Goal: Information Seeking & Learning: Learn about a topic

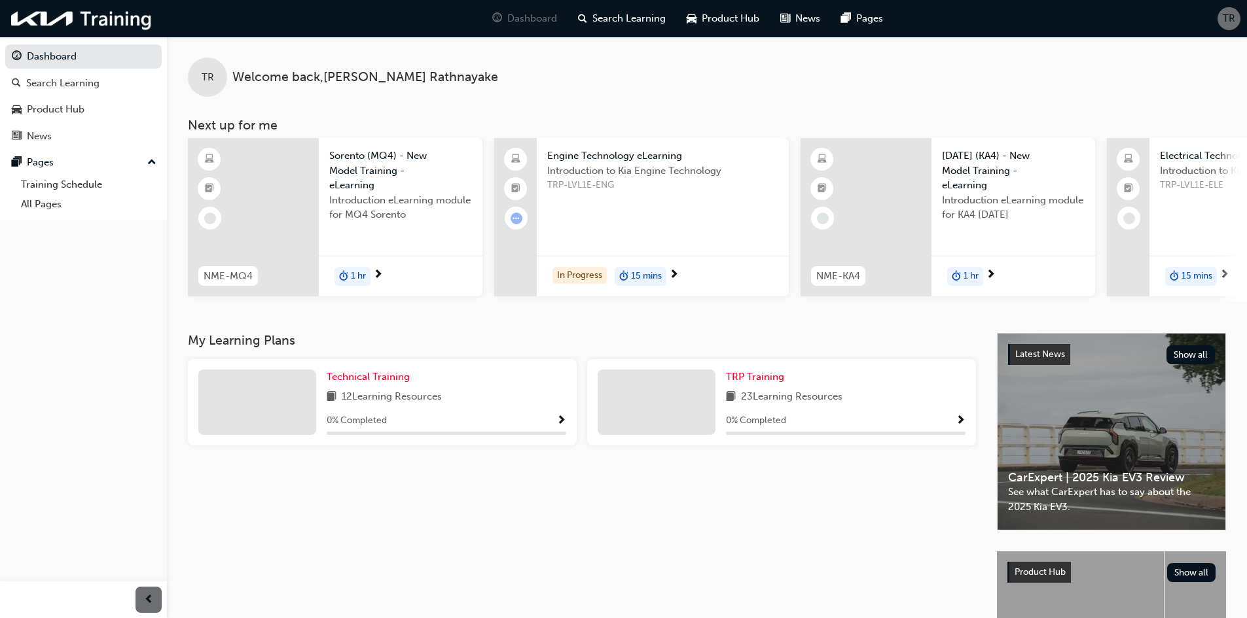
click at [608, 194] on div "Introduction to Kia Engine Technology TRP-LVL1E-ENG" at bounding box center [662, 190] width 231 height 52
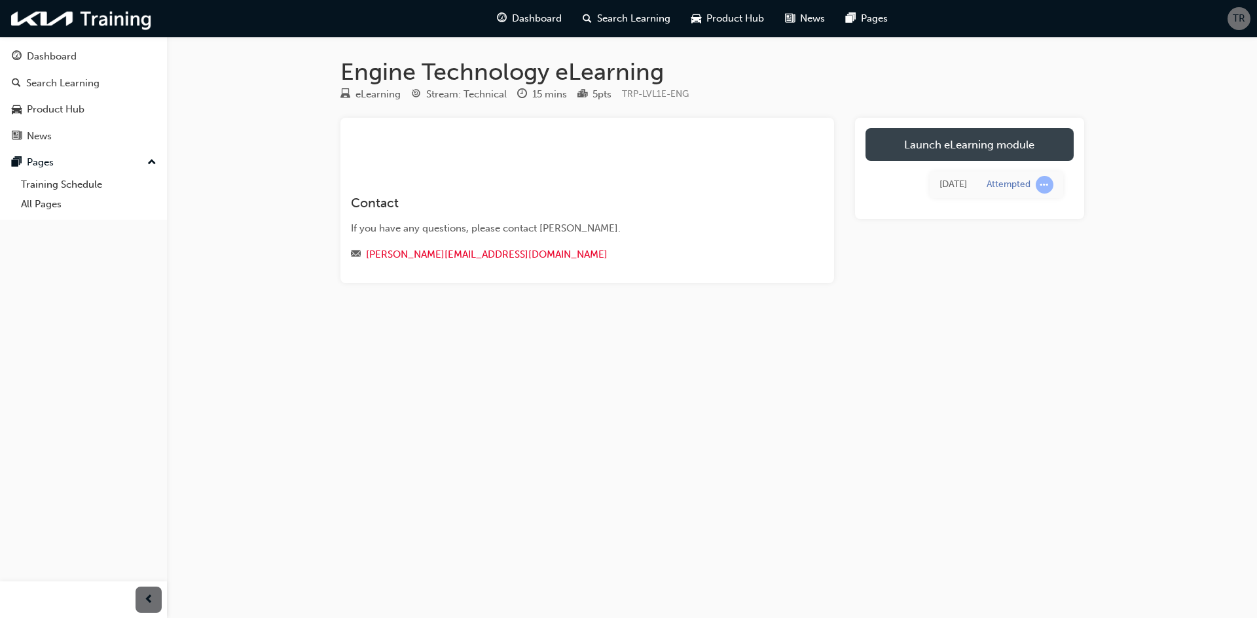
click at [941, 136] on link "Launch eLearning module" at bounding box center [969, 144] width 208 height 33
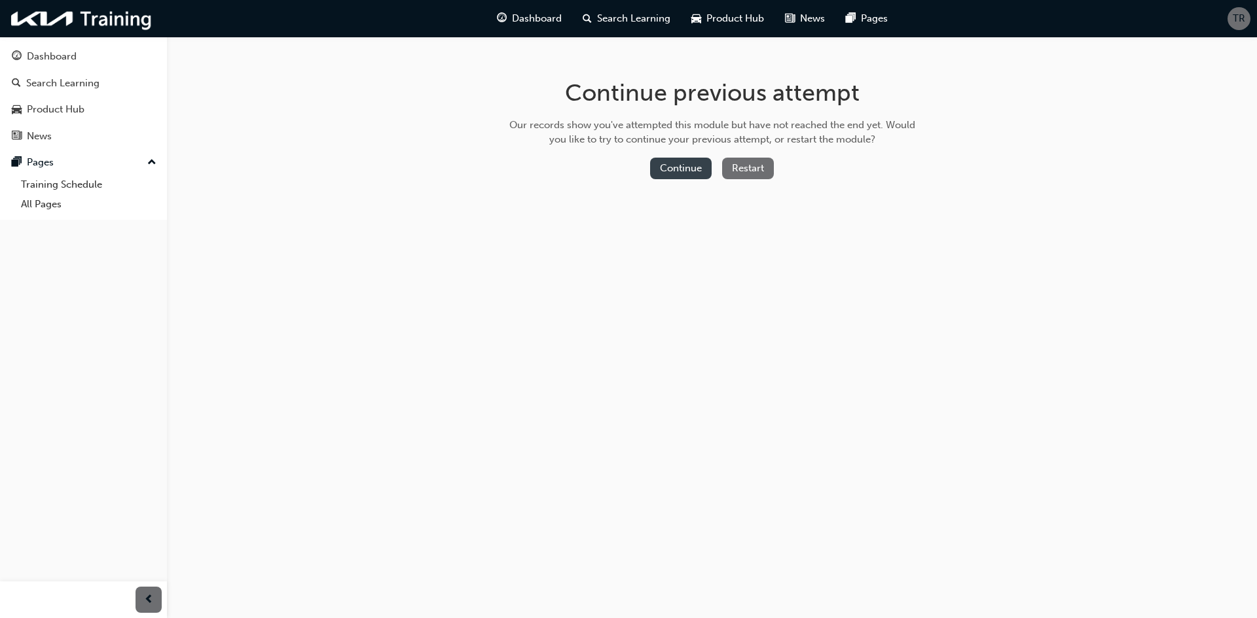
click at [681, 172] on button "Continue" at bounding box center [681, 169] width 62 height 22
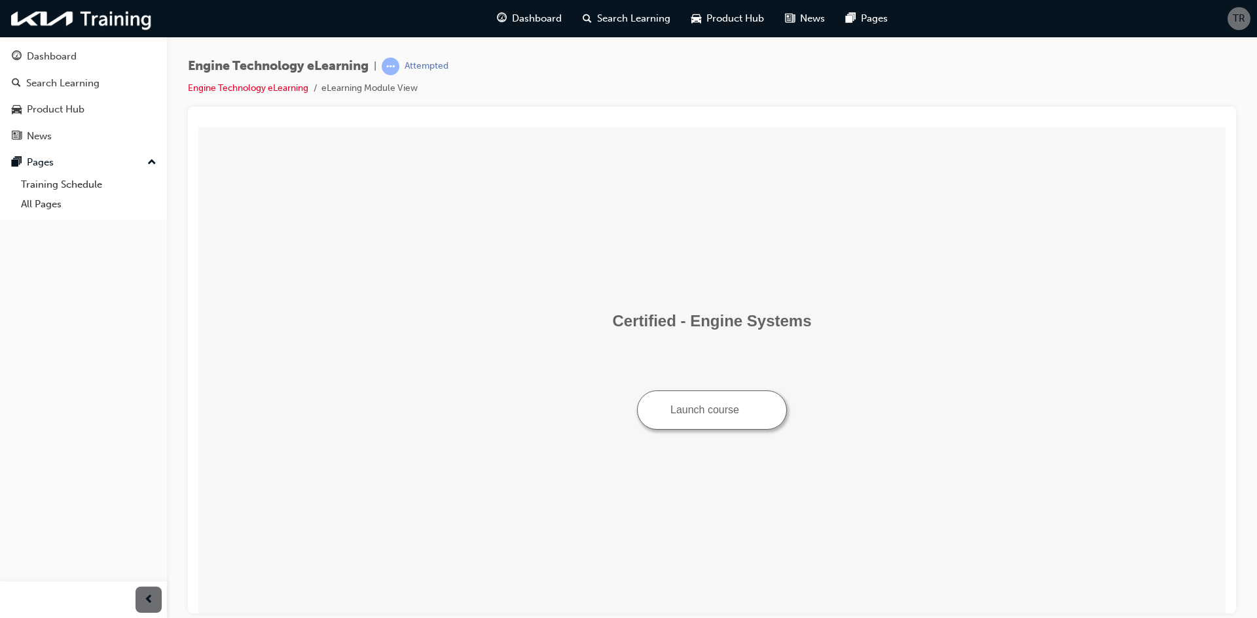
click at [717, 414] on button "Launch course" at bounding box center [712, 409] width 150 height 39
click at [77, 51] on div "Dashboard" at bounding box center [83, 56] width 143 height 16
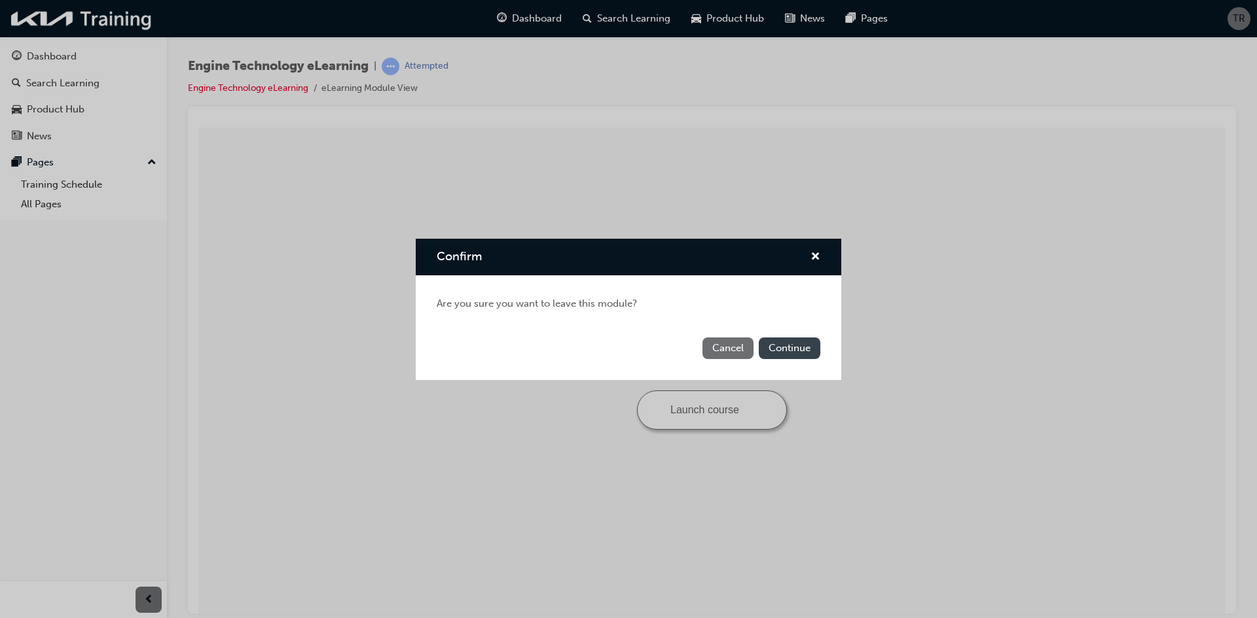
click at [781, 350] on button "Continue" at bounding box center [790, 349] width 62 height 22
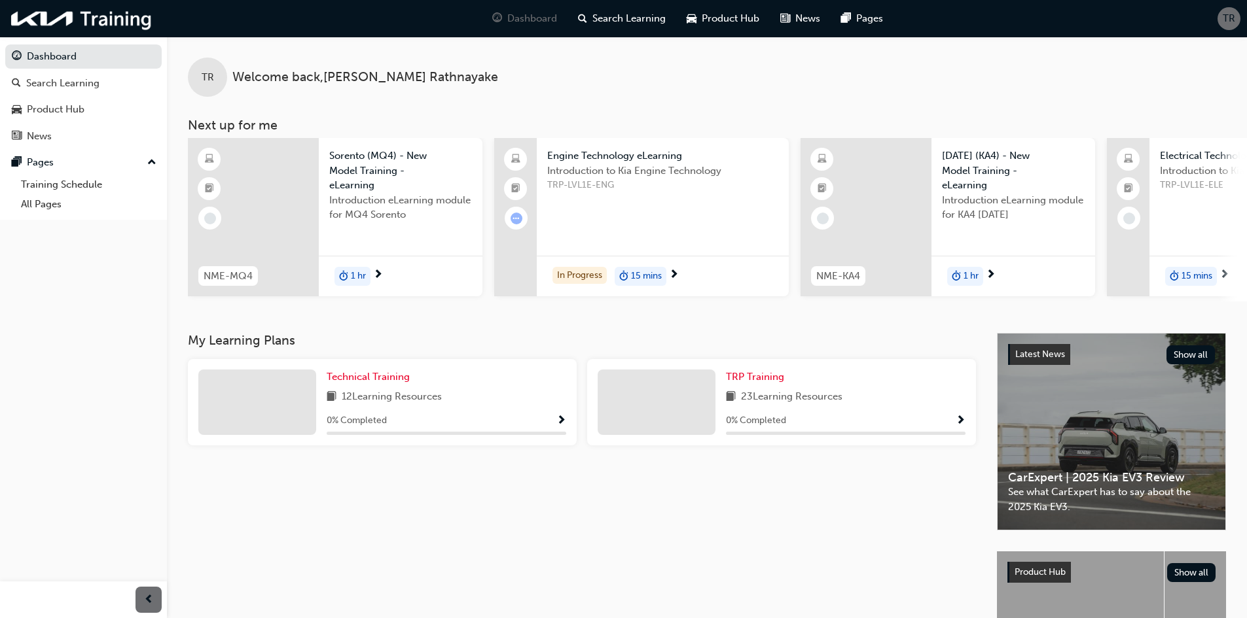
click at [577, 153] on span "Engine Technology eLearning" at bounding box center [662, 156] width 231 height 15
click at [454, 397] on div "12 Learning Resources" at bounding box center [447, 397] width 240 height 16
click at [565, 424] on span "Show Progress" at bounding box center [561, 422] width 10 height 12
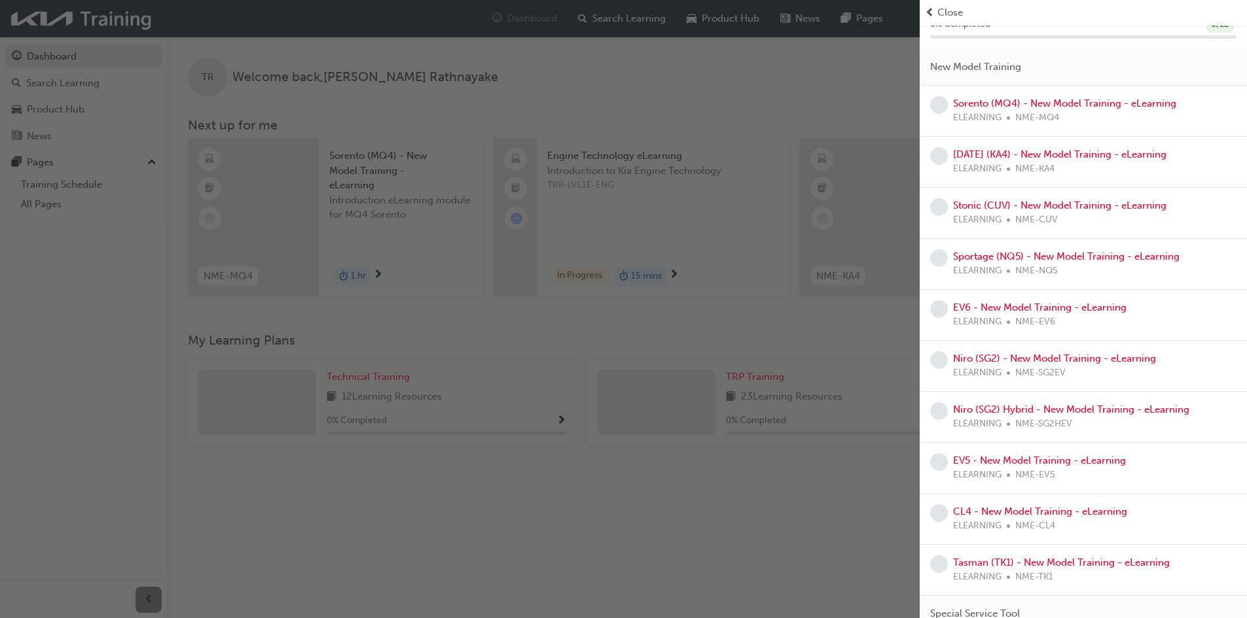
scroll to position [172, 0]
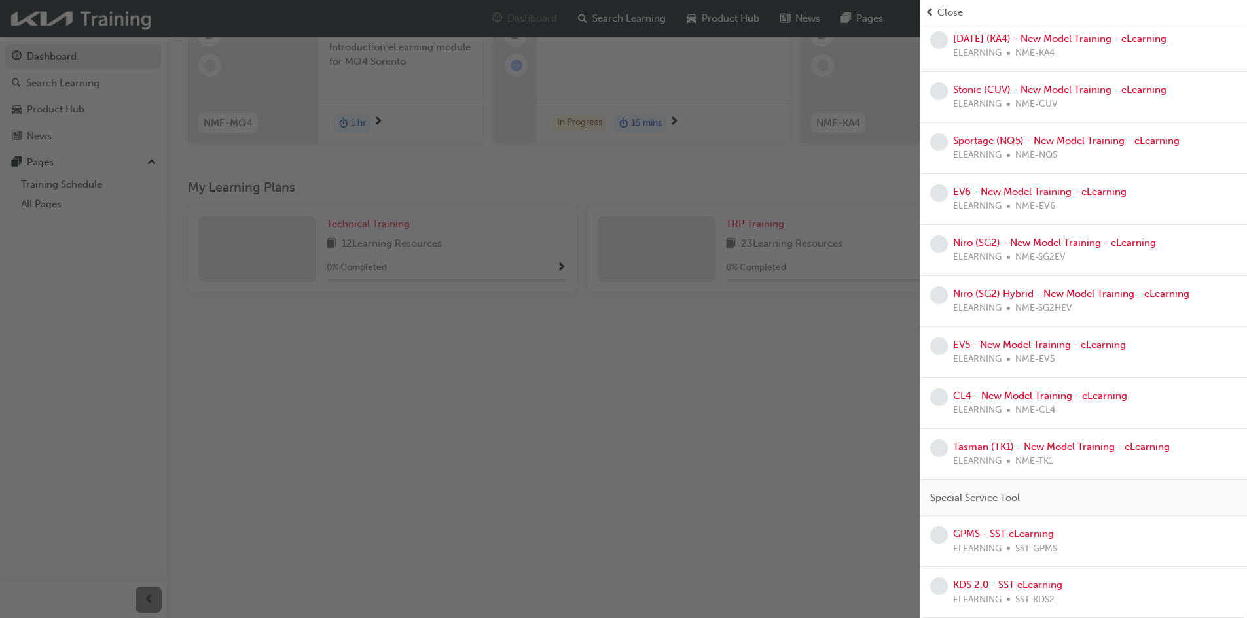
click at [834, 456] on div "button" at bounding box center [460, 309] width 920 height 618
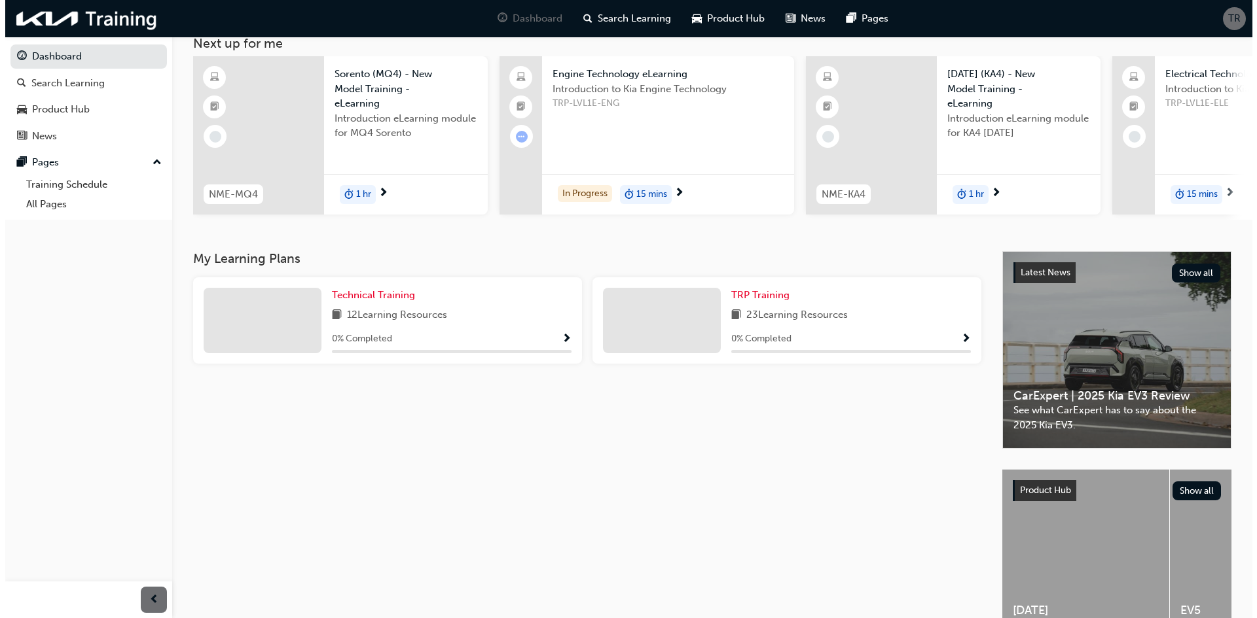
scroll to position [0, 0]
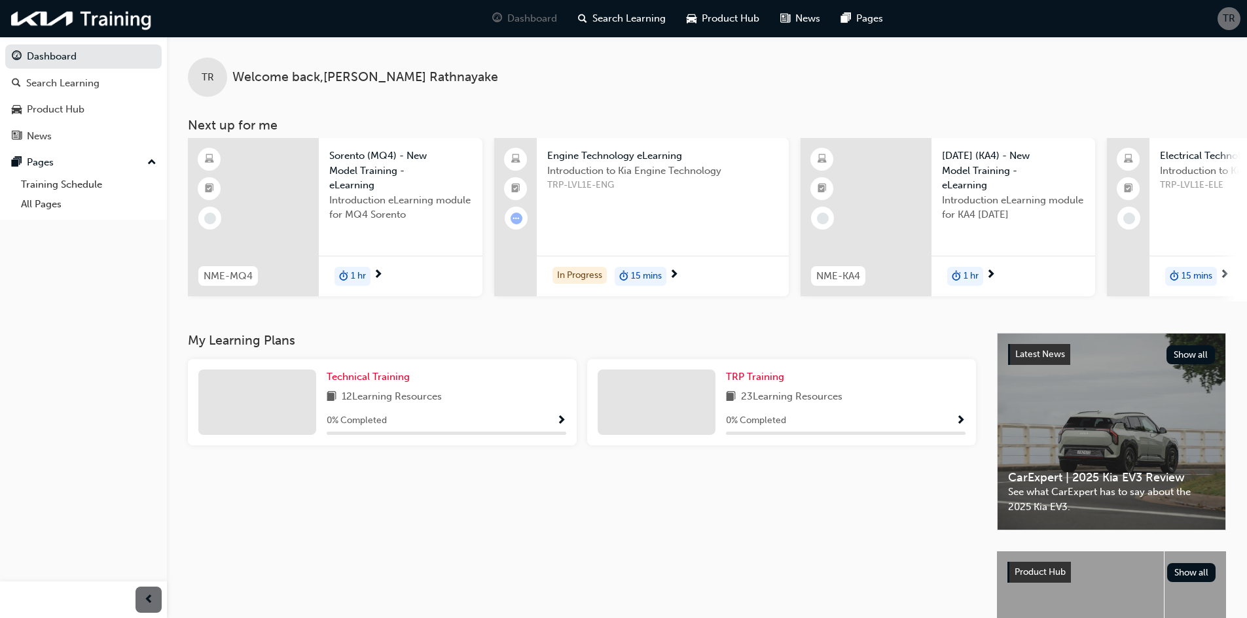
click at [615, 211] on div "Introduction to Kia Engine Technology TRP-LVL1E-ENG" at bounding box center [662, 190] width 231 height 52
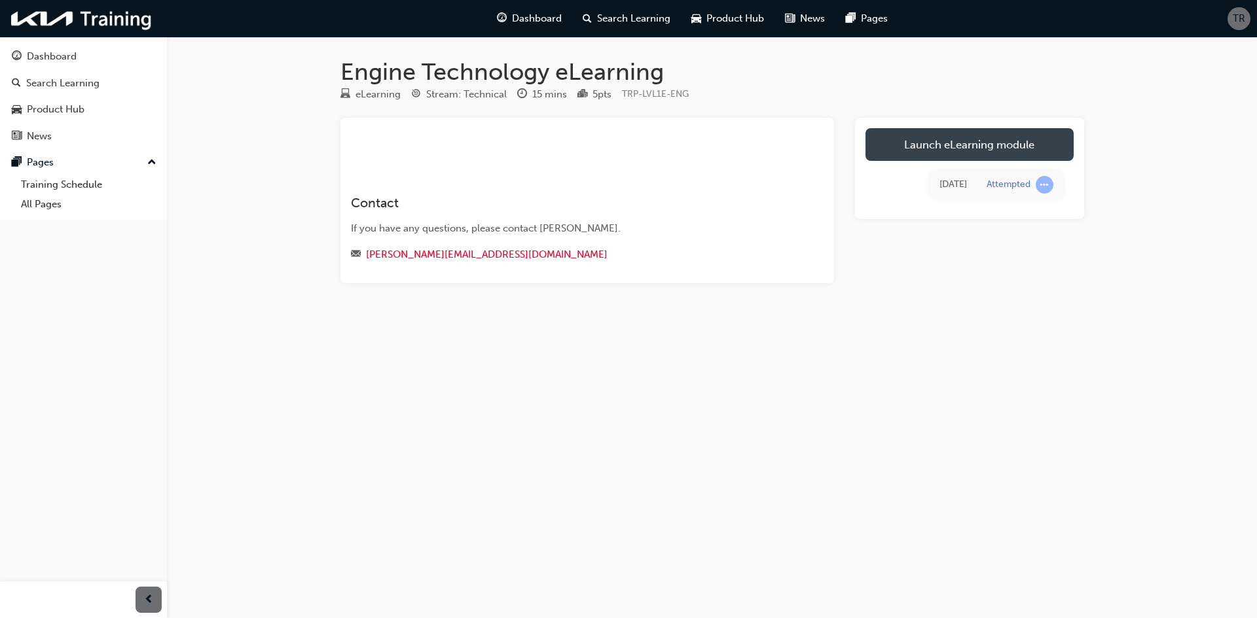
click at [937, 145] on link "Launch eLearning module" at bounding box center [969, 144] width 208 height 33
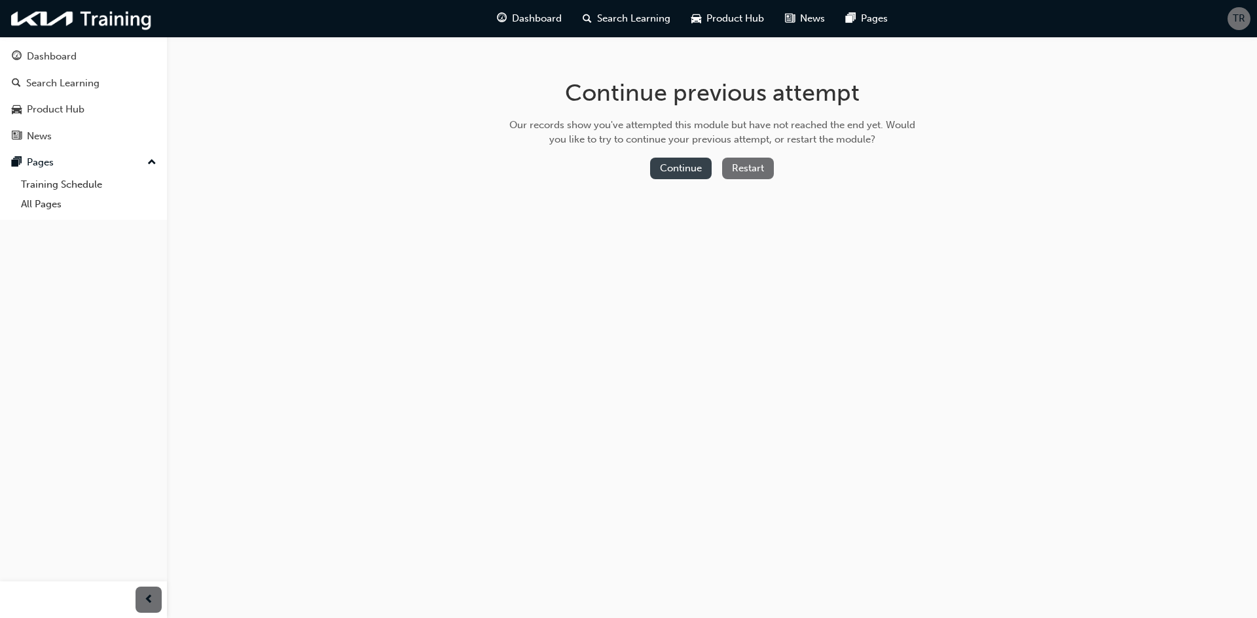
click at [690, 167] on button "Continue" at bounding box center [681, 169] width 62 height 22
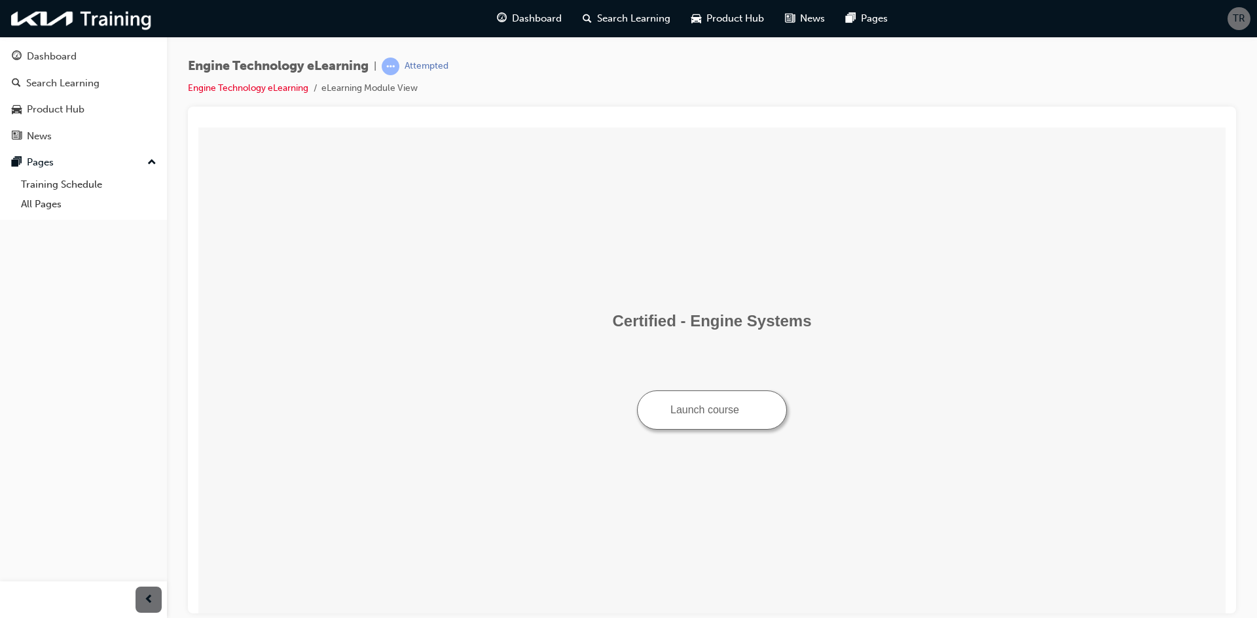
click at [711, 411] on button "Launch course" at bounding box center [712, 409] width 150 height 39
click at [700, 417] on button "Launch course" at bounding box center [712, 409] width 150 height 39
click at [685, 435] on td "Certified - Engine Systems Launch course" at bounding box center [712, 370] width 1016 height 476
click at [696, 402] on button "Launch course" at bounding box center [712, 409] width 150 height 39
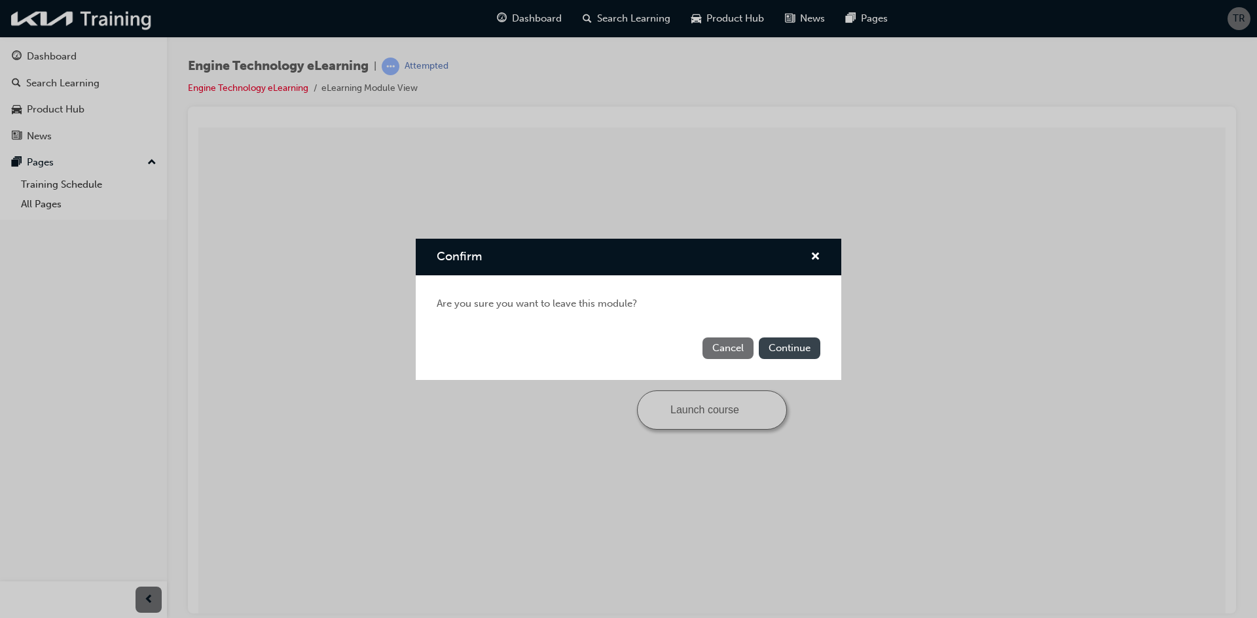
click at [785, 340] on button "Continue" at bounding box center [790, 349] width 62 height 22
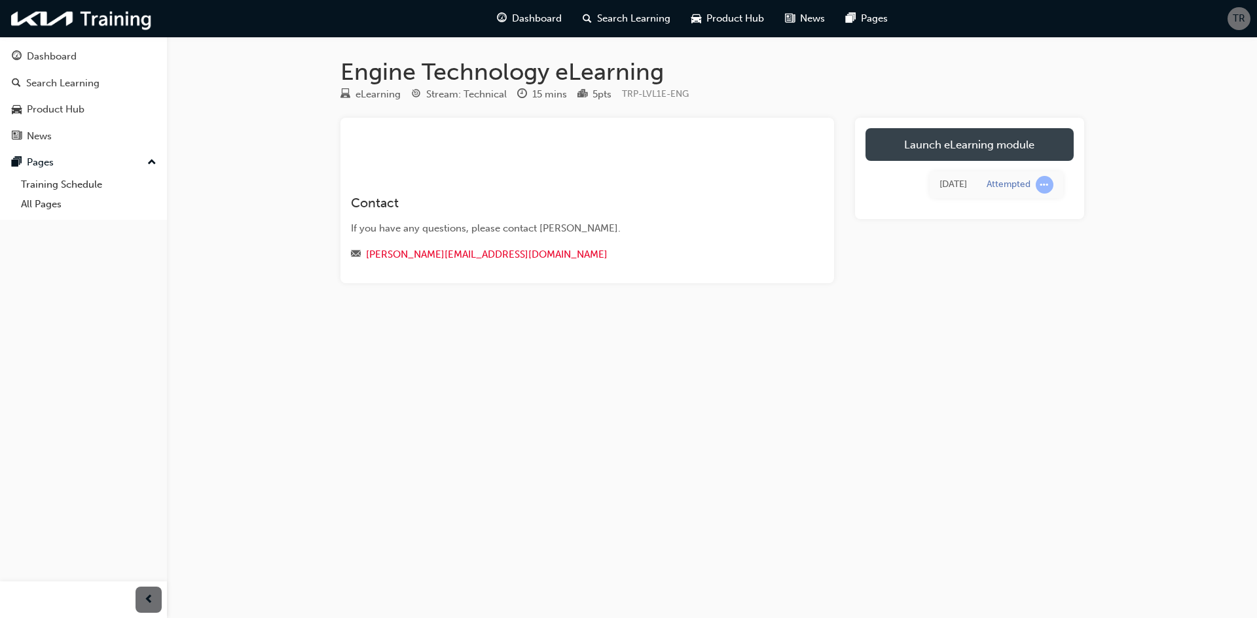
click at [933, 139] on link "Launch eLearning module" at bounding box center [969, 144] width 208 height 33
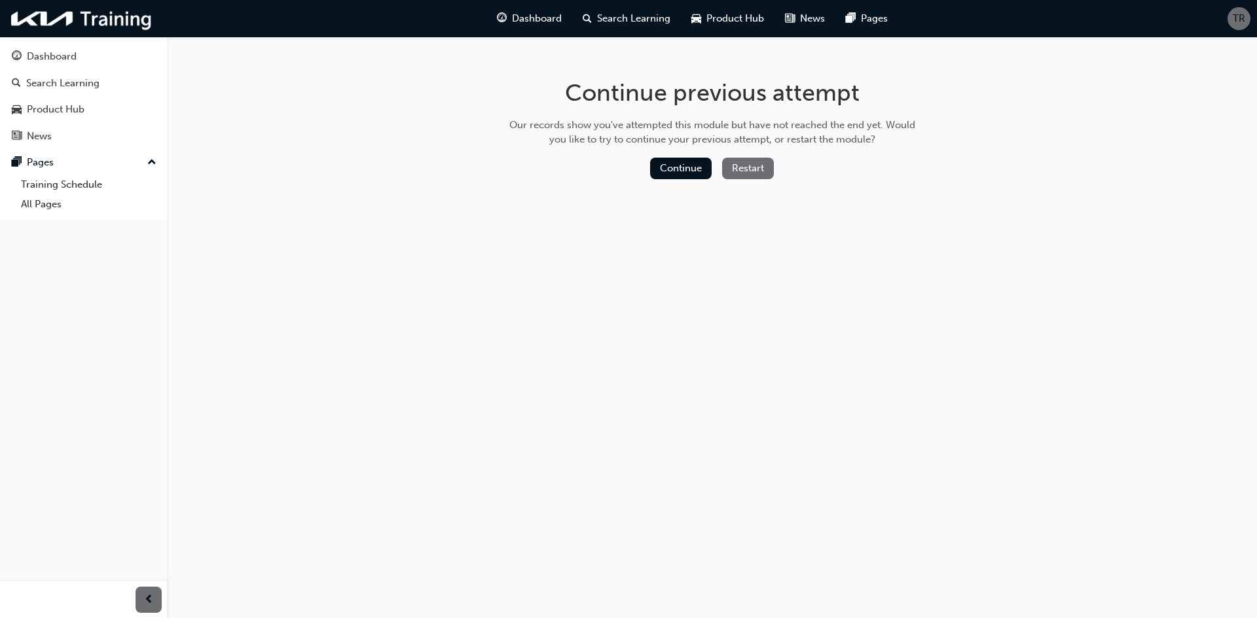
click at [679, 181] on div "Continue Restart" at bounding box center [712, 171] width 415 height 27
click at [680, 177] on button "Continue" at bounding box center [681, 169] width 62 height 22
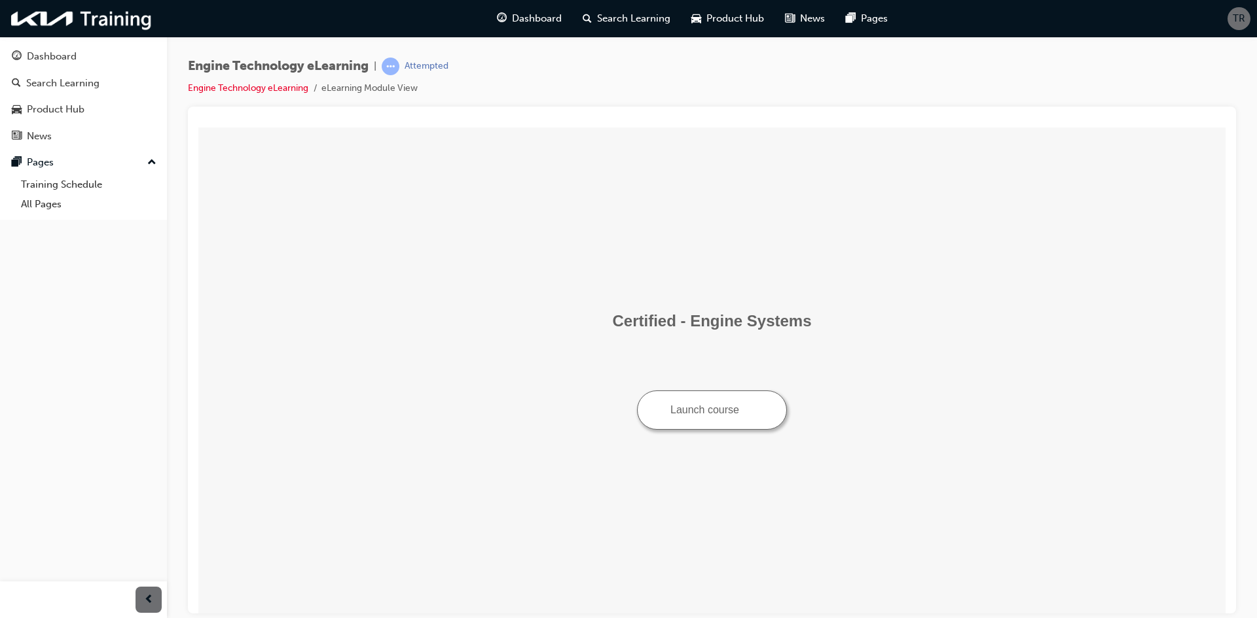
click at [725, 411] on button "Launch course" at bounding box center [712, 409] width 150 height 39
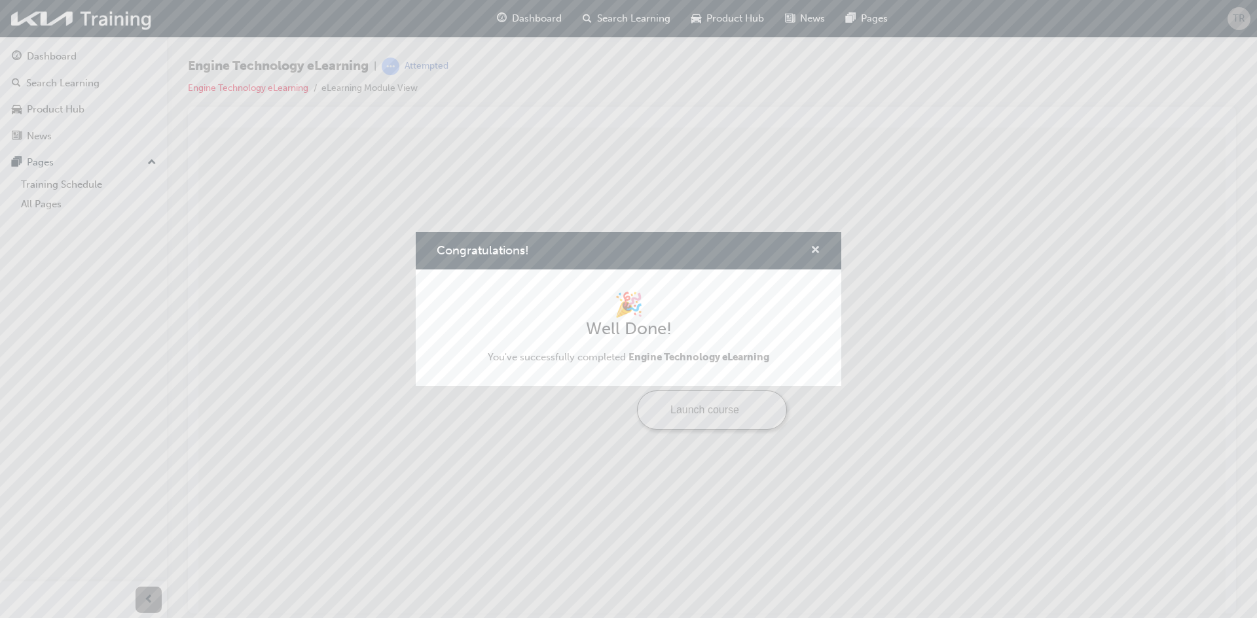
click at [814, 247] on span "cross-icon" at bounding box center [815, 251] width 10 height 12
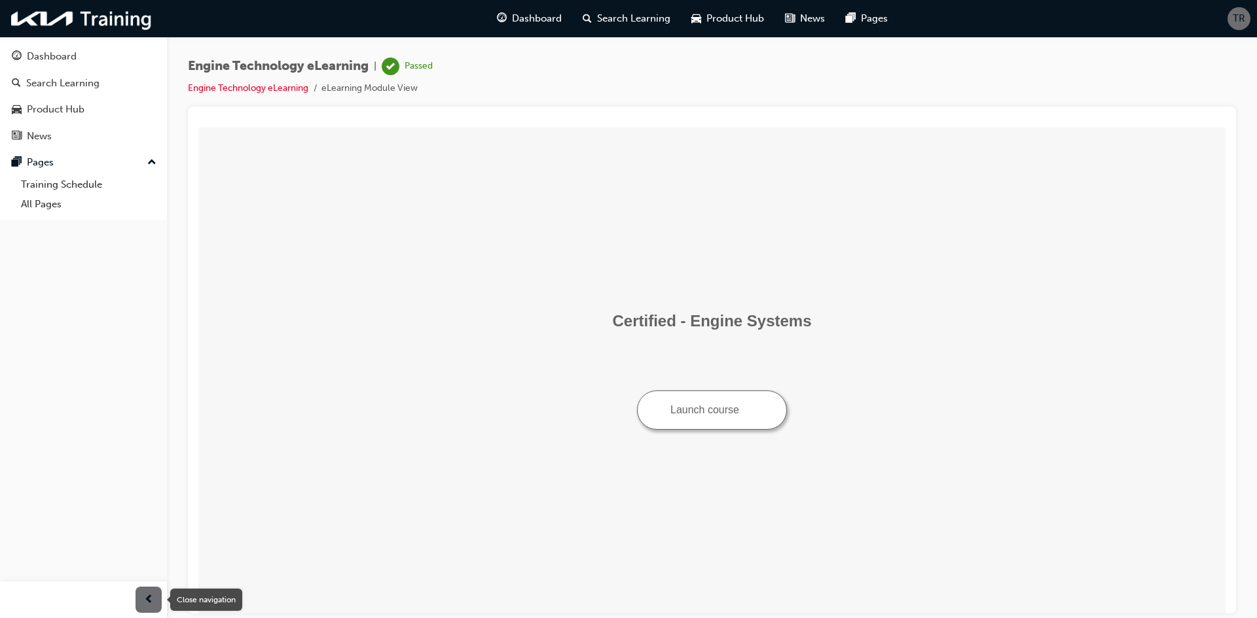
click at [154, 600] on div "button" at bounding box center [148, 600] width 26 height 26
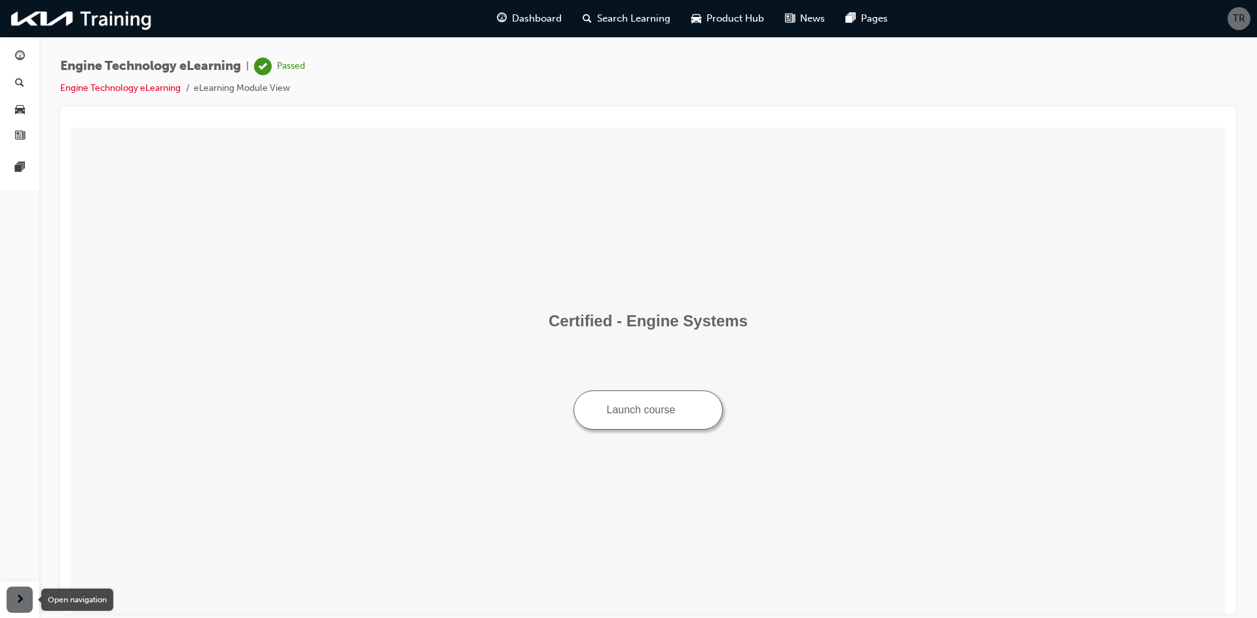
click at [29, 598] on div "button" at bounding box center [20, 600] width 26 height 26
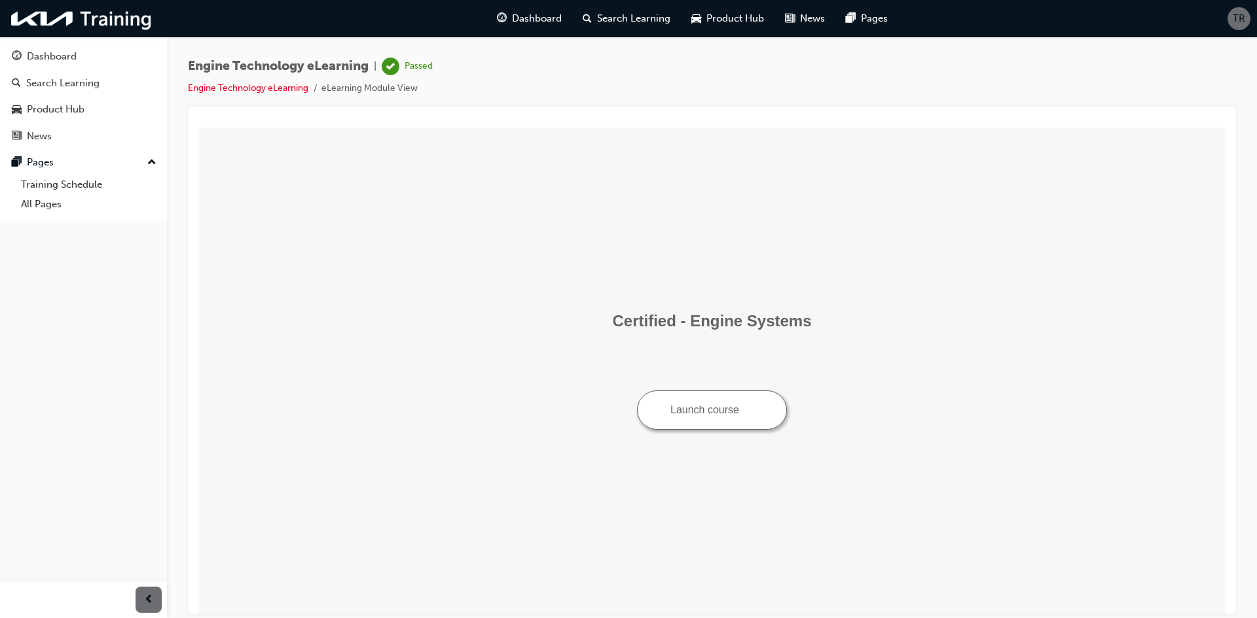
click at [705, 406] on button "Launch course" at bounding box center [712, 409] width 150 height 39
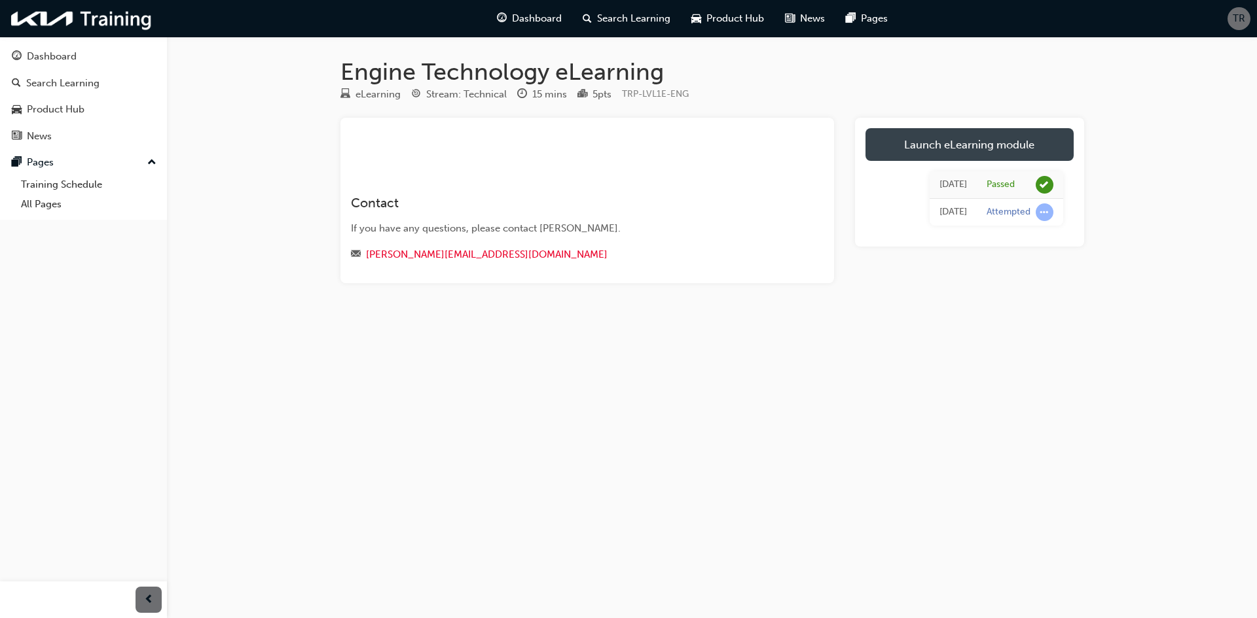
click at [954, 140] on link "Launch eLearning module" at bounding box center [969, 144] width 208 height 33
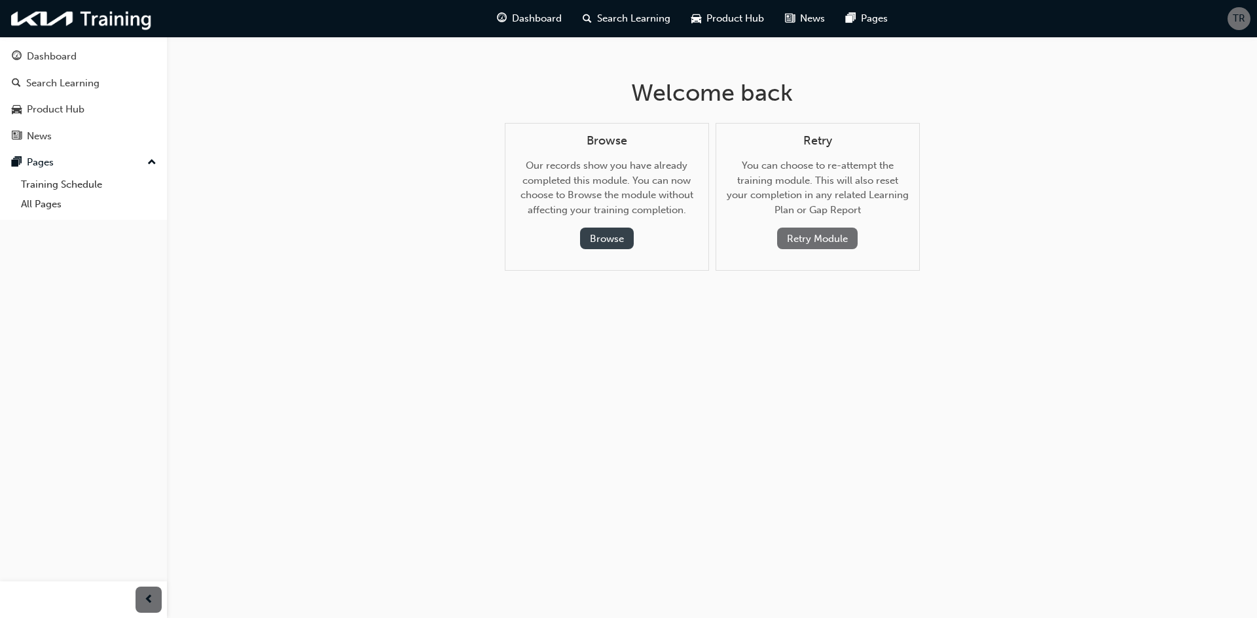
click at [632, 242] on button "Browse" at bounding box center [607, 239] width 54 height 22
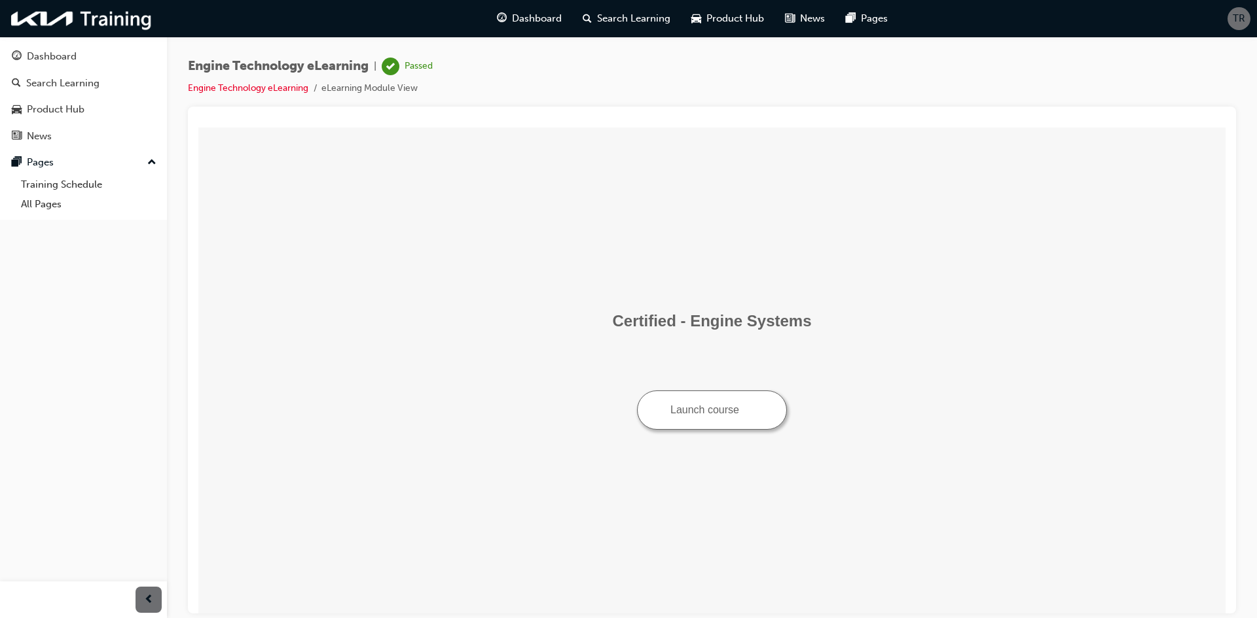
click at [749, 407] on img "Launch course: opens in new window" at bounding box center [748, 408] width 9 height 9
click at [741, 409] on button "Launch course" at bounding box center [712, 409] width 150 height 39
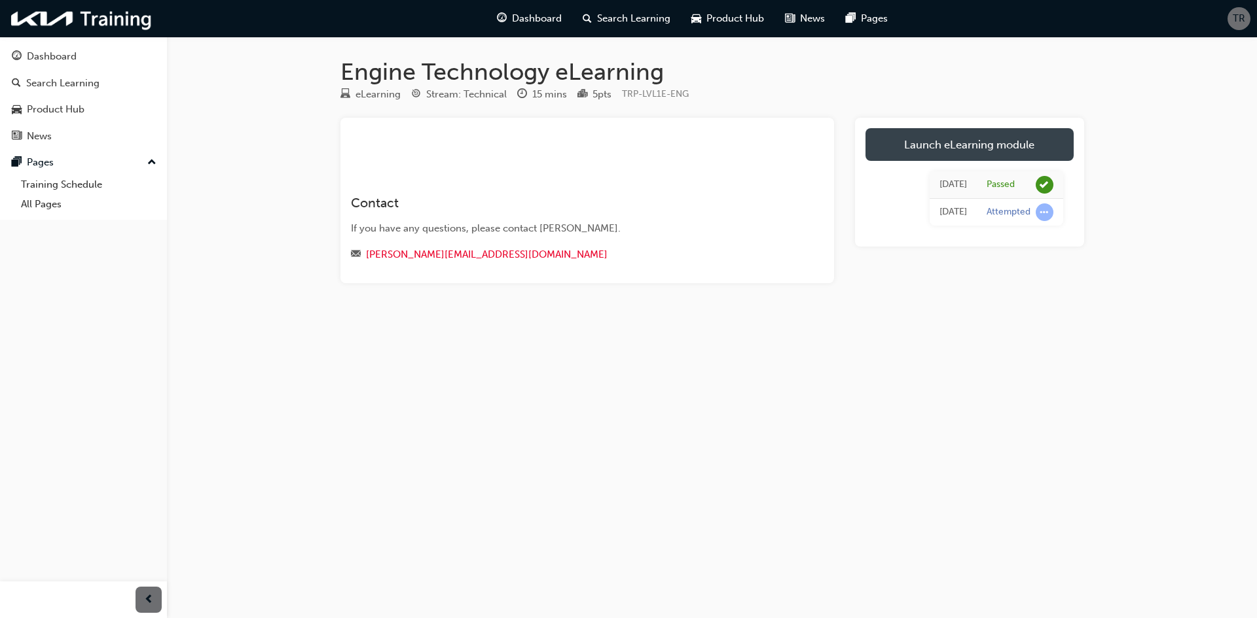
click at [959, 154] on link "Launch eLearning module" at bounding box center [969, 144] width 208 height 33
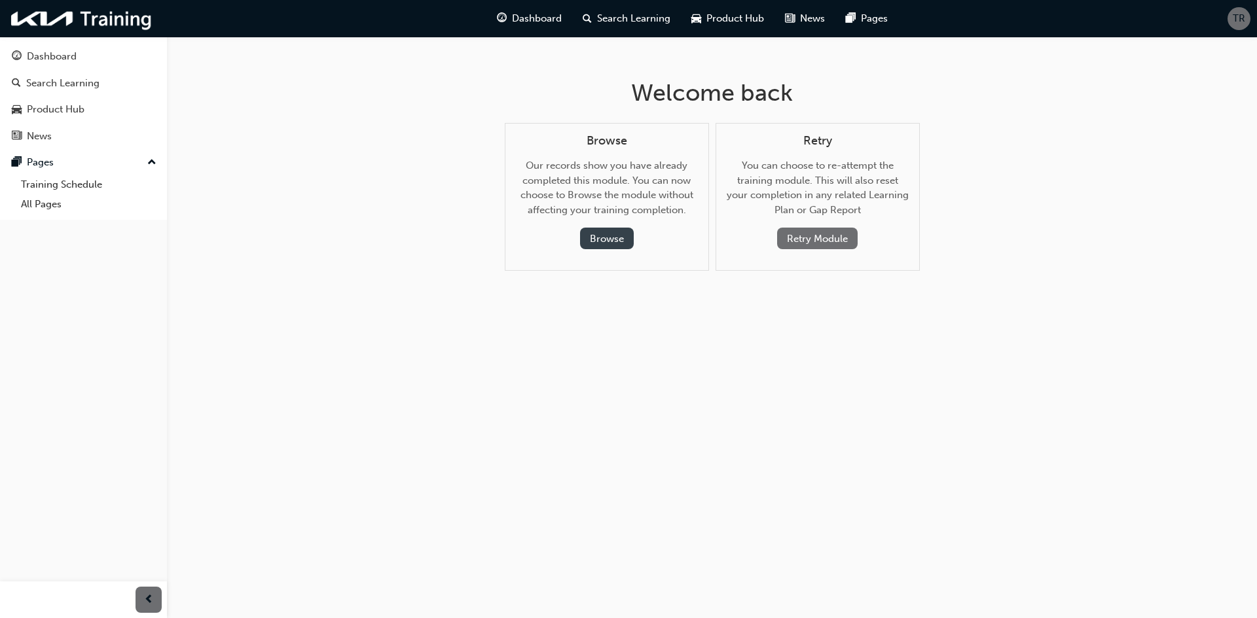
click at [611, 242] on button "Browse" at bounding box center [607, 239] width 54 height 22
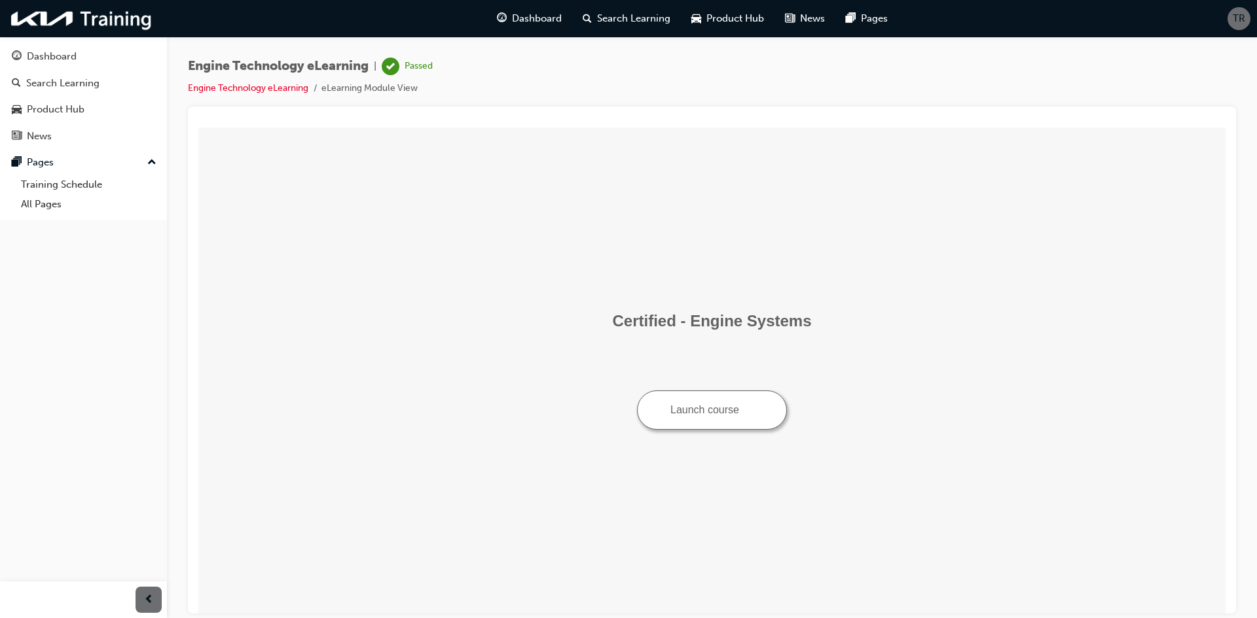
click at [753, 408] on img "Launch course: opens in new window" at bounding box center [748, 408] width 9 height 9
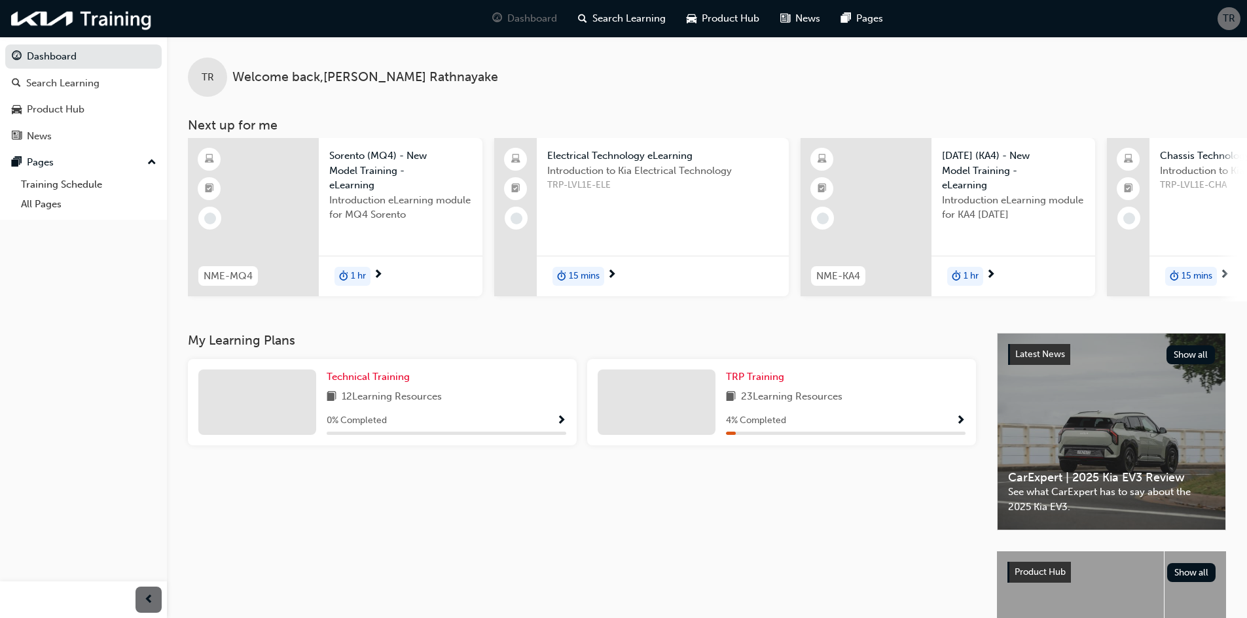
click at [620, 180] on span "TRP-LVL1E-ELE" at bounding box center [662, 185] width 231 height 15
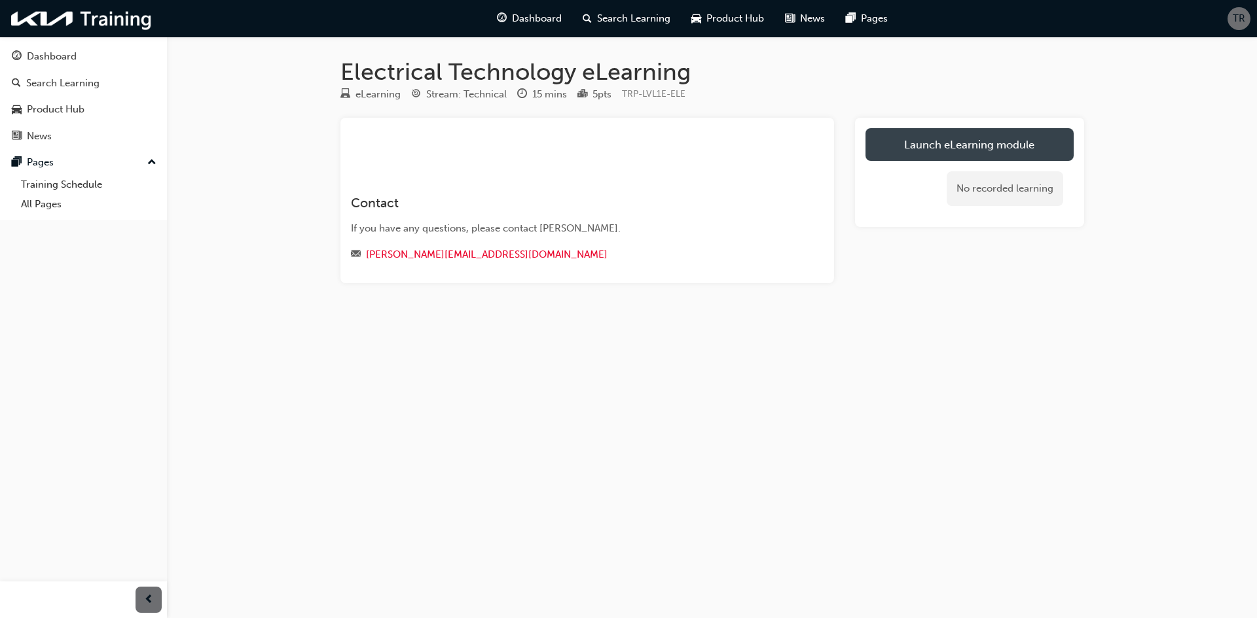
click at [912, 142] on link "Launch eLearning module" at bounding box center [969, 144] width 208 height 33
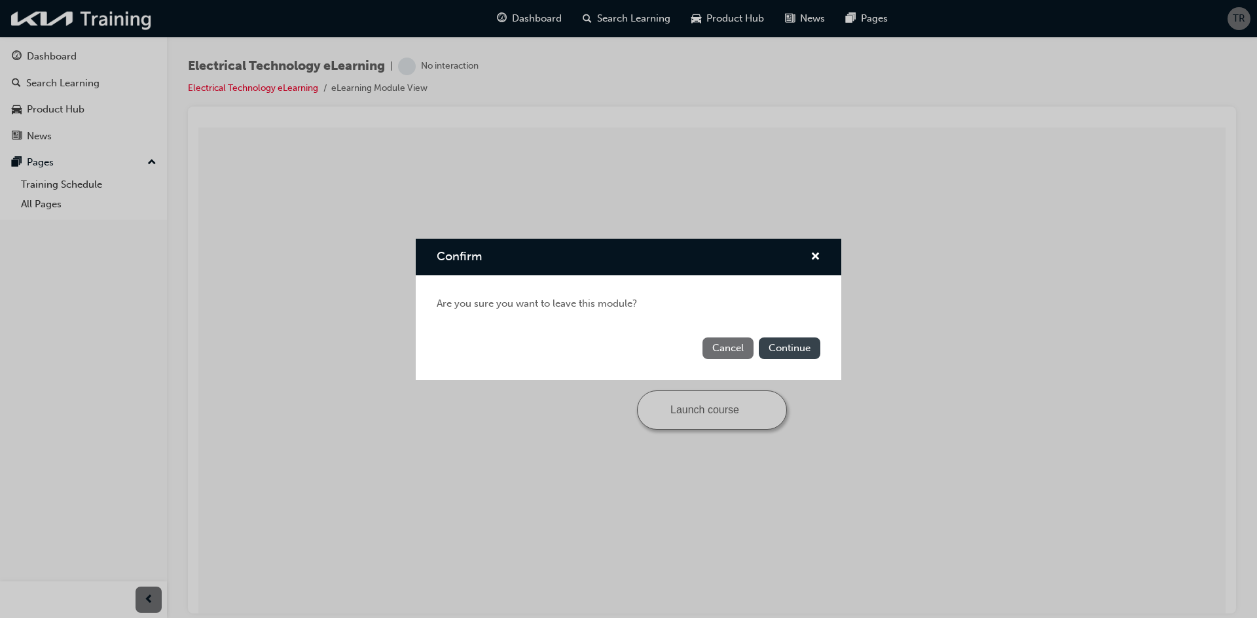
click at [795, 351] on button "Continue" at bounding box center [790, 349] width 62 height 22
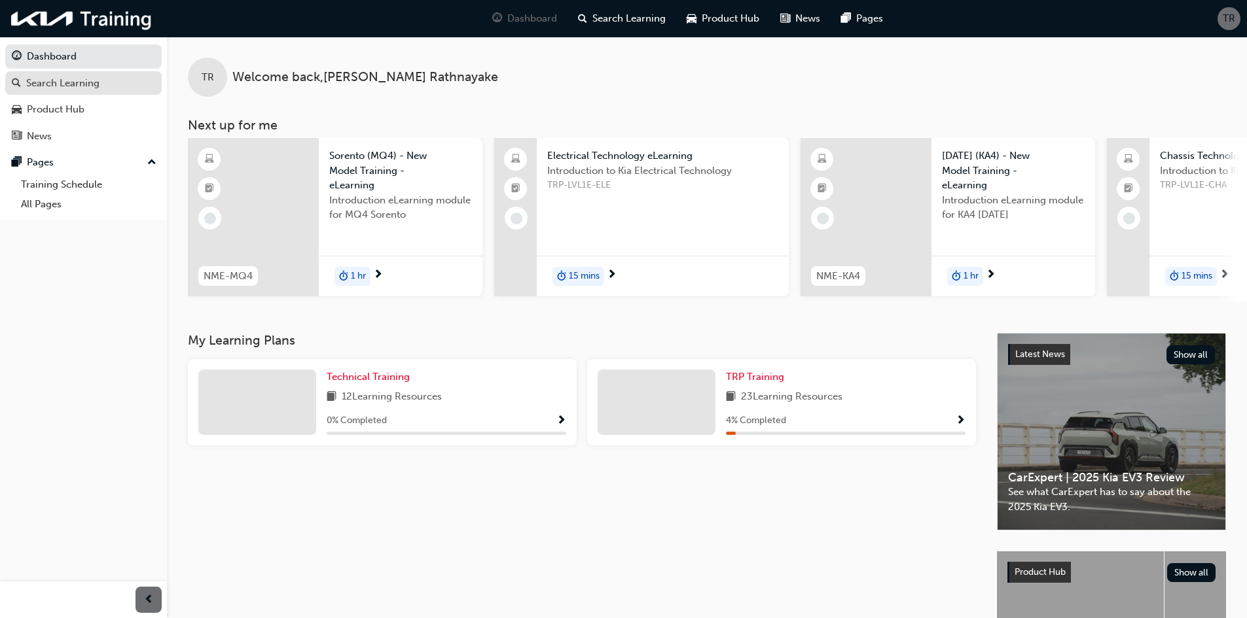
click at [104, 84] on div "Search Learning" at bounding box center [83, 83] width 143 height 16
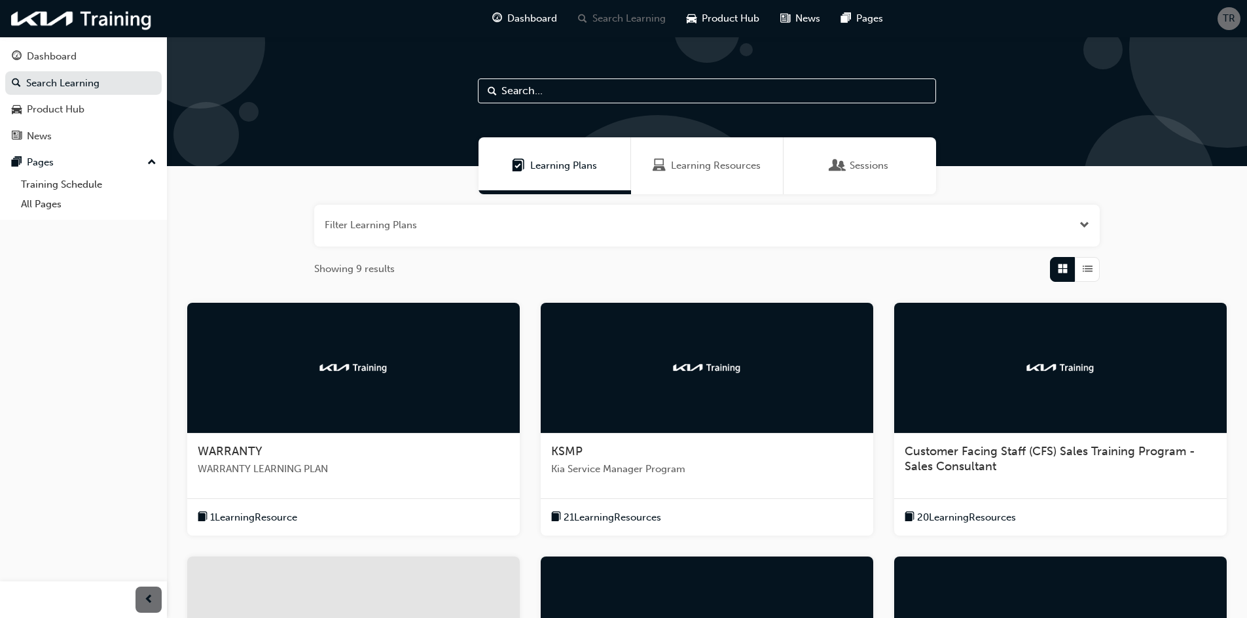
click at [741, 168] on span "Learning Resources" at bounding box center [716, 165] width 90 height 15
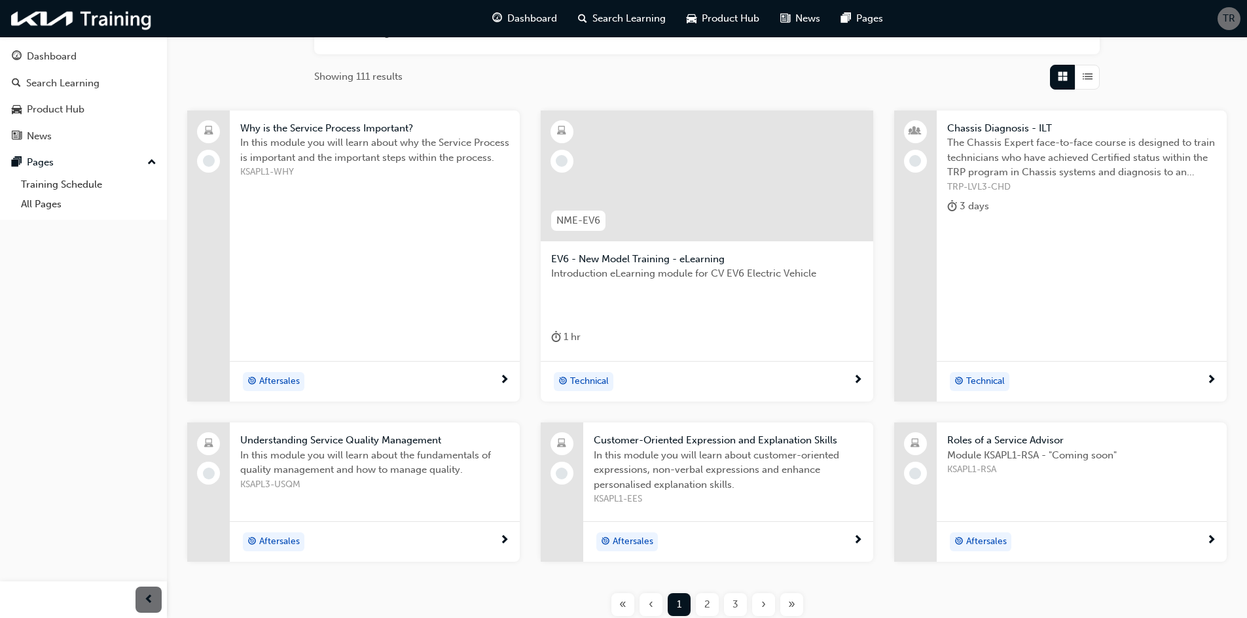
scroll to position [35, 0]
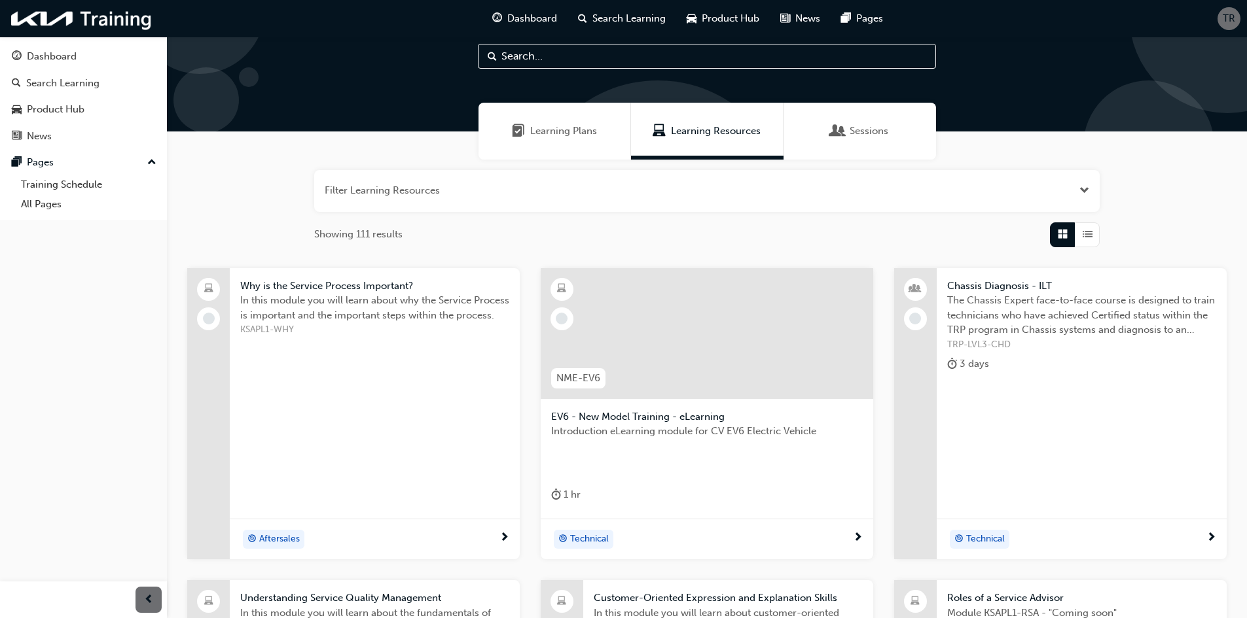
click at [864, 122] on div "Sessions" at bounding box center [859, 131] width 152 height 57
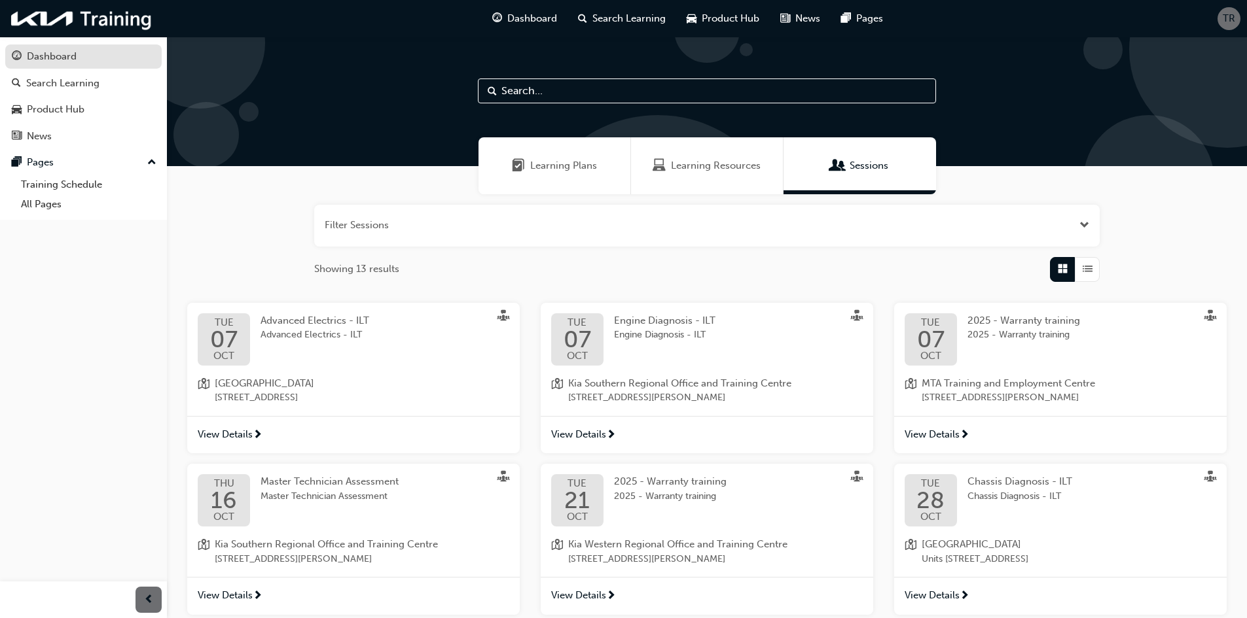
click at [68, 67] on link "Dashboard" at bounding box center [83, 57] width 156 height 24
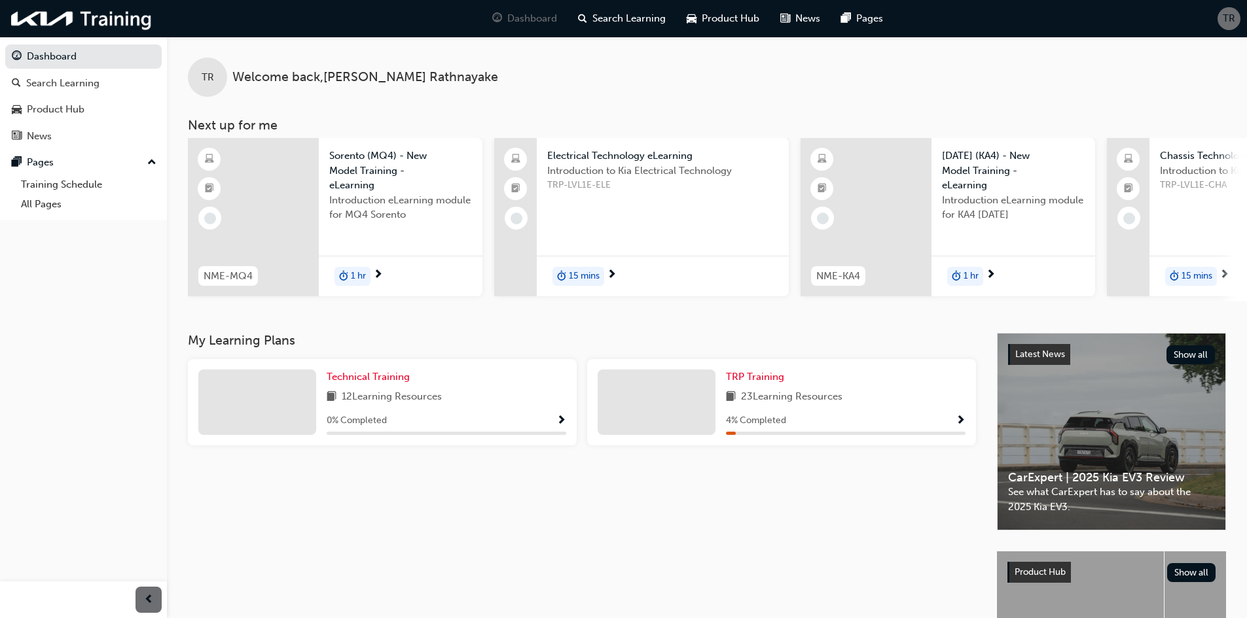
click at [564, 425] on span "Show Progress" at bounding box center [561, 422] width 10 height 12
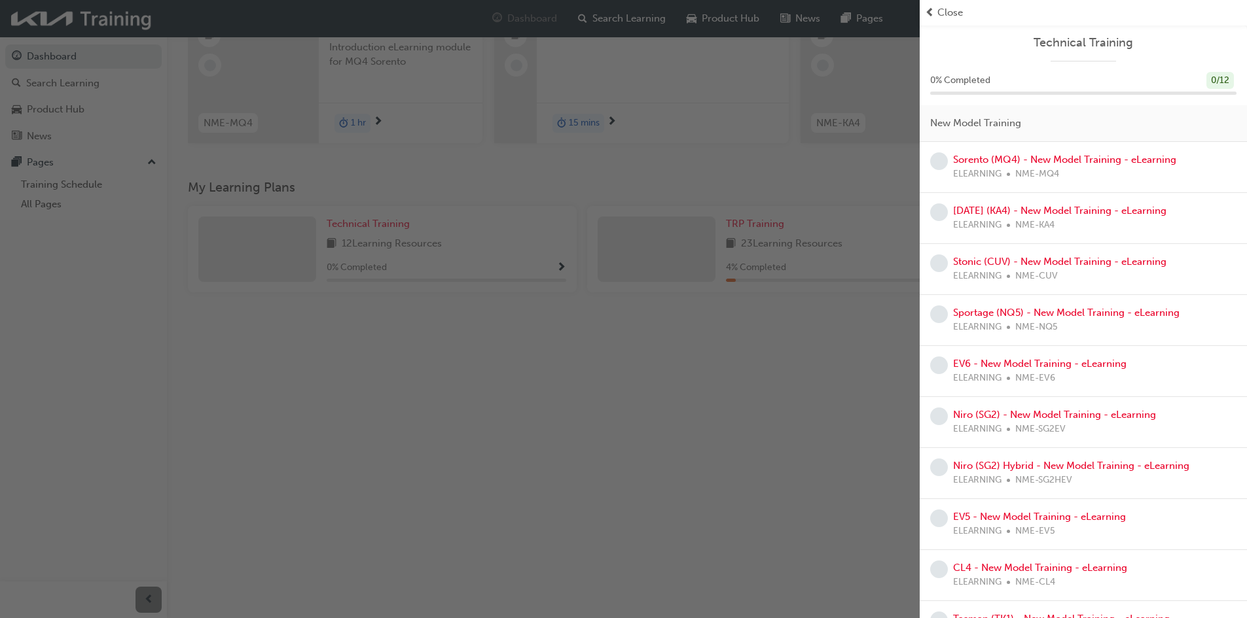
click at [952, 15] on span "Close" at bounding box center [950, 12] width 26 height 15
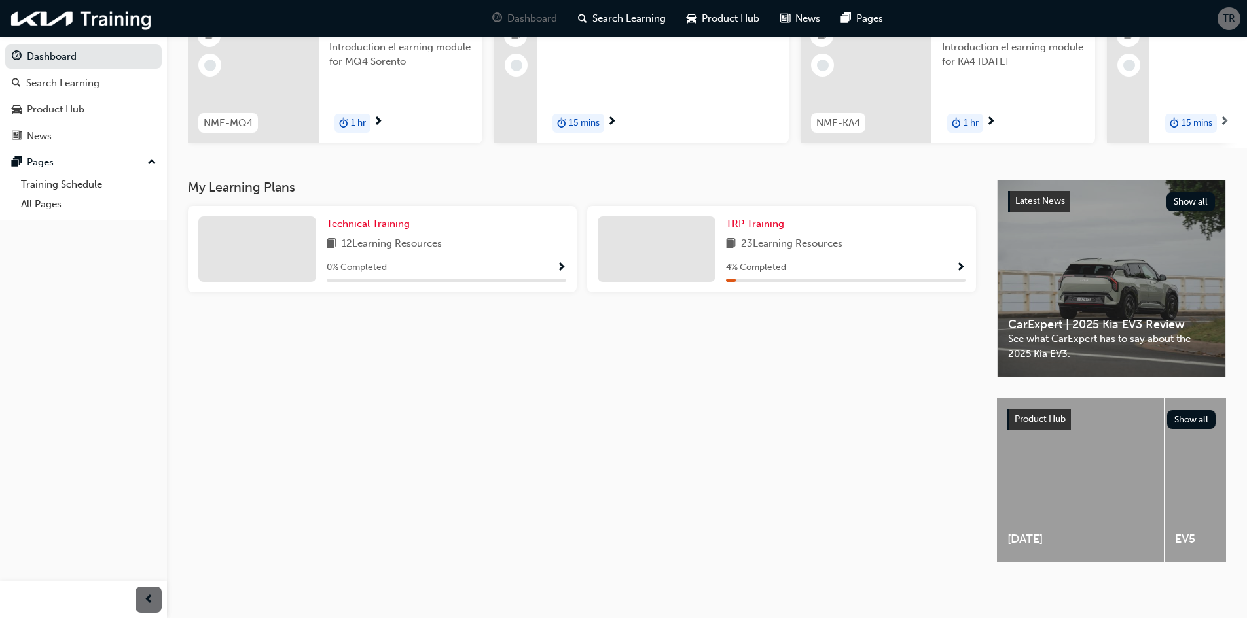
click at [958, 262] on span "Show Progress" at bounding box center [961, 268] width 10 height 12
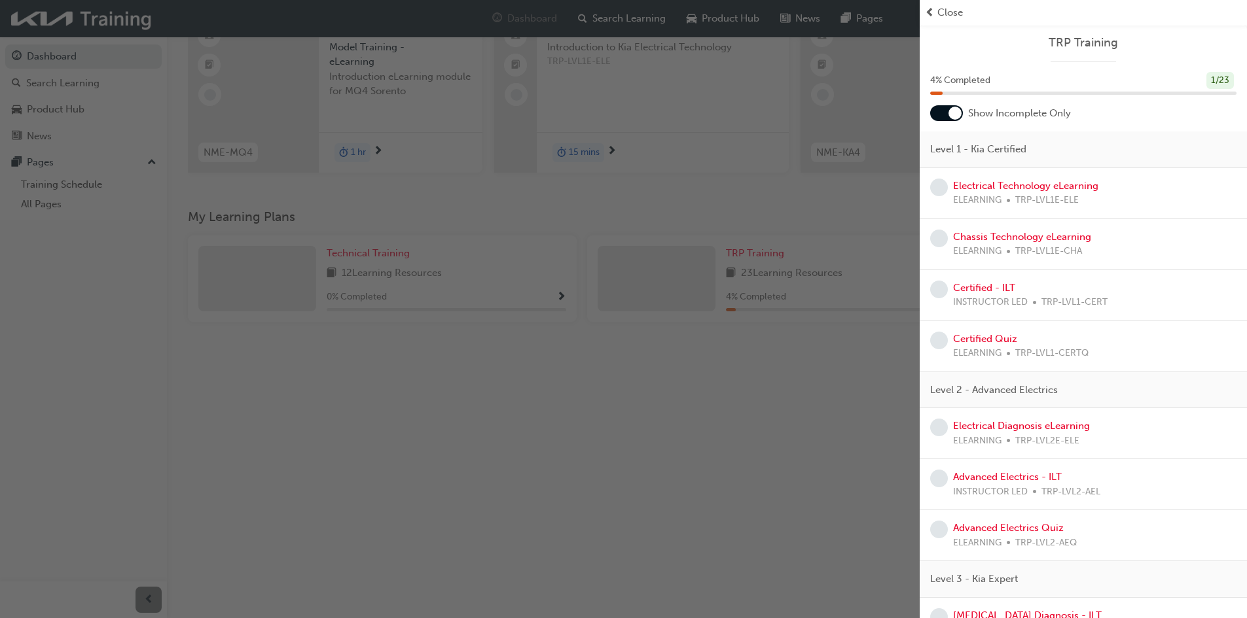
scroll to position [98, 0]
click at [1028, 188] on link "Electrical Technology eLearning" at bounding box center [1025, 186] width 145 height 12
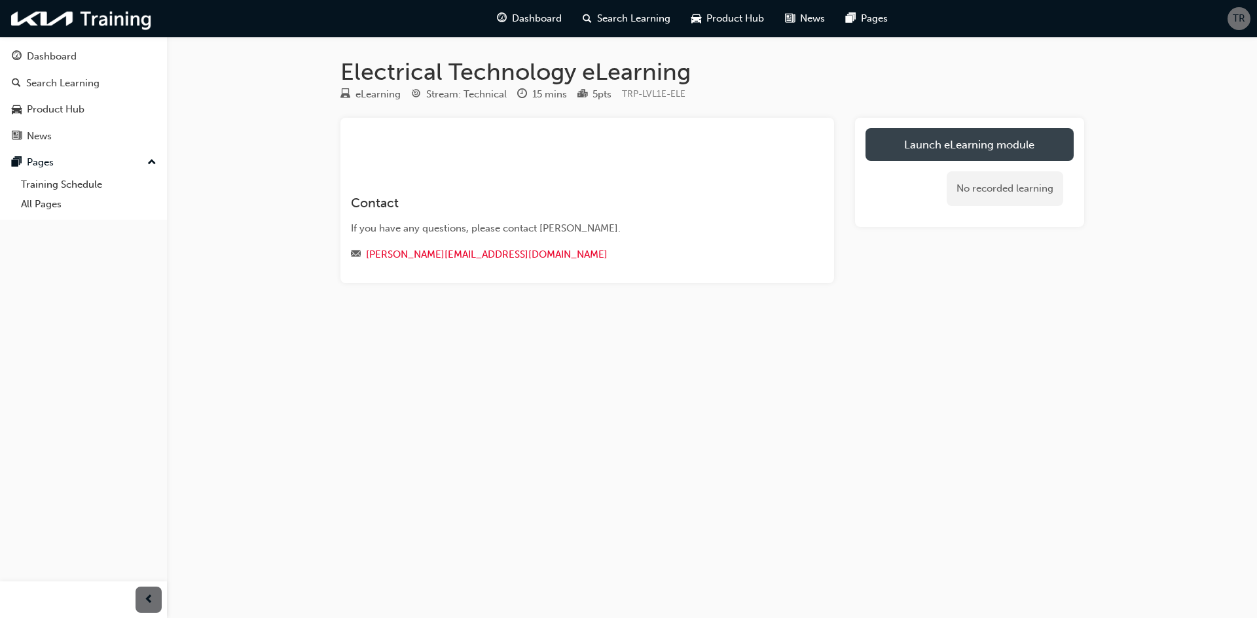
click at [927, 144] on link "Launch eLearning module" at bounding box center [969, 144] width 208 height 33
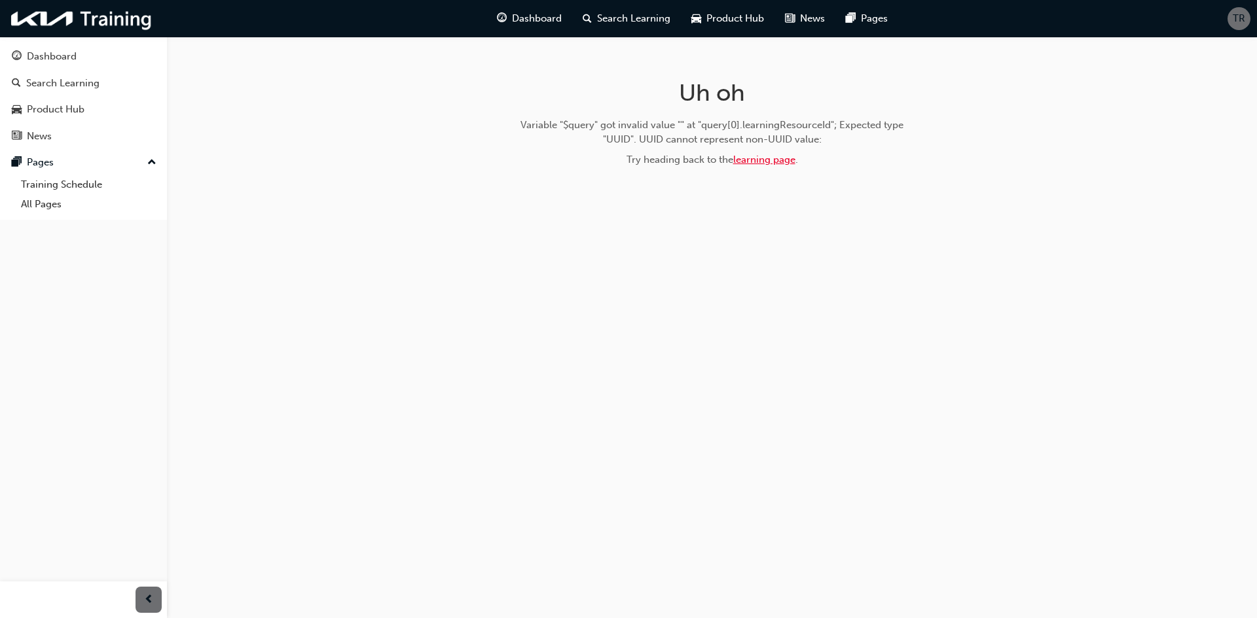
click at [779, 158] on link "learning page" at bounding box center [764, 160] width 62 height 12
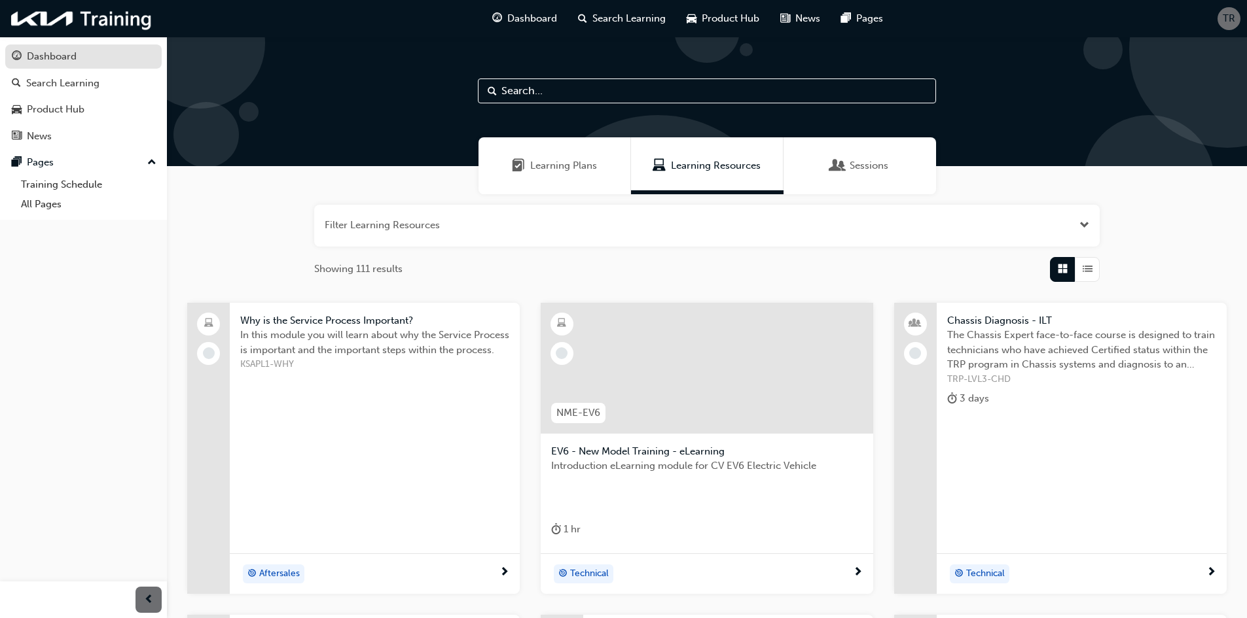
click at [45, 52] on div "Dashboard" at bounding box center [52, 56] width 50 height 15
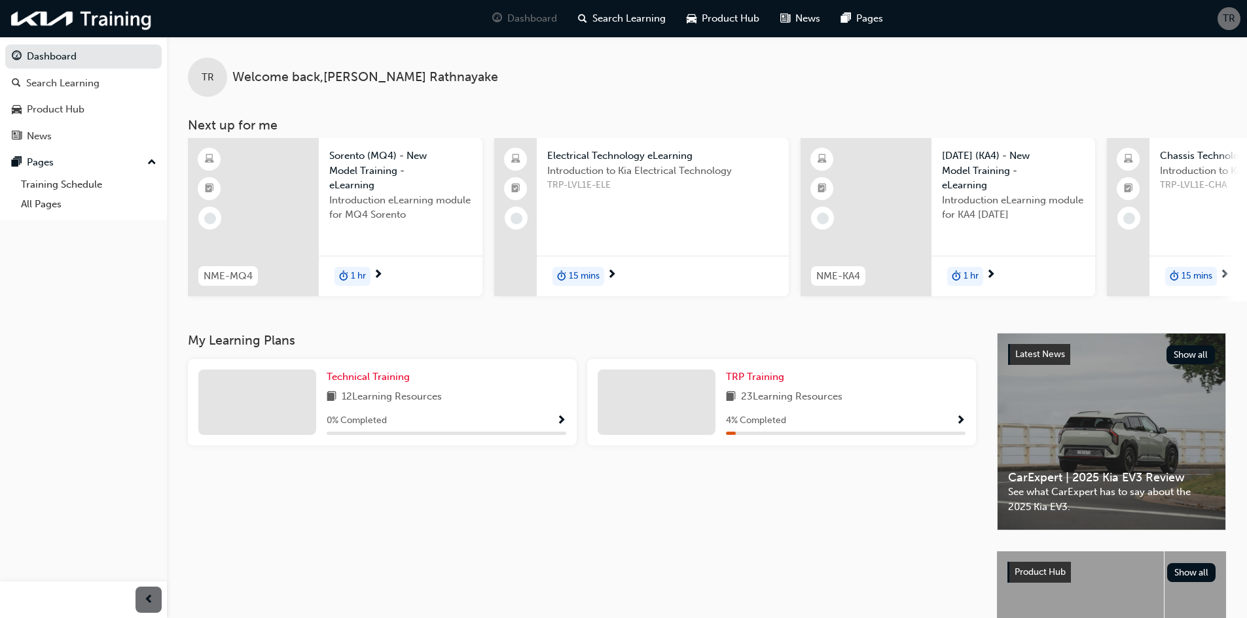
click at [690, 228] on div "Electrical Technology eLearning Introduction to Kia Electrical Technology TRP-L…" at bounding box center [663, 217] width 252 height 158
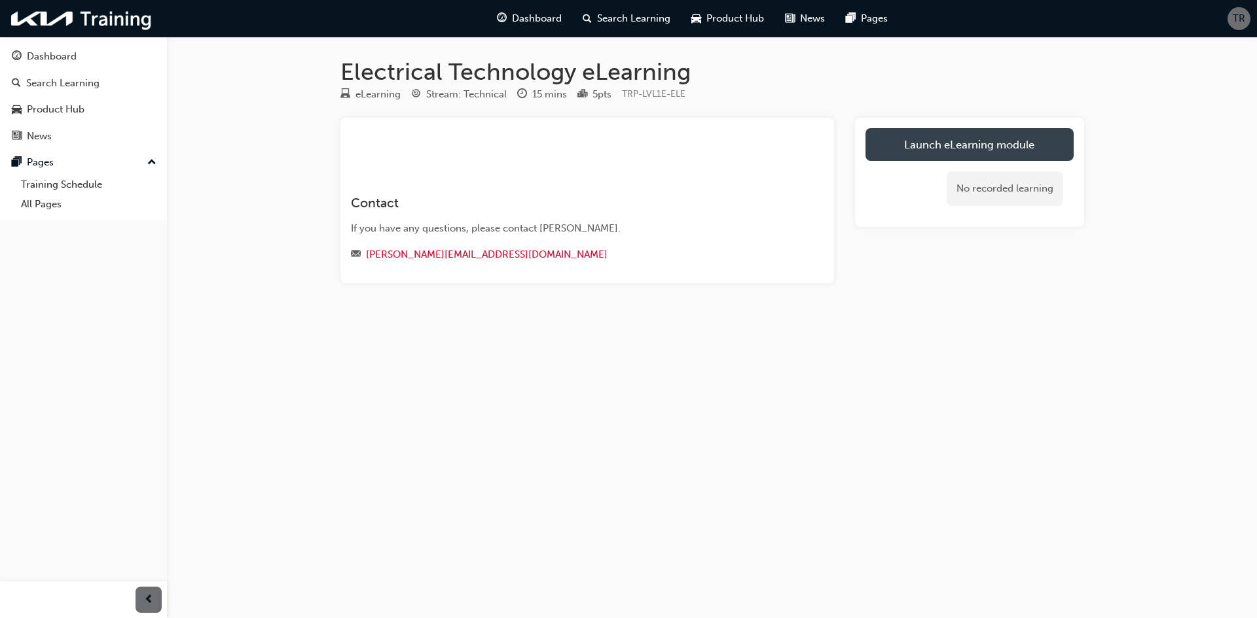
click at [957, 154] on link "Launch eLearning module" at bounding box center [969, 144] width 208 height 33
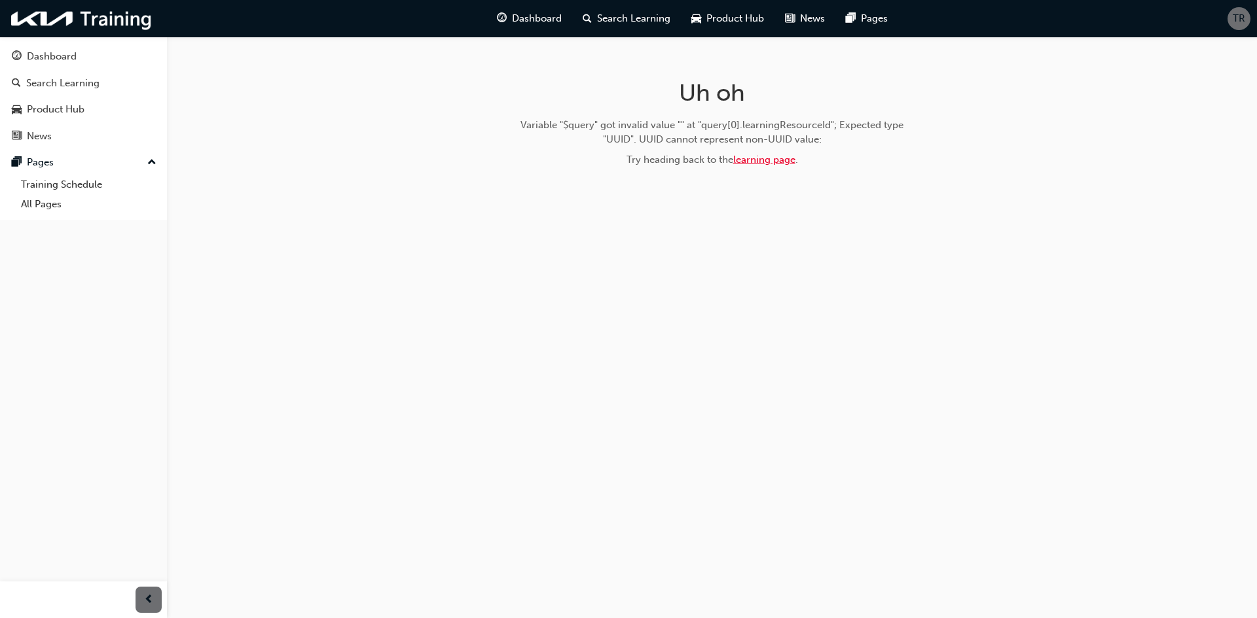
click at [761, 157] on link "learning page" at bounding box center [764, 160] width 62 height 12
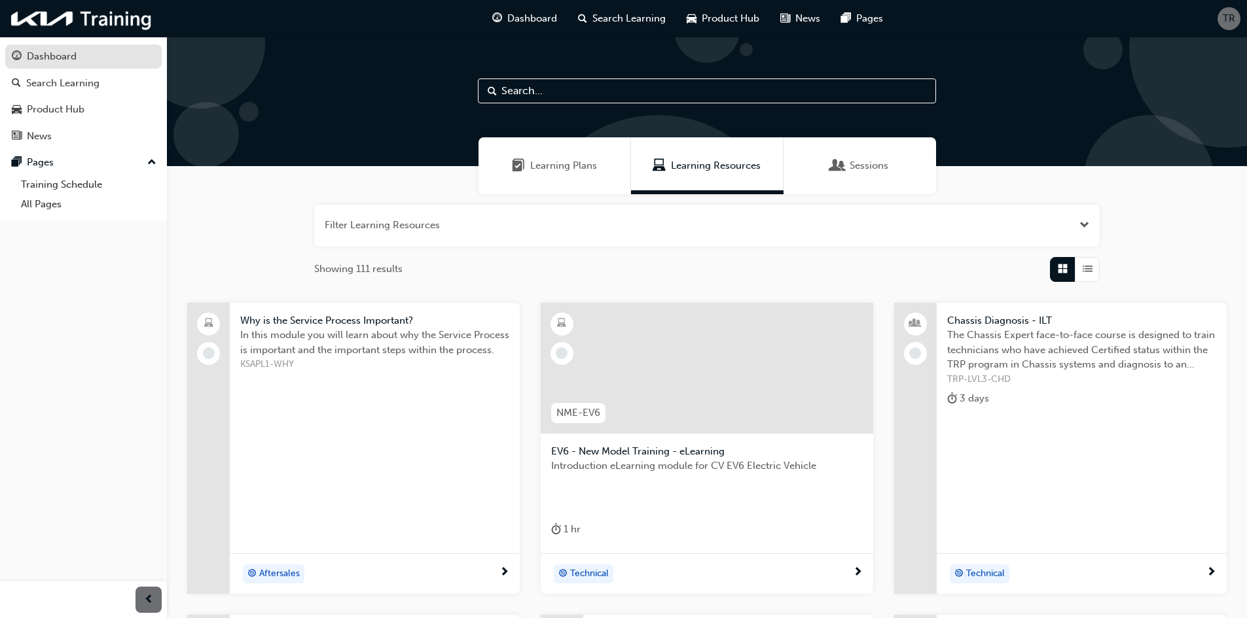
click at [42, 54] on div "Dashboard" at bounding box center [52, 56] width 50 height 15
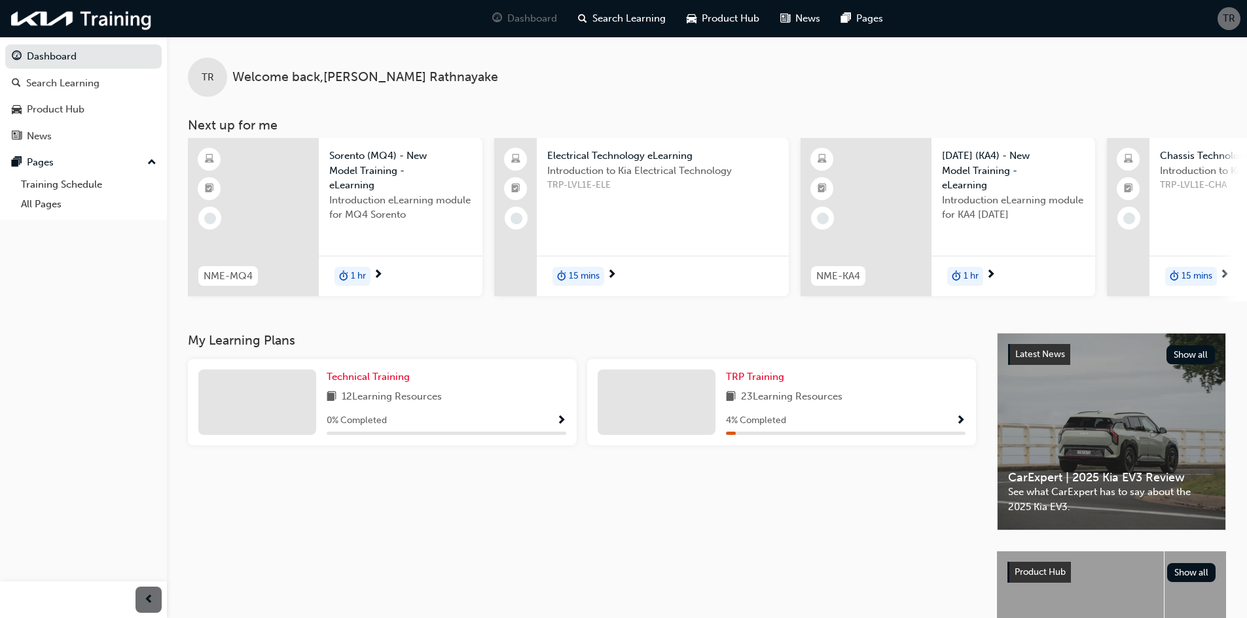
click at [656, 181] on span "TRP-LVL1E-ELE" at bounding box center [662, 185] width 231 height 15
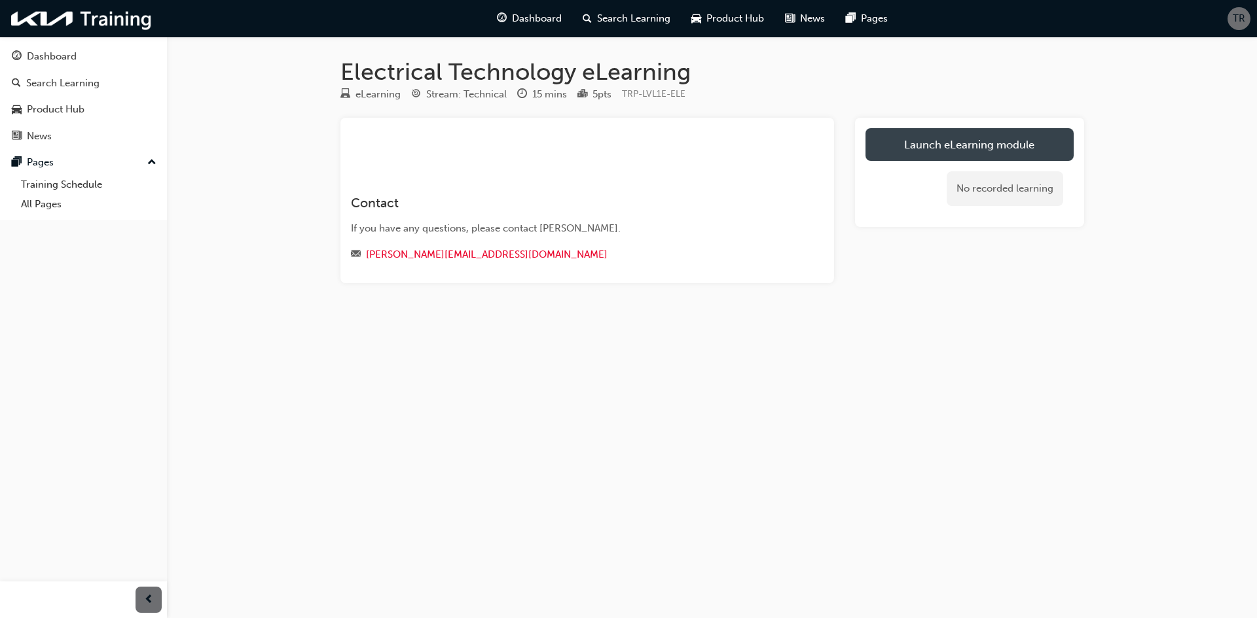
click at [948, 137] on link "Launch eLearning module" at bounding box center [969, 144] width 208 height 33
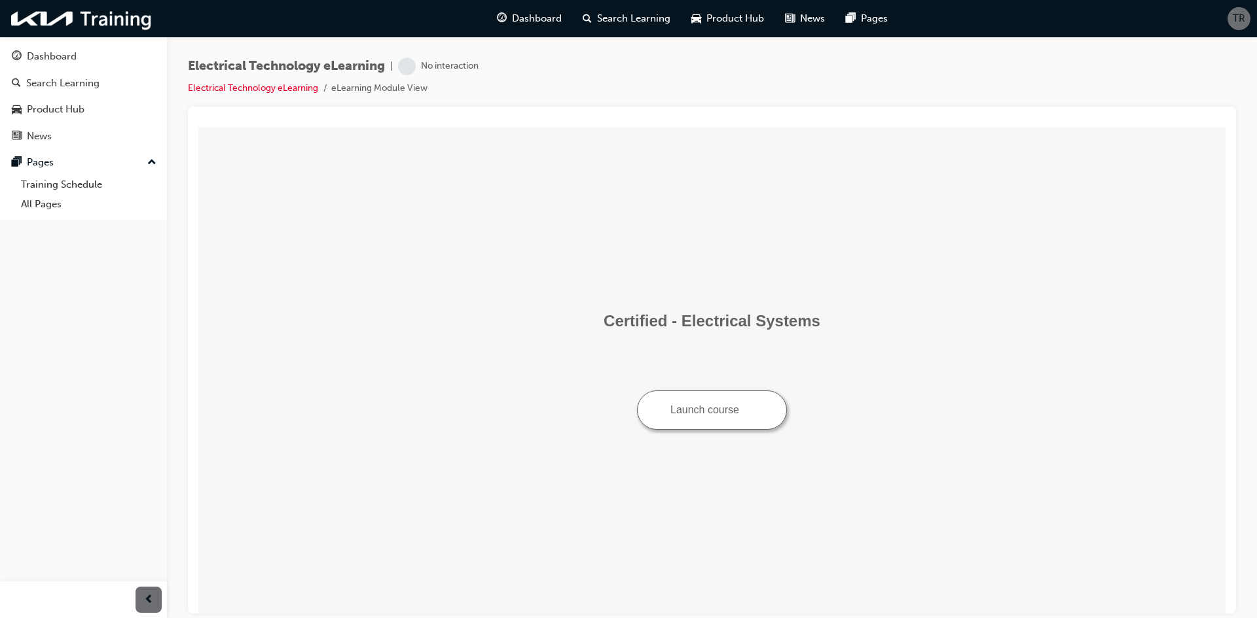
click at [748, 413] on img "Launch course: opens in new window" at bounding box center [748, 408] width 9 height 9
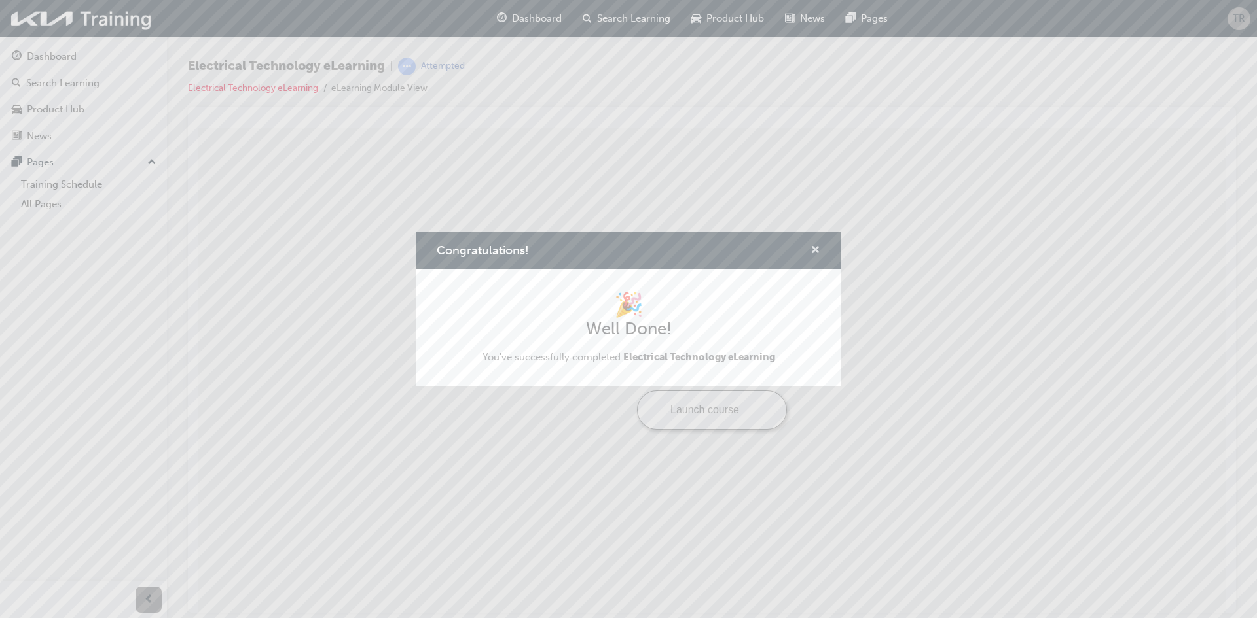
click at [814, 247] on span "cross-icon" at bounding box center [815, 251] width 10 height 12
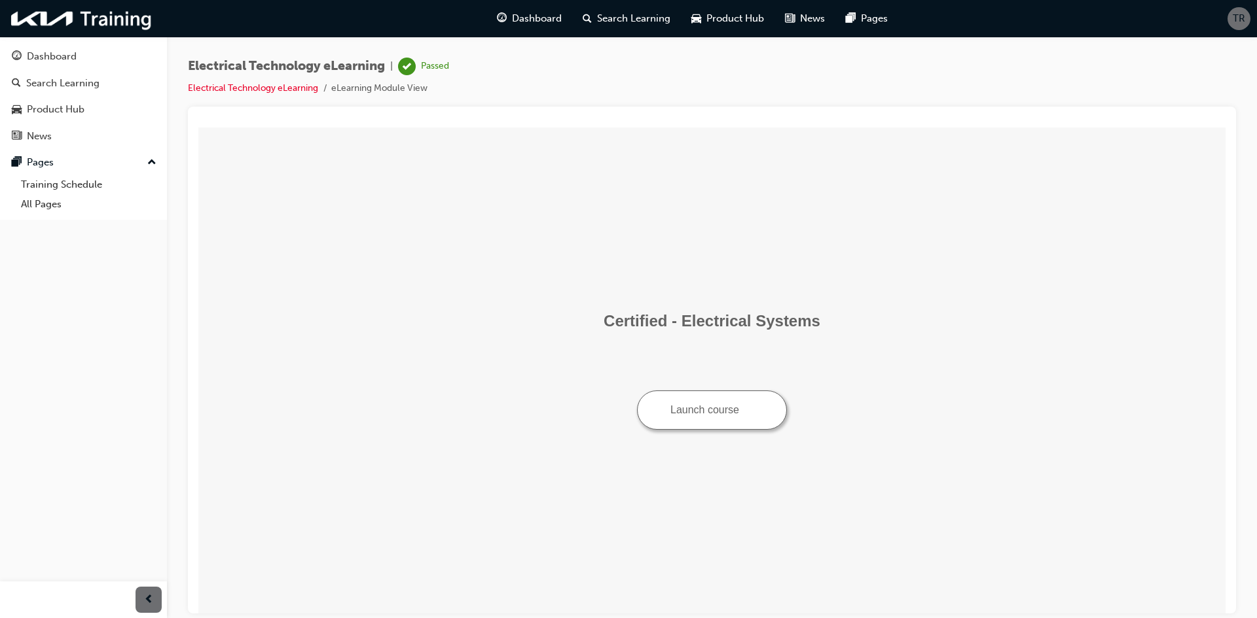
click at [753, 413] on img "Launch course: opens in new window" at bounding box center [748, 408] width 9 height 9
click at [88, 62] on div "Dashboard" at bounding box center [83, 56] width 143 height 16
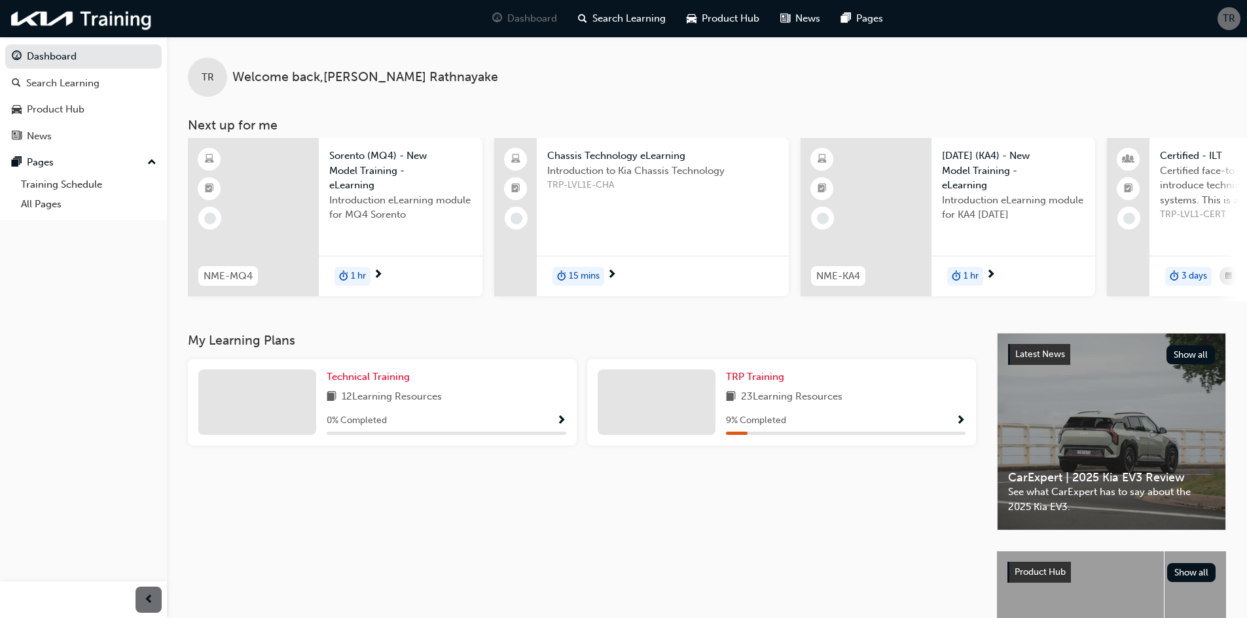
click at [672, 232] on div "Chassis Technology eLearning Introduction to Kia Chassis Technology TRP-LVL1E-C…" at bounding box center [663, 217] width 252 height 158
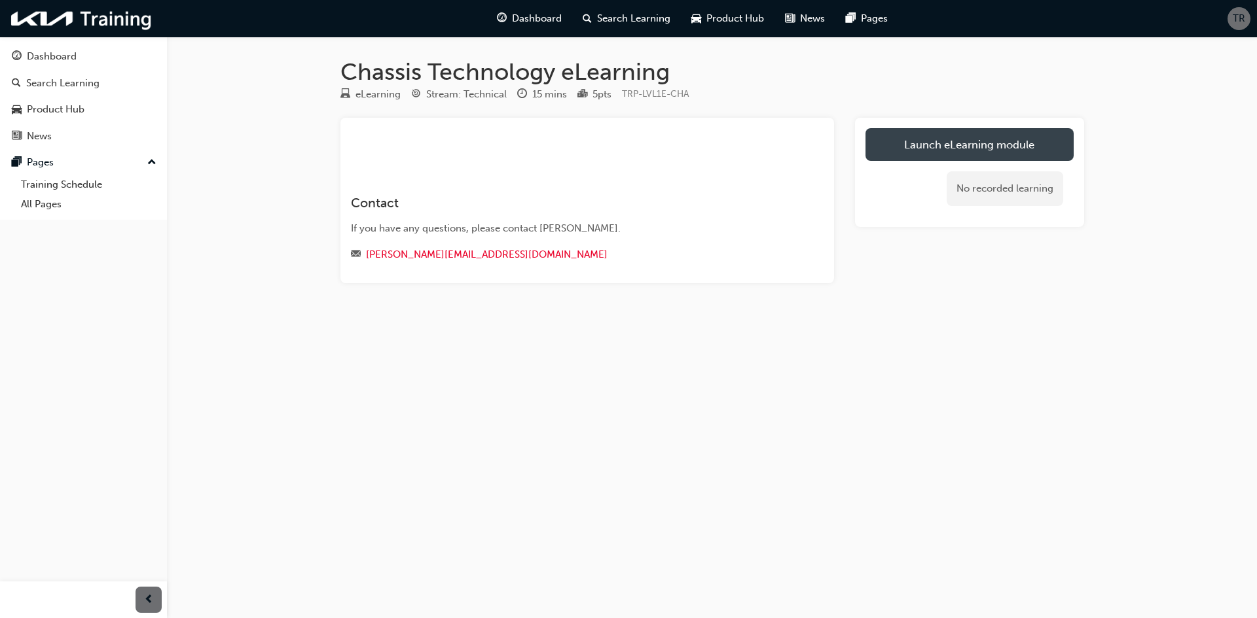
click at [939, 144] on link "Launch eLearning module" at bounding box center [969, 144] width 208 height 33
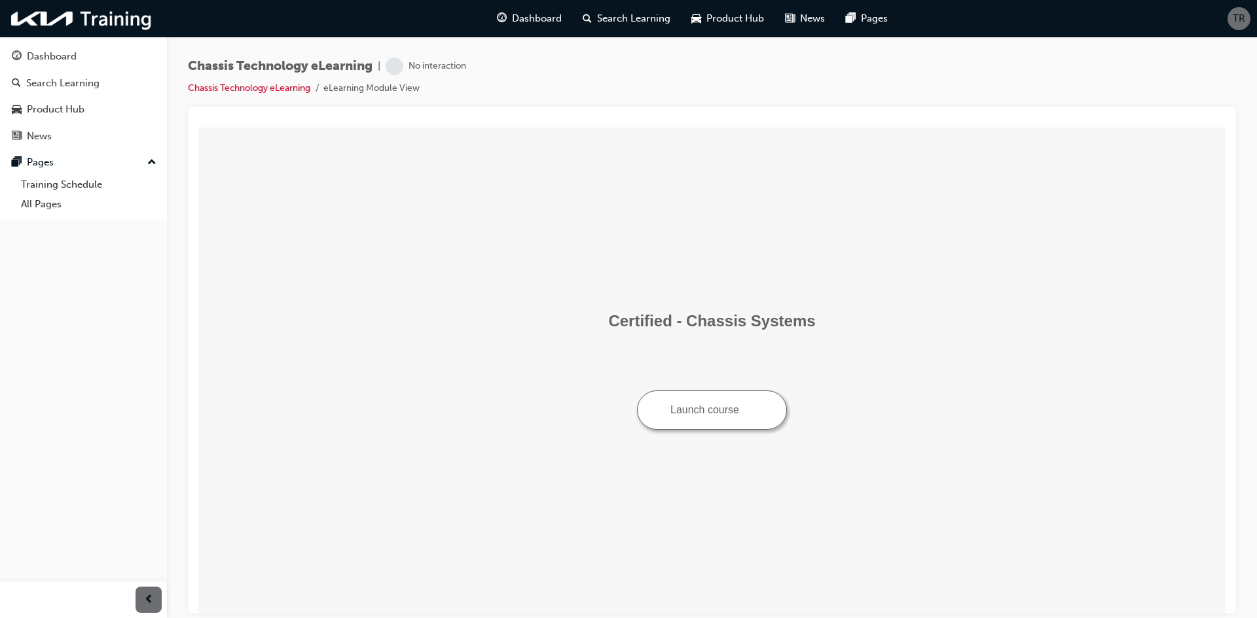
click at [752, 408] on img "Launch course: opens in new window" at bounding box center [748, 408] width 9 height 9
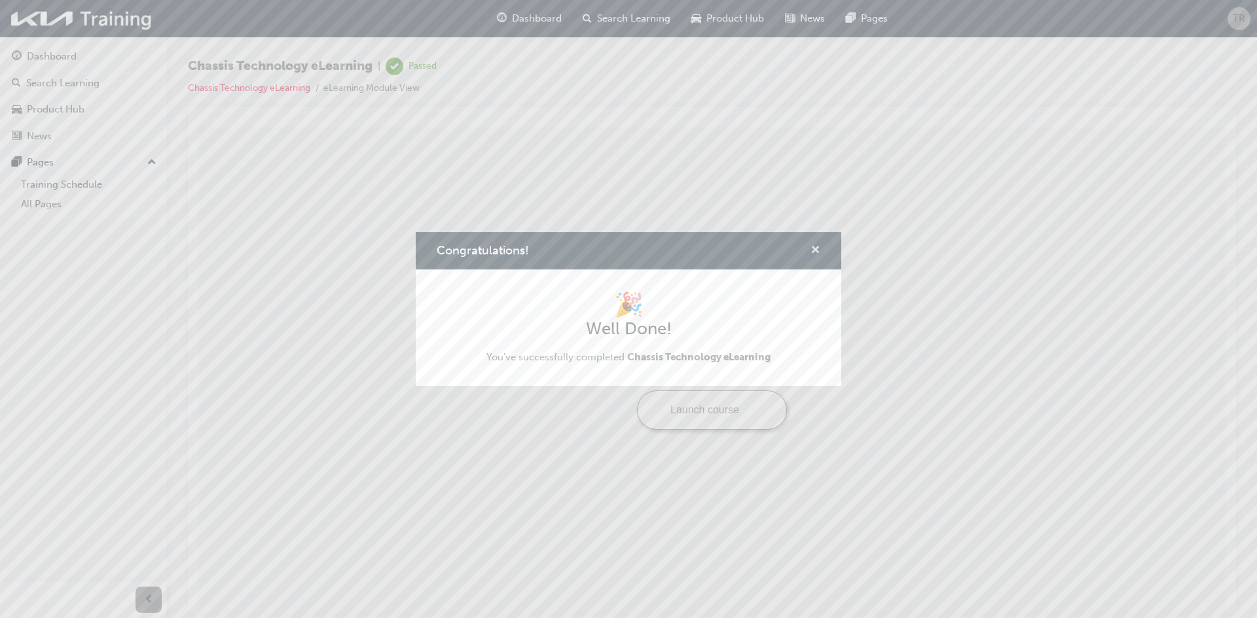
click at [815, 249] on span "cross-icon" at bounding box center [815, 251] width 10 height 12
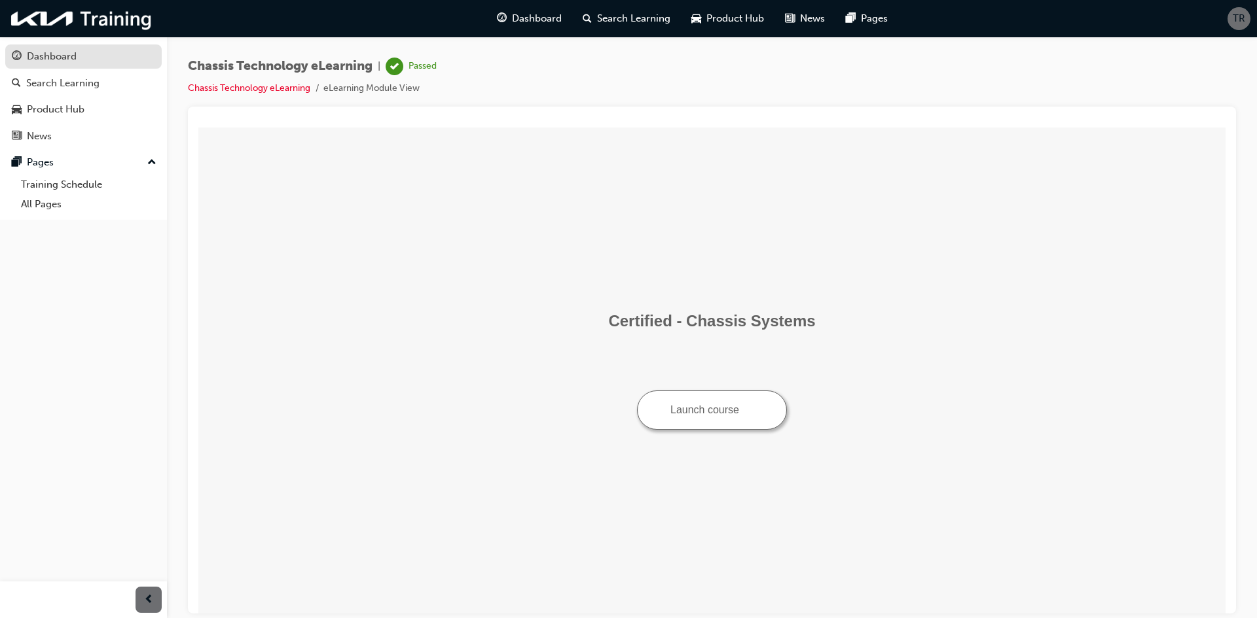
click at [43, 47] on link "Dashboard" at bounding box center [83, 57] width 156 height 24
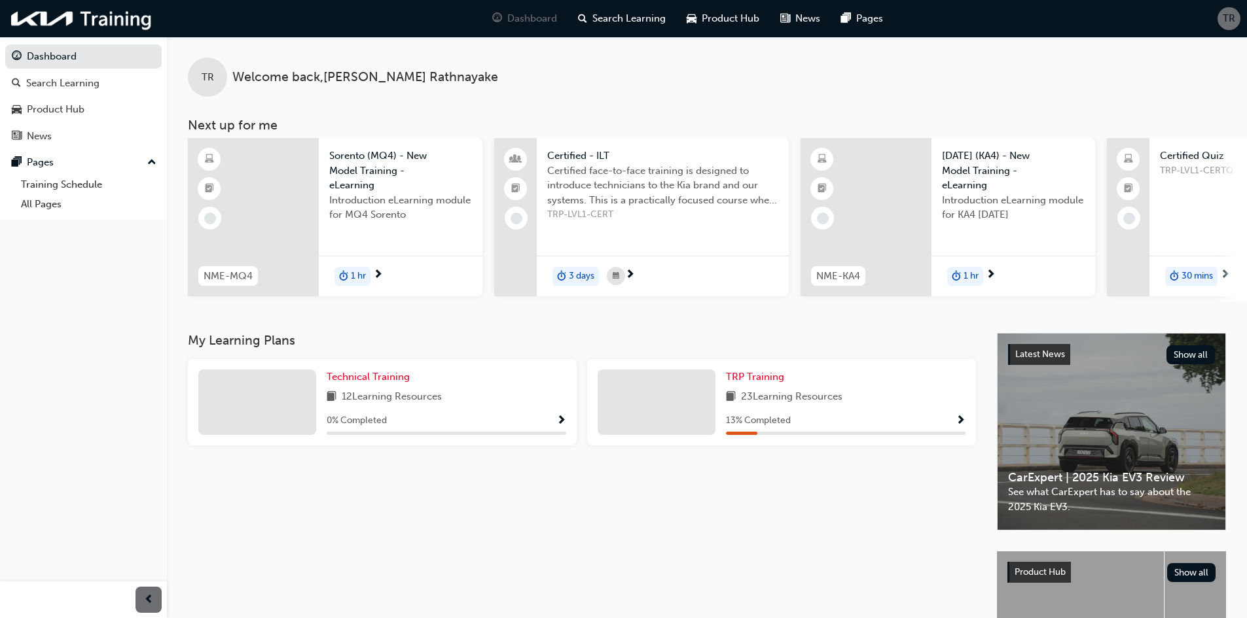
click at [596, 217] on span "TRP-LVL1-CERT" at bounding box center [662, 214] width 231 height 15
click at [596, 166] on span "Certified face-to-face training is designed to introduce technicians to the Kia…" at bounding box center [662, 186] width 231 height 45
click at [1227, 276] on span "next-icon" at bounding box center [1225, 276] width 10 height 12
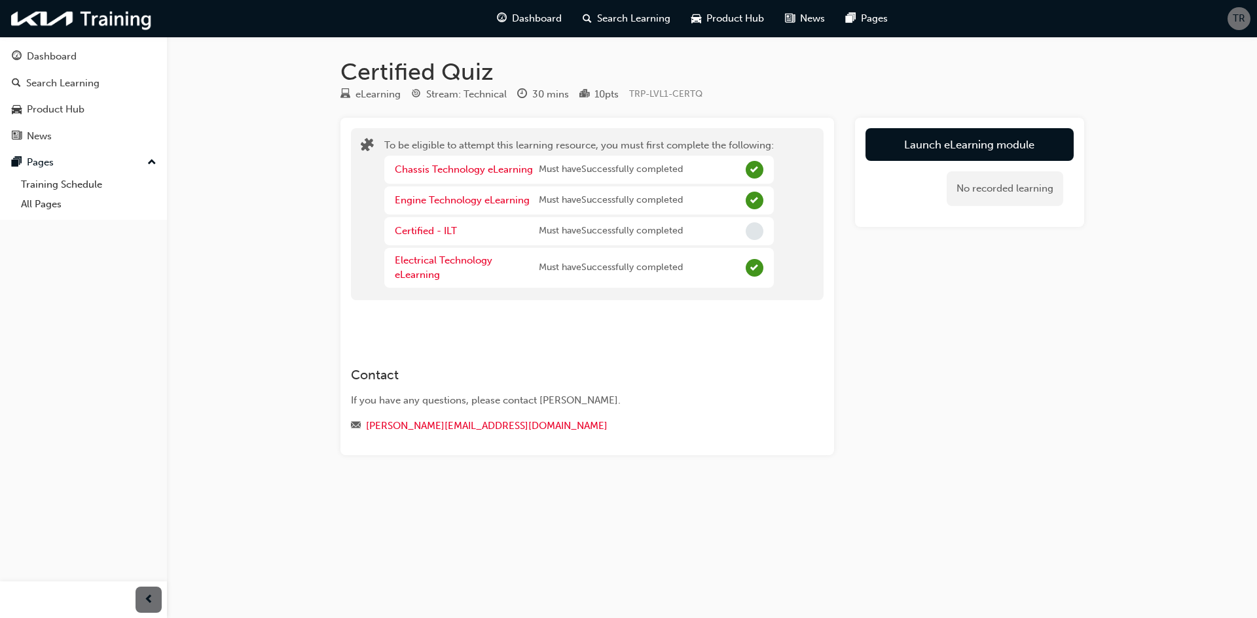
click at [418, 237] on div "Certified - ILT" at bounding box center [467, 231] width 144 height 15
click at [423, 231] on link "Certified - ILT" at bounding box center [426, 231] width 62 height 12
click at [449, 229] on link "Certified - ILT" at bounding box center [426, 231] width 62 height 12
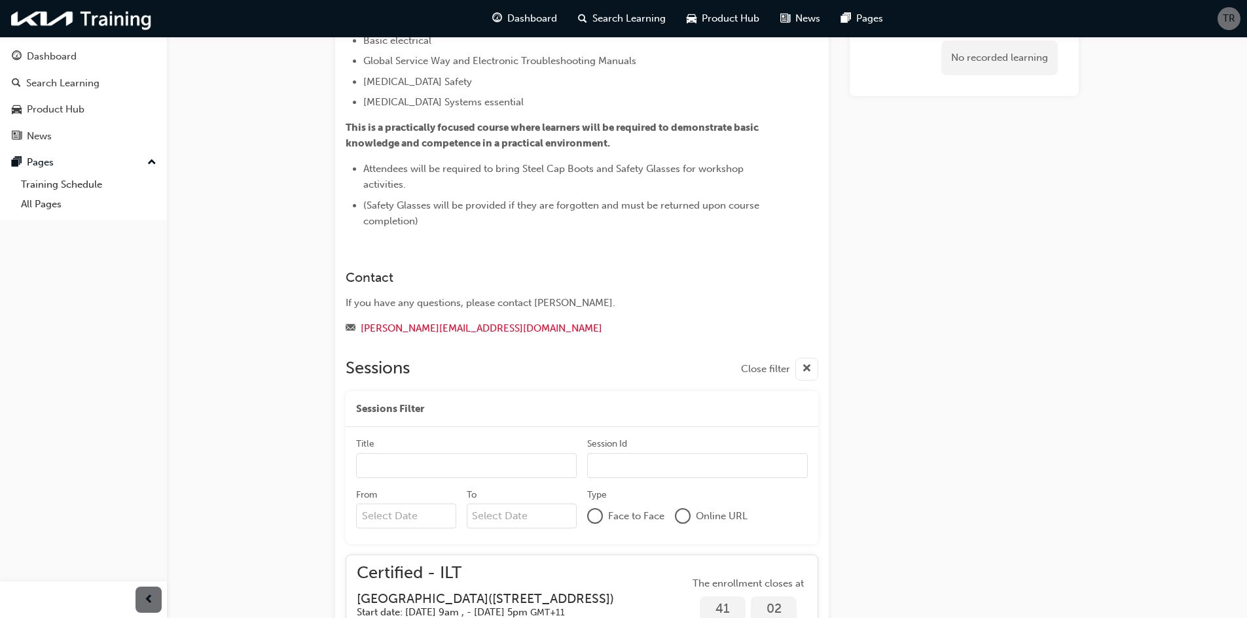
scroll to position [439, 0]
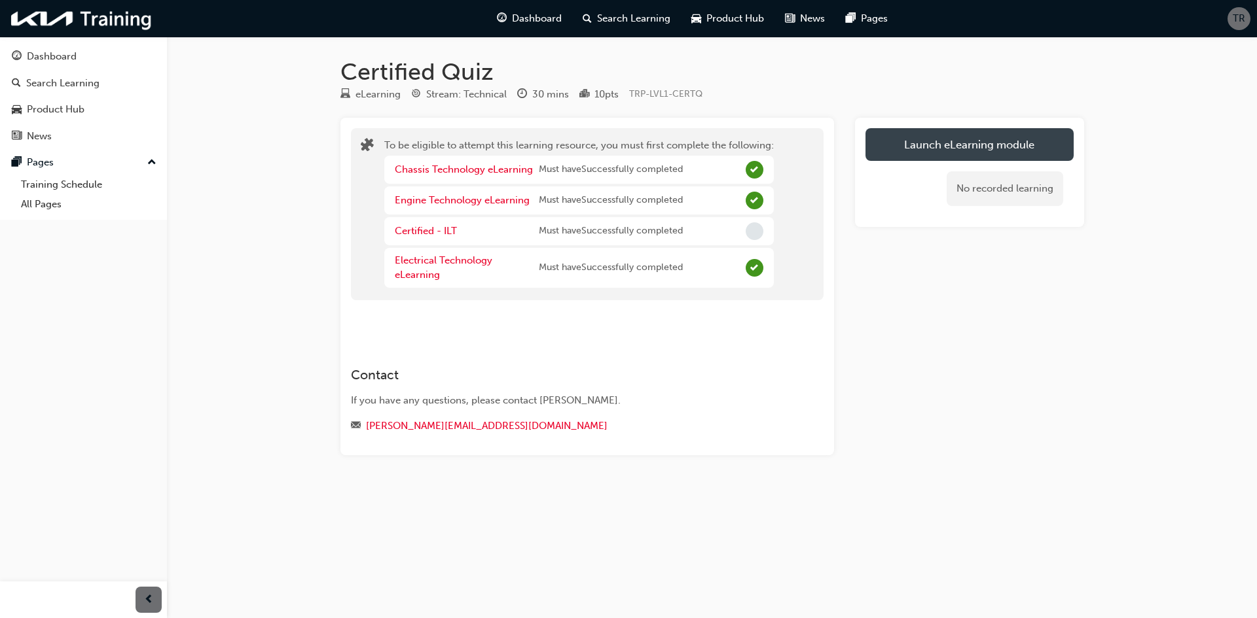
click at [927, 146] on button "Launch eLearning module" at bounding box center [969, 144] width 208 height 33
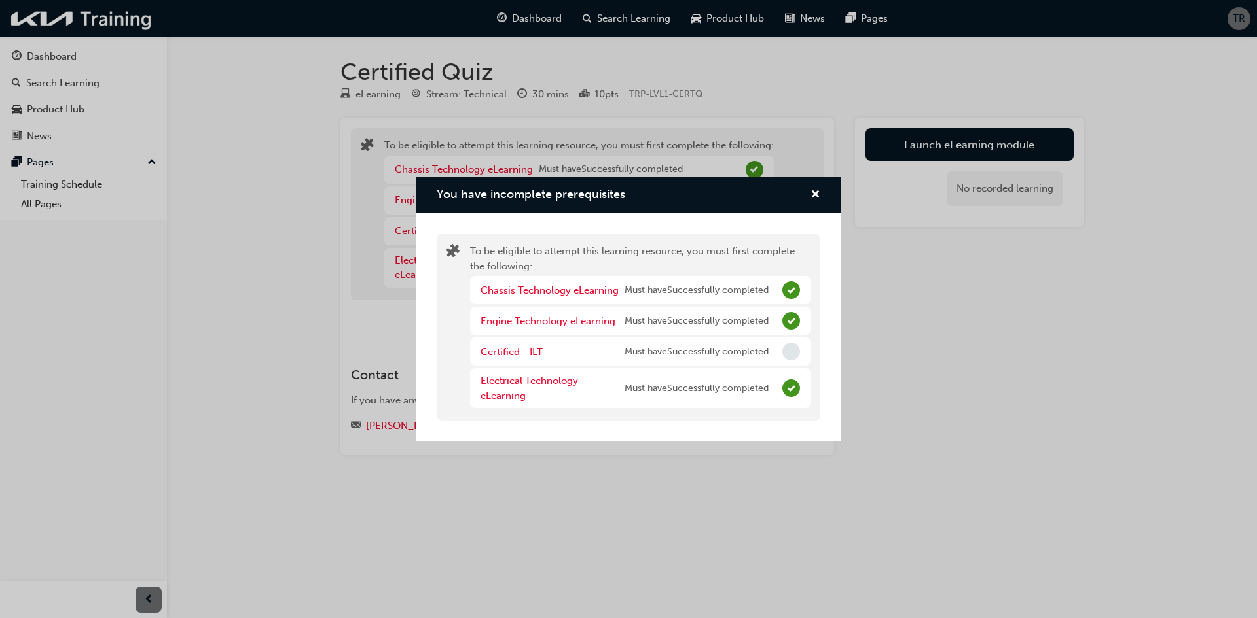
click at [821, 192] on div "You have incomplete prerequisites" at bounding box center [628, 195] width 425 height 37
click at [814, 198] on span "cross-icon" at bounding box center [815, 196] width 10 height 12
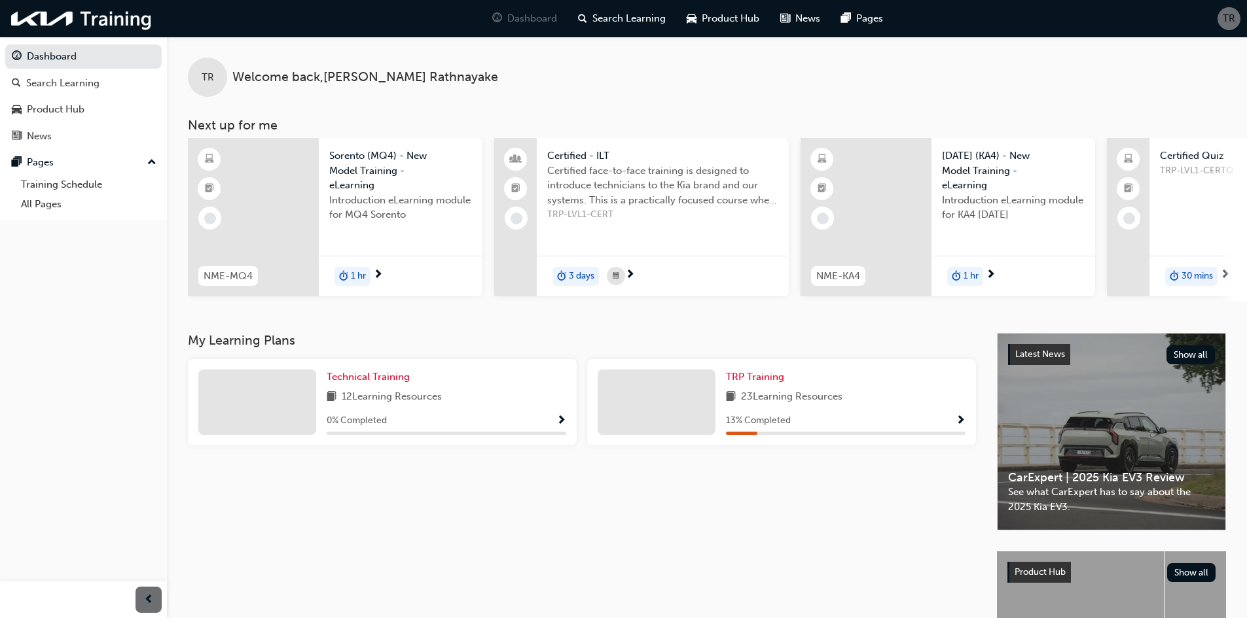
click at [675, 417] on div at bounding box center [657, 402] width 118 height 65
click at [965, 424] on div "TRP Training 23 Learning Resources 13 % Completed" at bounding box center [781, 402] width 389 height 86
click at [963, 425] on span "Show Progress" at bounding box center [961, 422] width 10 height 12
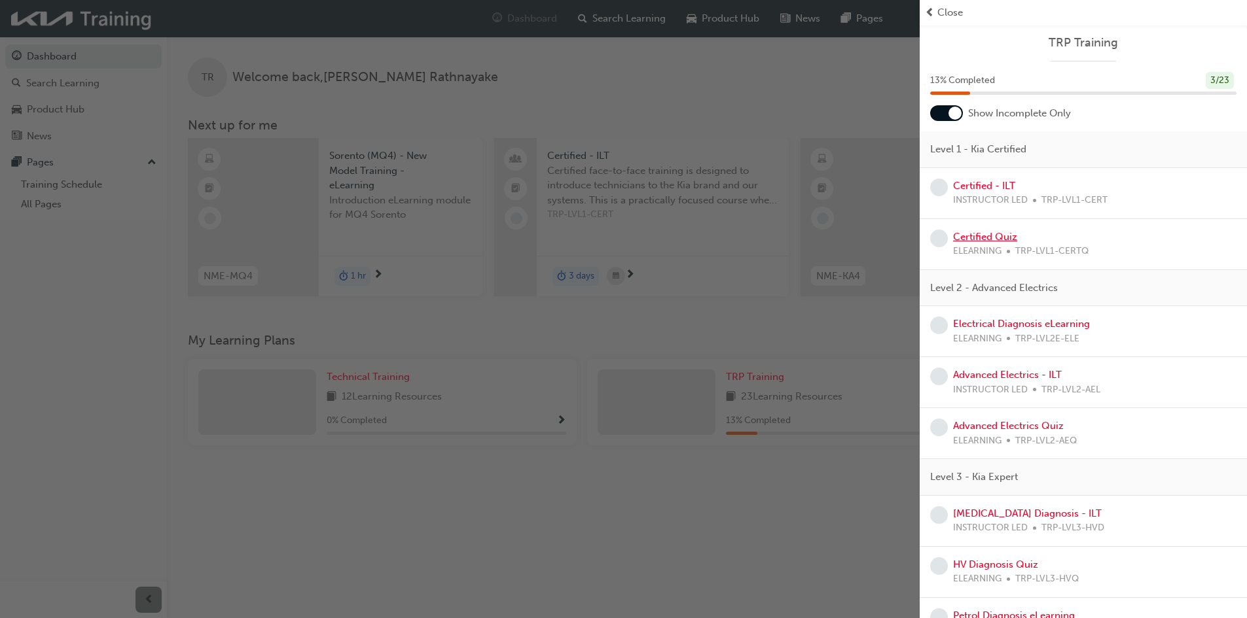
click at [984, 240] on link "Certified Quiz" at bounding box center [985, 237] width 64 height 12
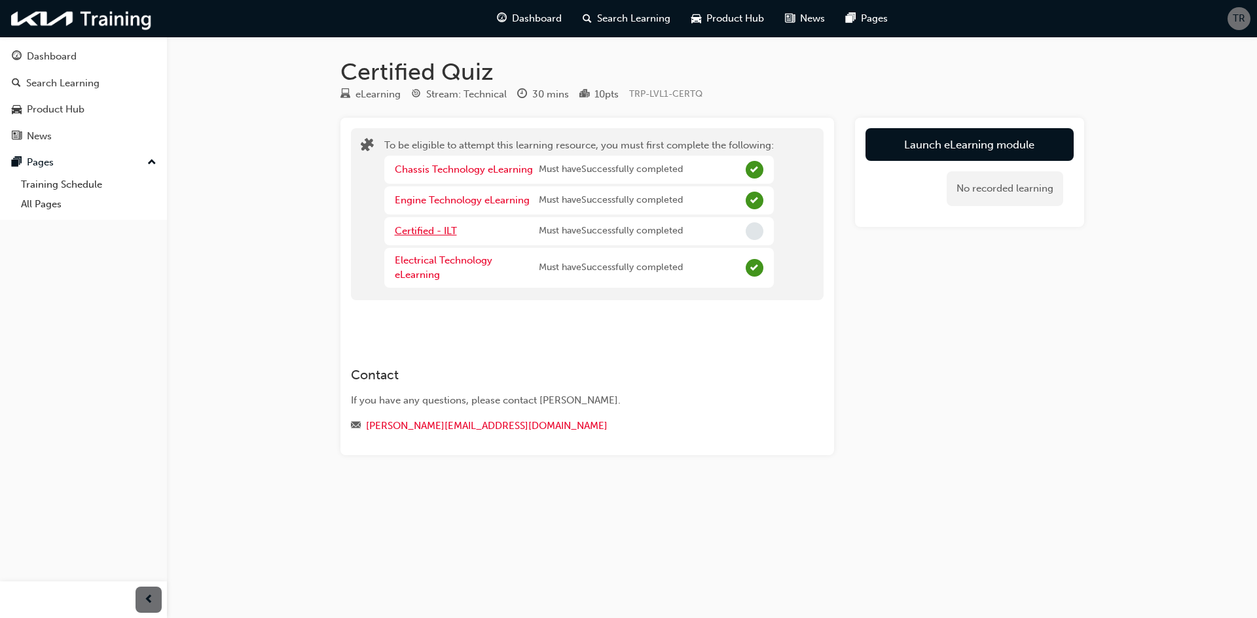
click at [435, 230] on link "Certified - ILT" at bounding box center [426, 231] width 62 height 12
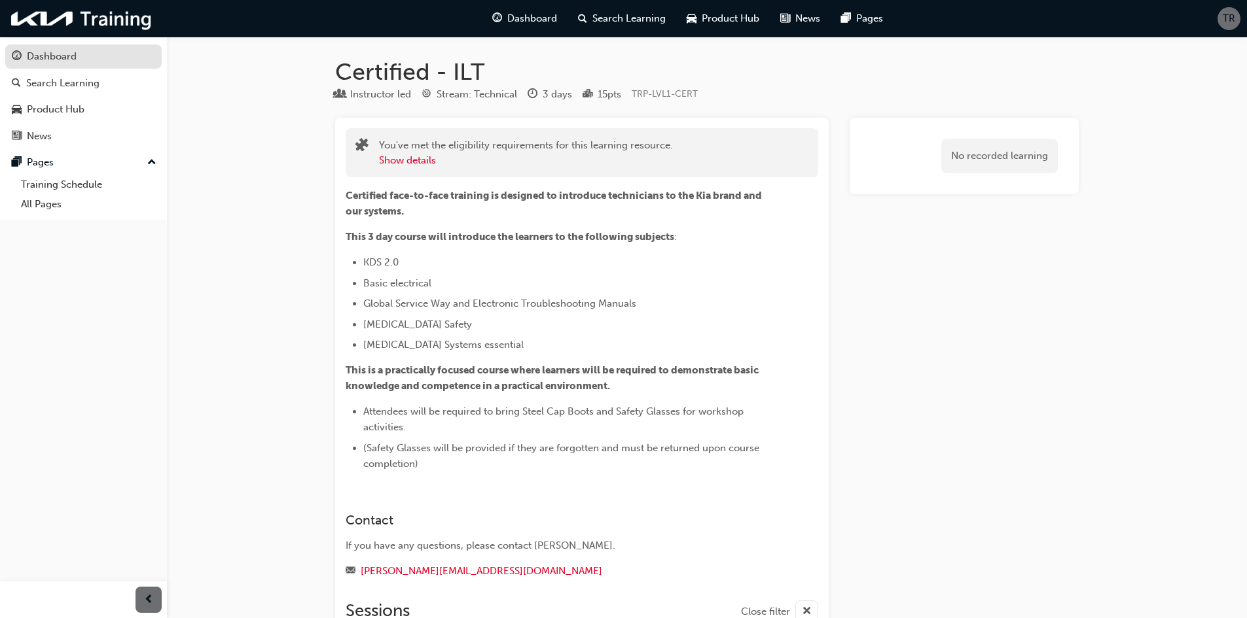
click at [83, 67] on link "Dashboard" at bounding box center [83, 57] width 156 height 24
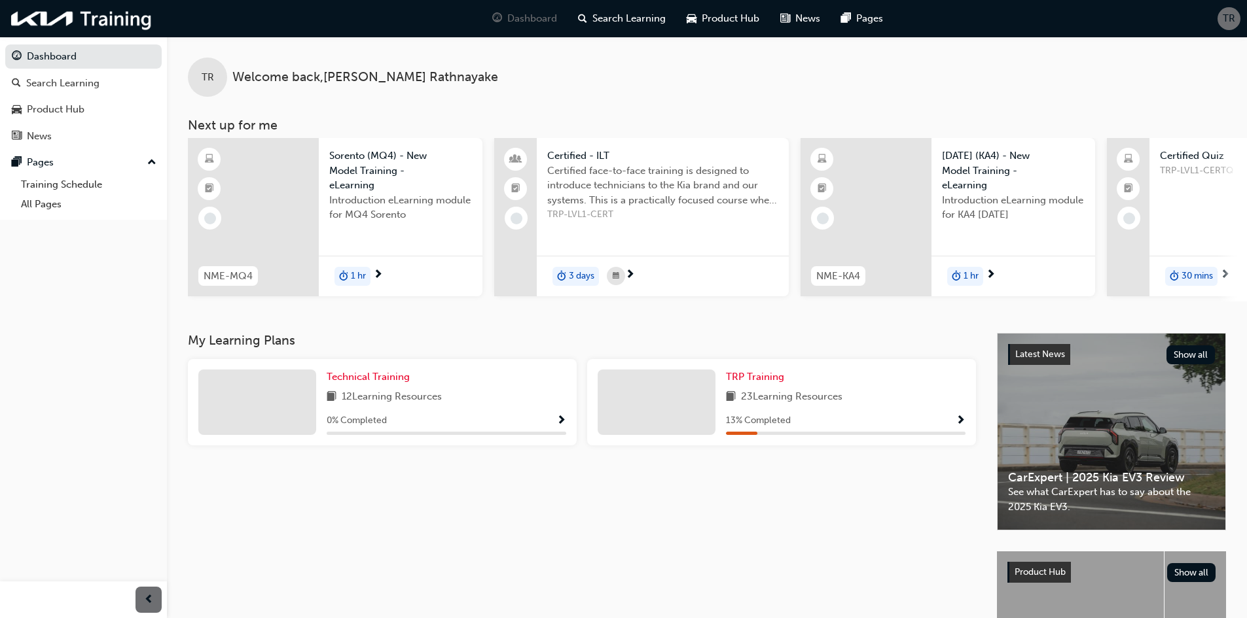
click at [699, 175] on span "Certified face-to-face training is designed to introduce technicians to the Kia…" at bounding box center [662, 186] width 231 height 45
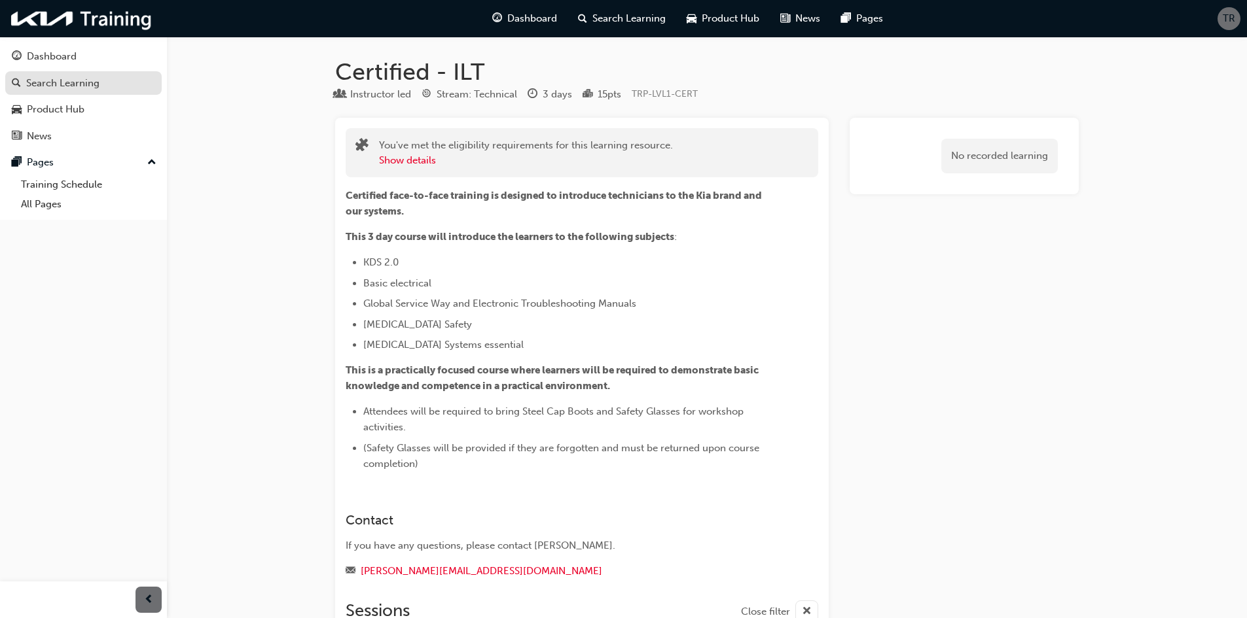
click at [101, 83] on div "Search Learning" at bounding box center [83, 83] width 143 height 16
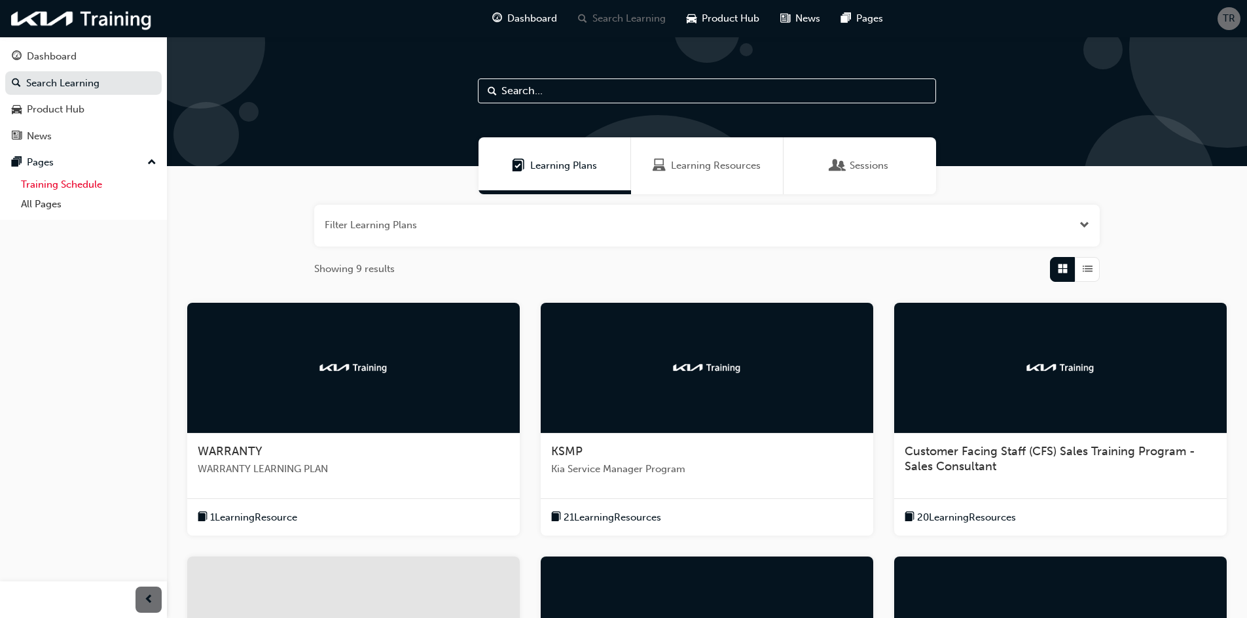
click at [88, 185] on link "Training Schedule" at bounding box center [89, 185] width 146 height 20
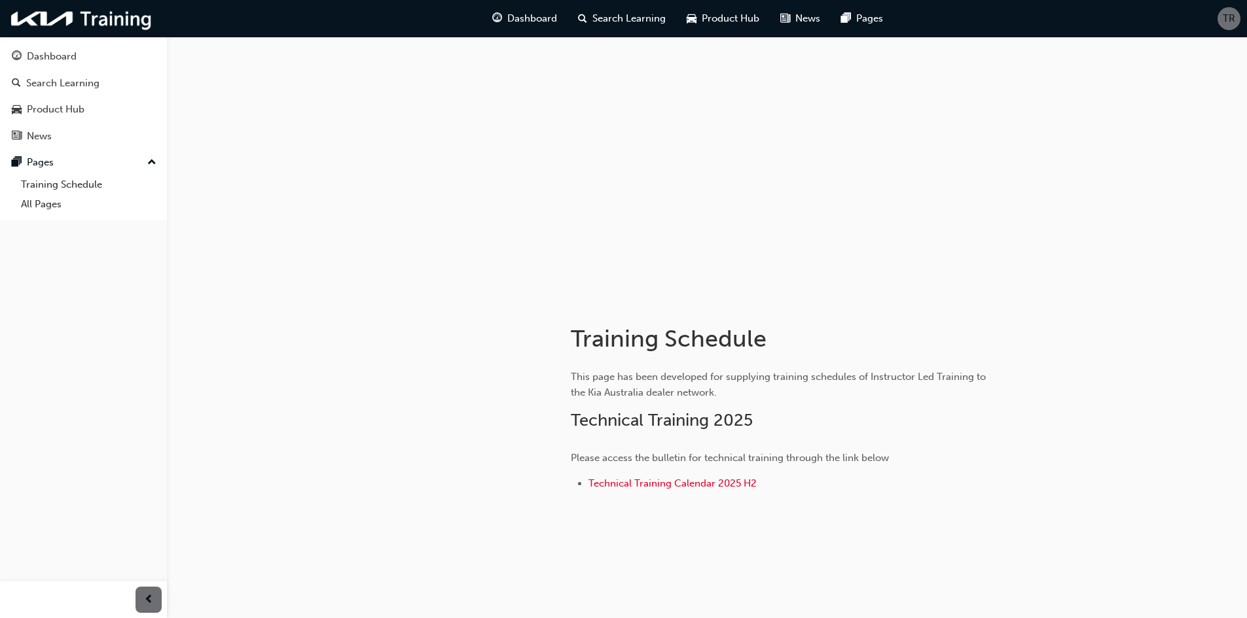
scroll to position [3, 0]
click at [694, 488] on li "Technical Training Calendar 2025 H2" at bounding box center [792, 482] width 408 height 19
click at [694, 486] on span "Technical Training Calendar 2025 H2" at bounding box center [672, 481] width 168 height 12
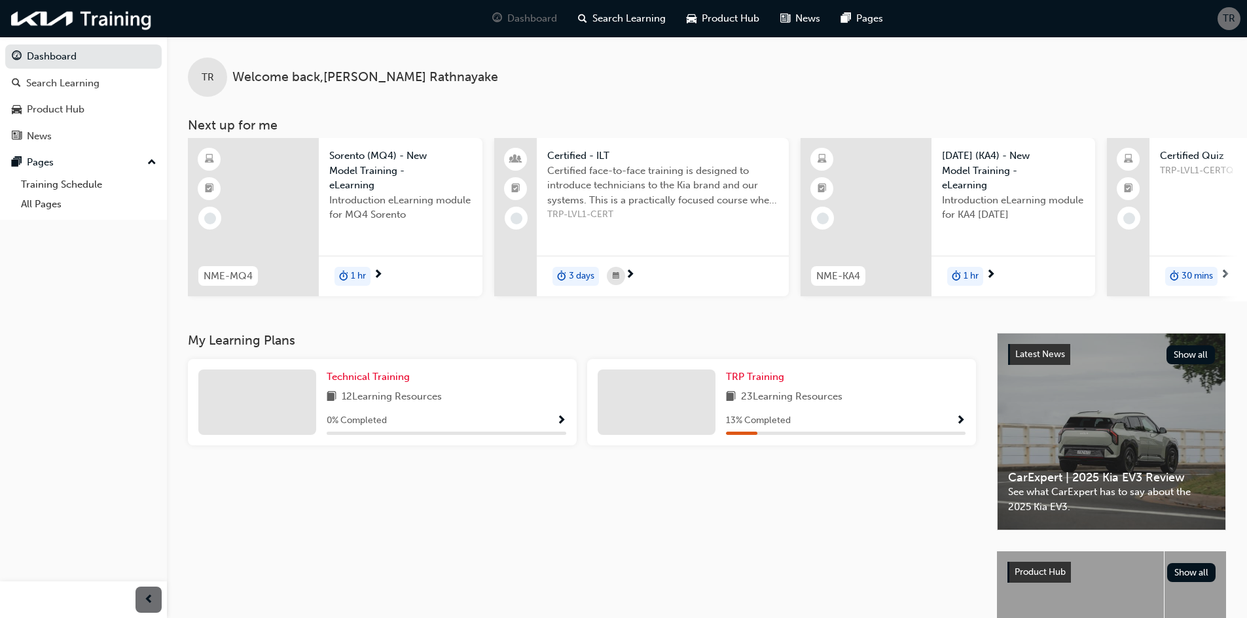
click at [560, 426] on span "Show Progress" at bounding box center [561, 422] width 10 height 12
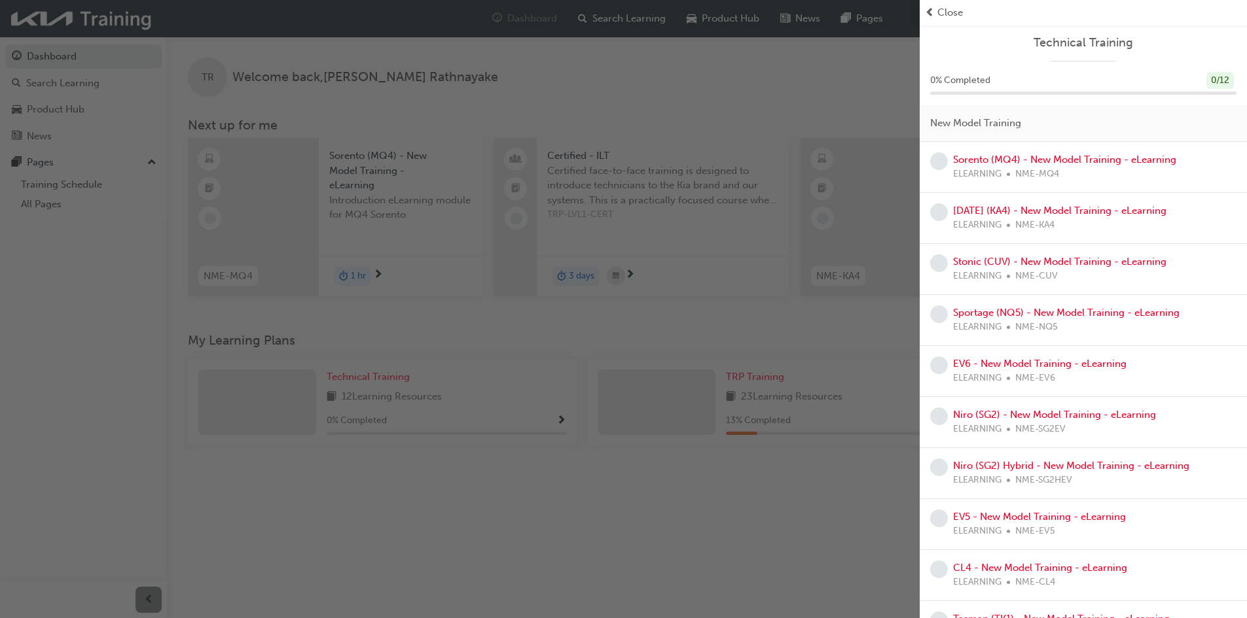
click at [832, 533] on div "button" at bounding box center [460, 309] width 920 height 618
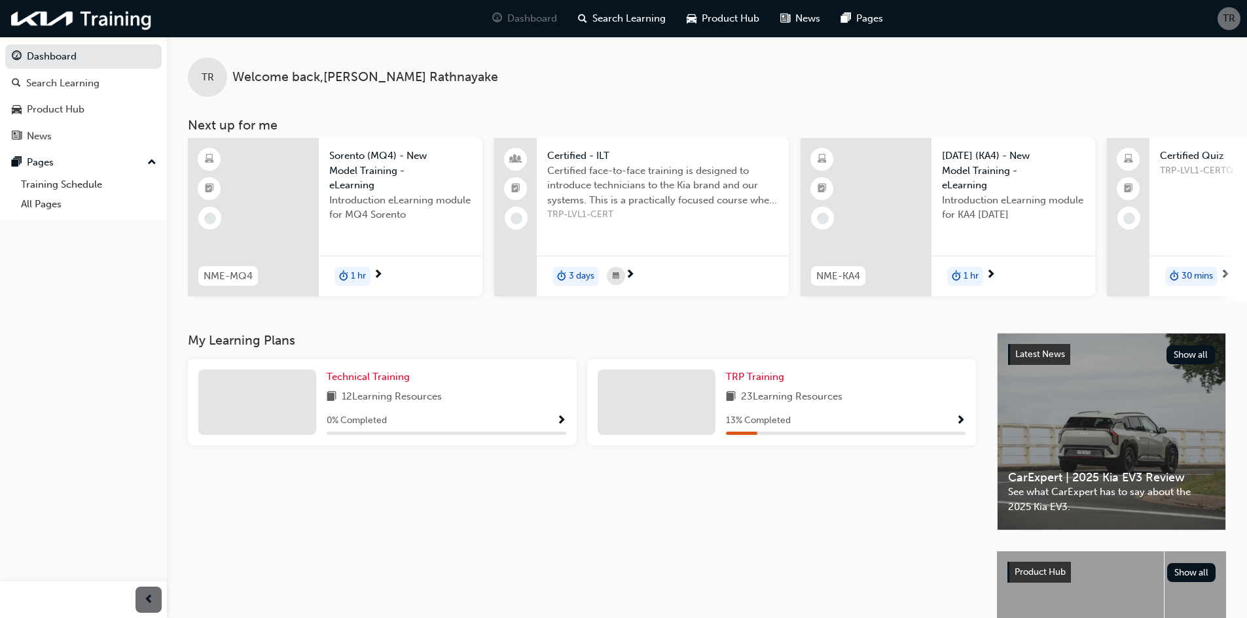
click at [637, 230] on div "Certified - ILT Certified face-to-face training is designed to introduce techni…" at bounding box center [663, 217] width 252 height 158
click at [219, 163] on div at bounding box center [209, 159] width 23 height 23
click at [956, 426] on span "Show Progress" at bounding box center [961, 422] width 10 height 12
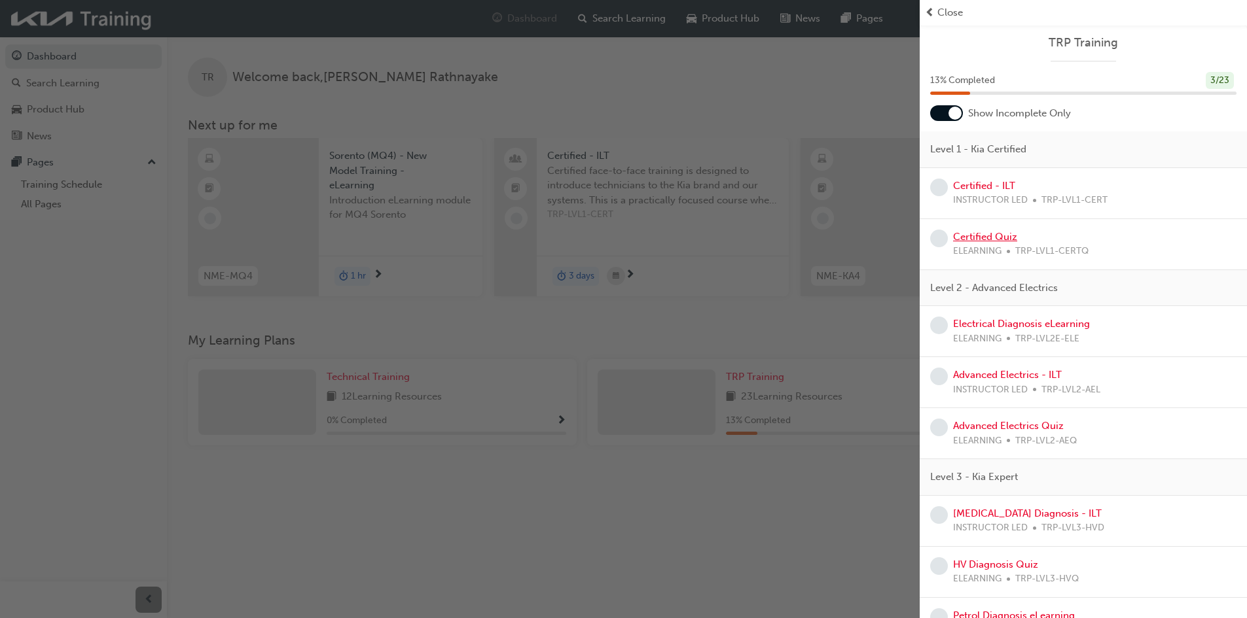
click at [1006, 241] on link "Certified Quiz" at bounding box center [985, 237] width 64 height 12
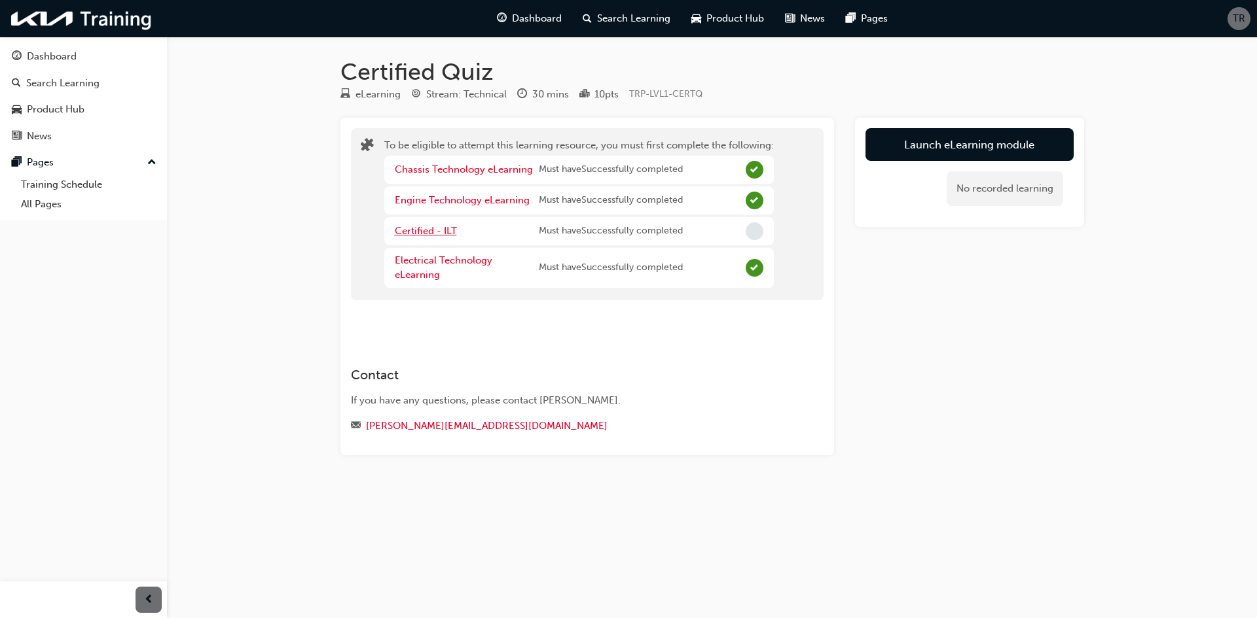
click at [436, 233] on link "Certified - ILT" at bounding box center [426, 231] width 62 height 12
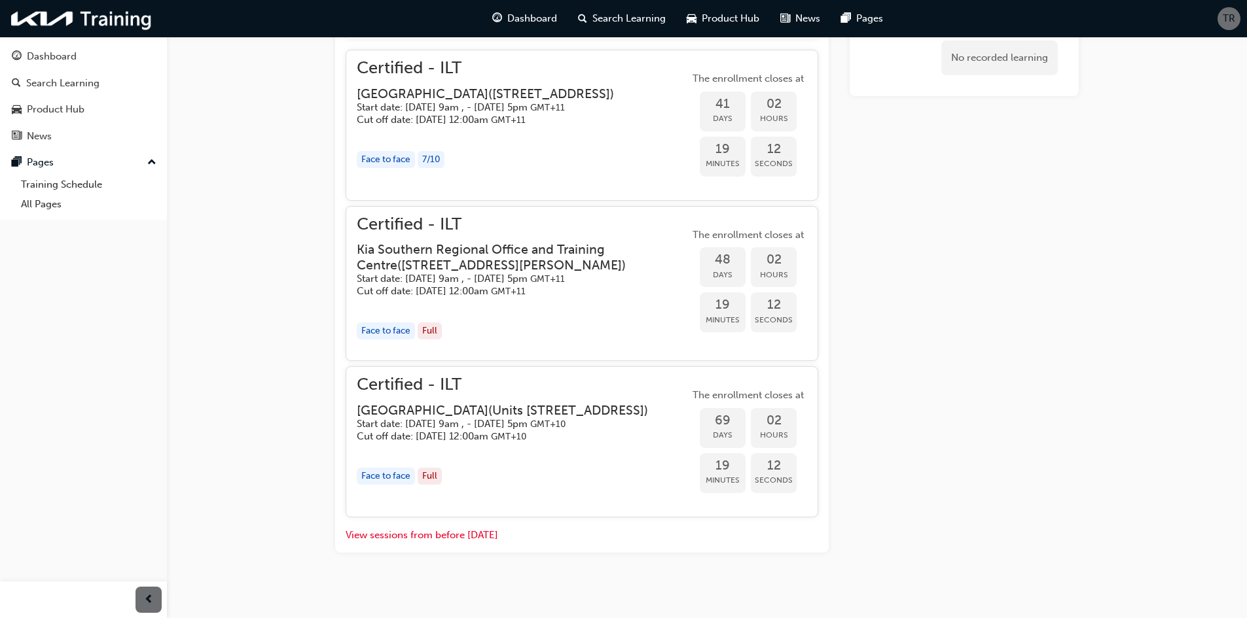
scroll to position [766, 0]
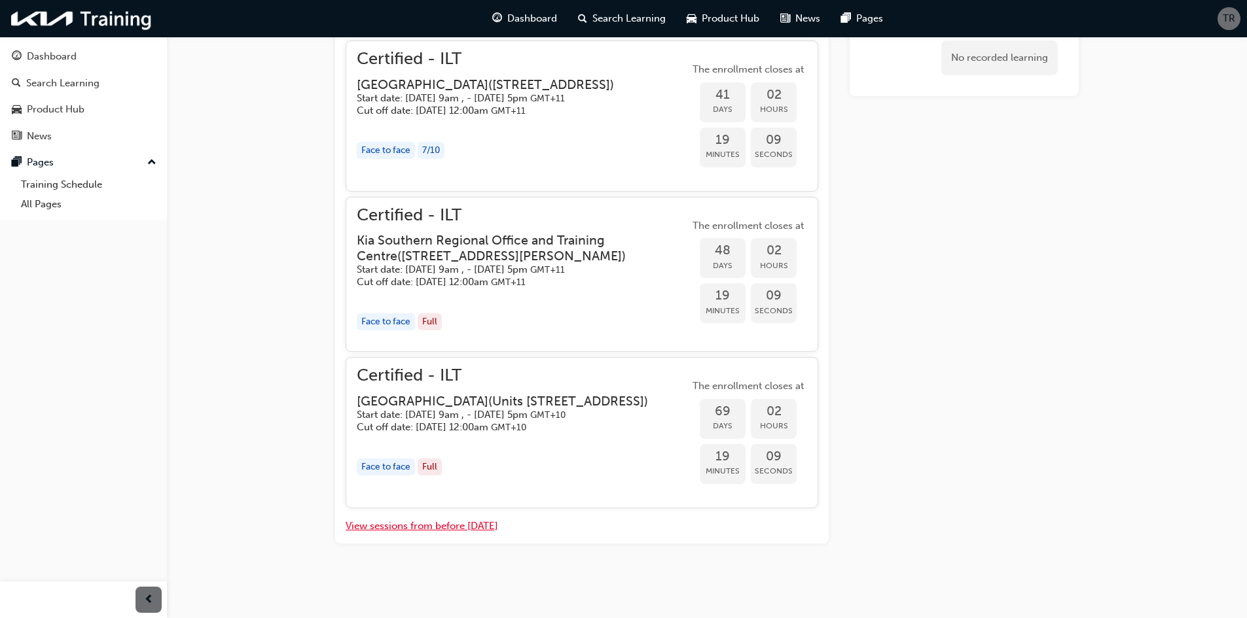
click at [463, 529] on button "View sessions from before [DATE]" at bounding box center [422, 526] width 152 height 15
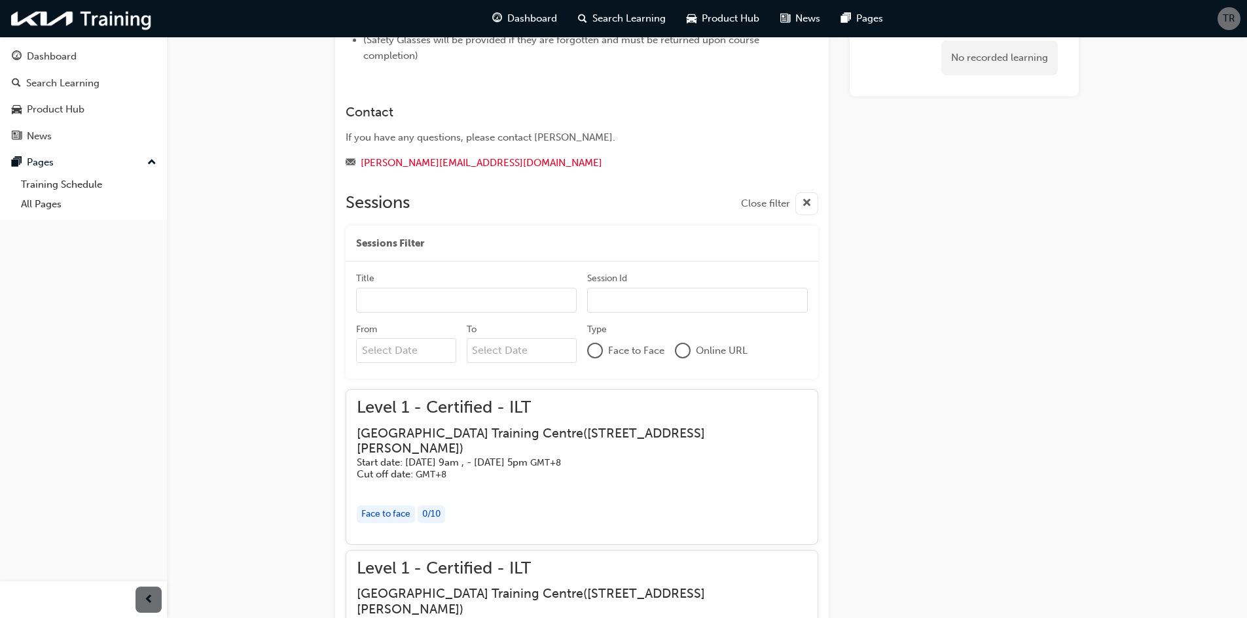
scroll to position [420, 0]
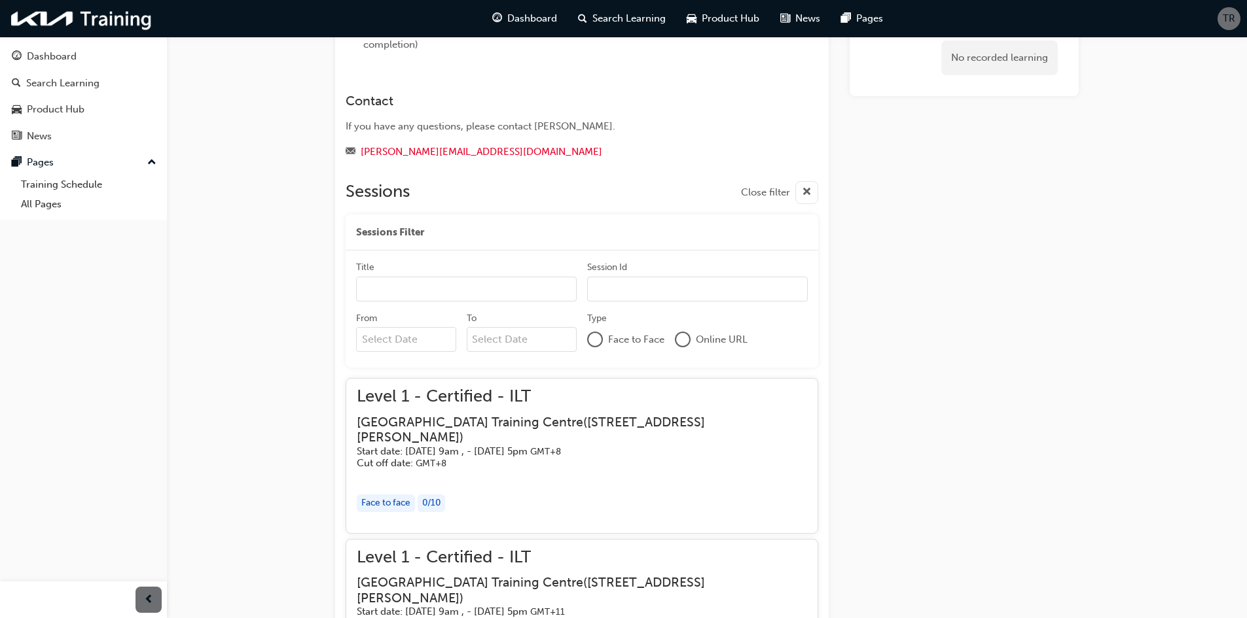
click at [435, 341] on input "From" at bounding box center [406, 339] width 100 height 25
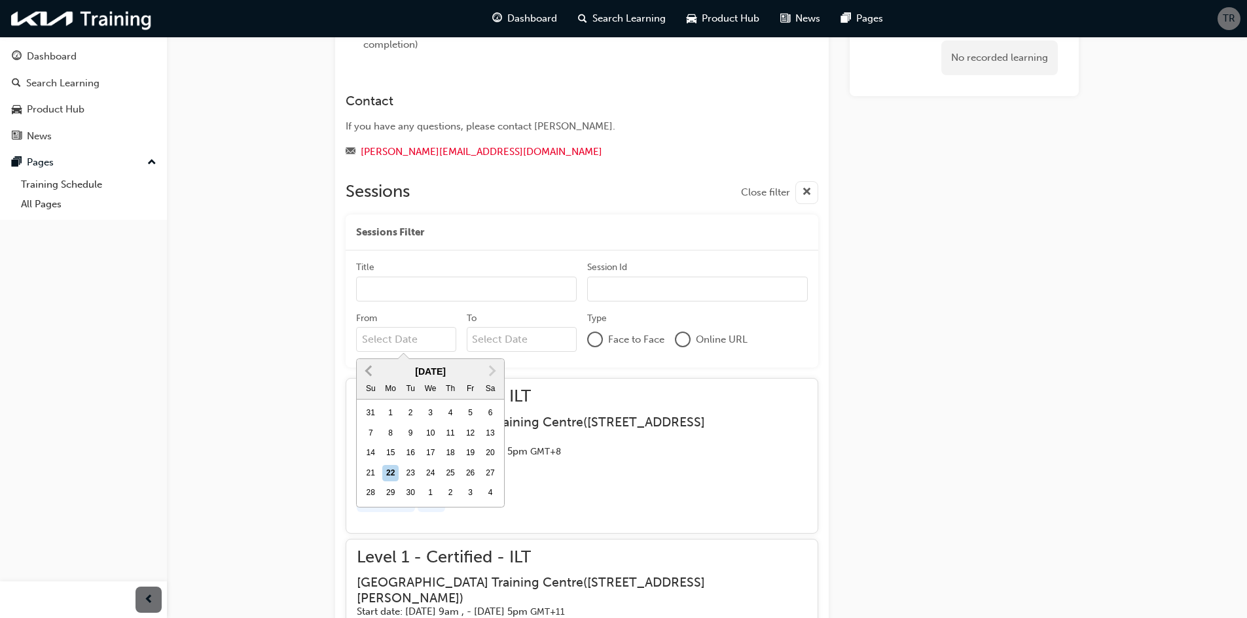
click at [370, 372] on span "Previous Month" at bounding box center [370, 370] width 0 height 15
click at [495, 369] on button "Next Month" at bounding box center [492, 371] width 21 height 21
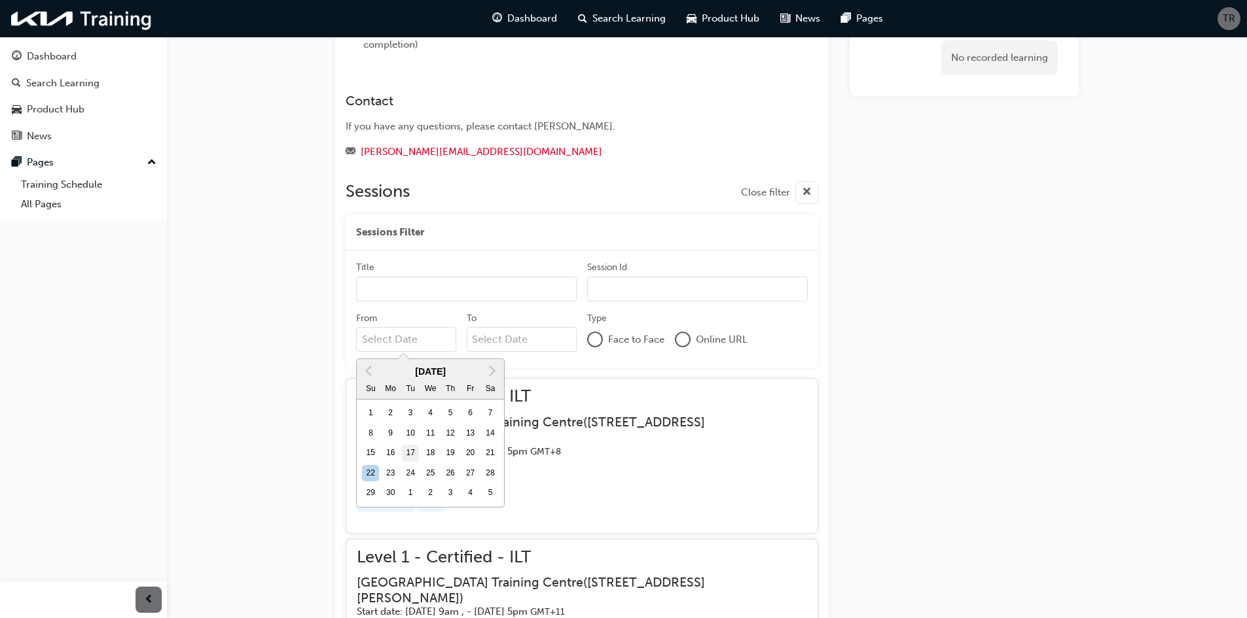
click at [413, 454] on div "17" at bounding box center [410, 453] width 17 height 17
click at [413, 352] on input "From June 2025 Previous Month Next Month June 2025 Su Mo Tu We Th Fr Sa 1 2 3 4…" at bounding box center [406, 339] width 100 height 25
type input "17/06/25"
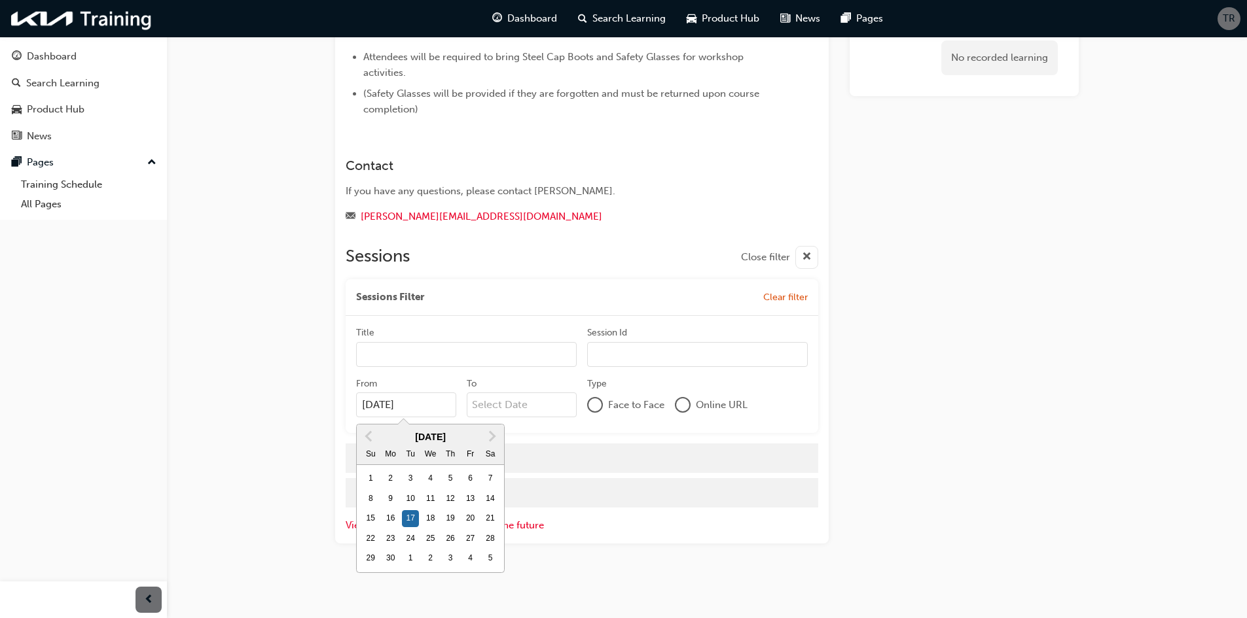
scroll to position [355, 0]
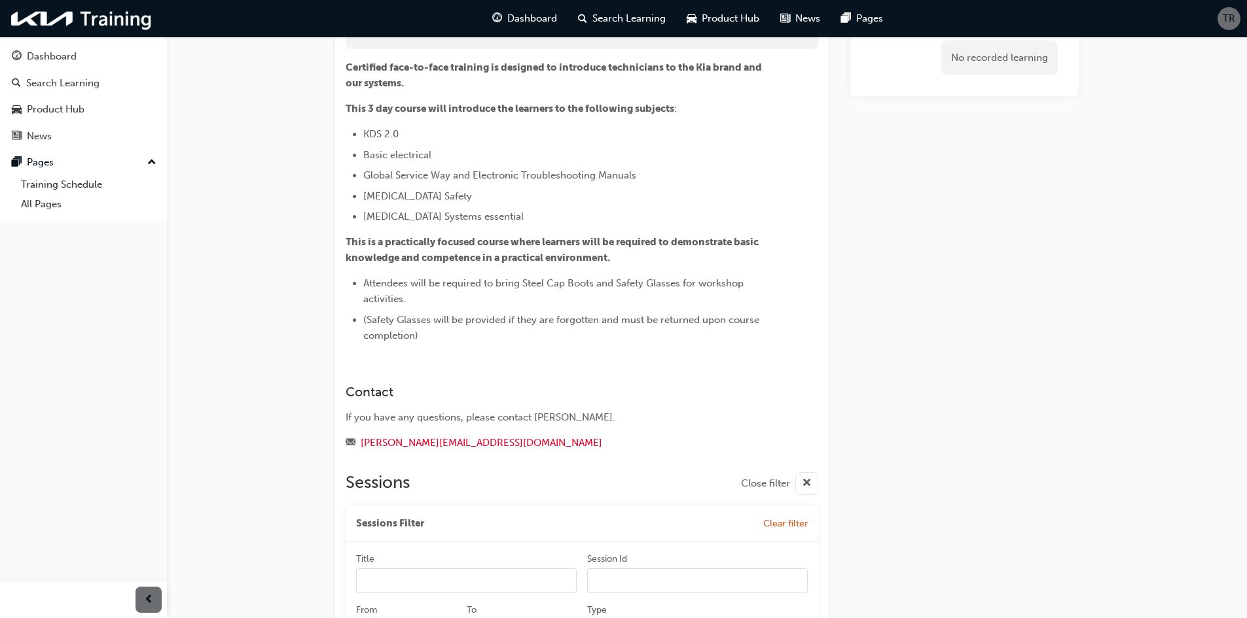
scroll to position [65, 0]
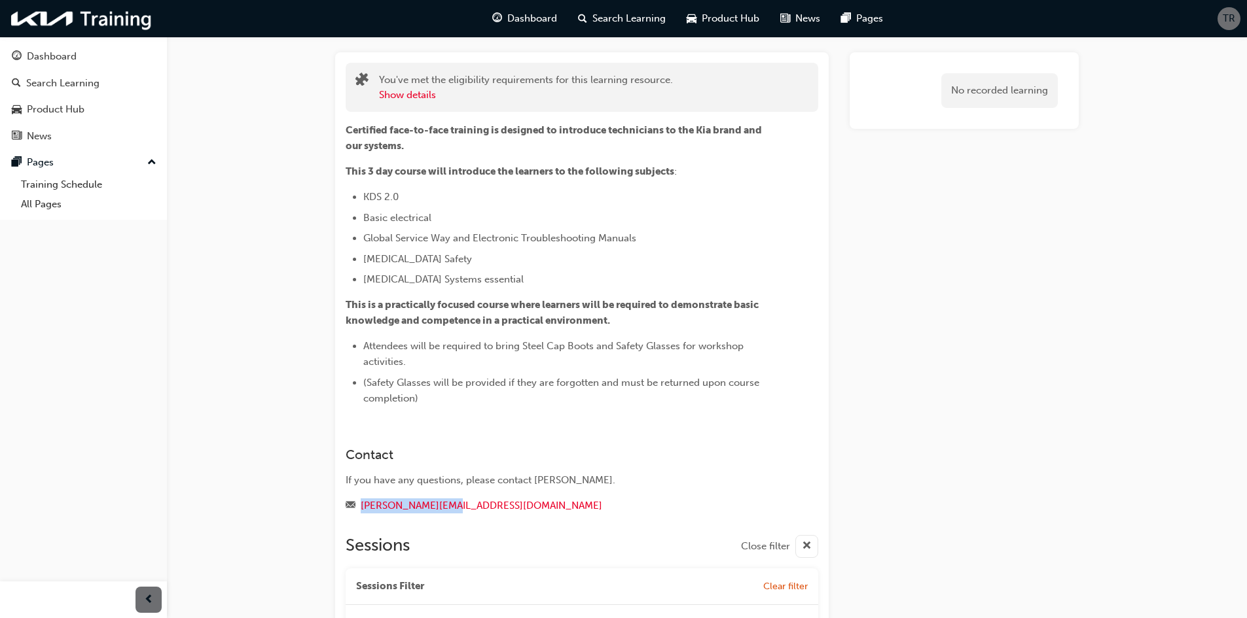
drag, startPoint x: 473, startPoint y: 506, endPoint x: 362, endPoint y: 513, distance: 111.5
click at [362, 513] on div "[PERSON_NAME][EMAIL_ADDRESS][DOMAIN_NAME]" at bounding box center [558, 506] width 425 height 16
copy link "[PERSON_NAME][EMAIL_ADDRESS][DOMAIN_NAME]"
click at [638, 198] on li "KDS 2.0" at bounding box center [567, 197] width 408 height 16
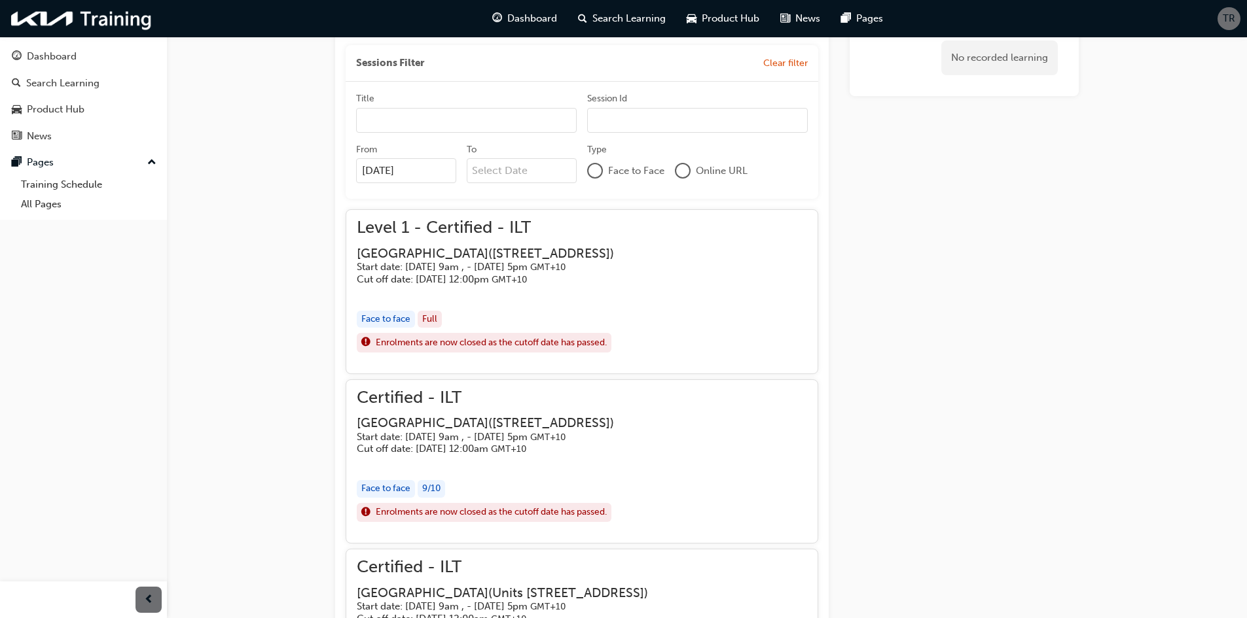
scroll to position [262, 0]
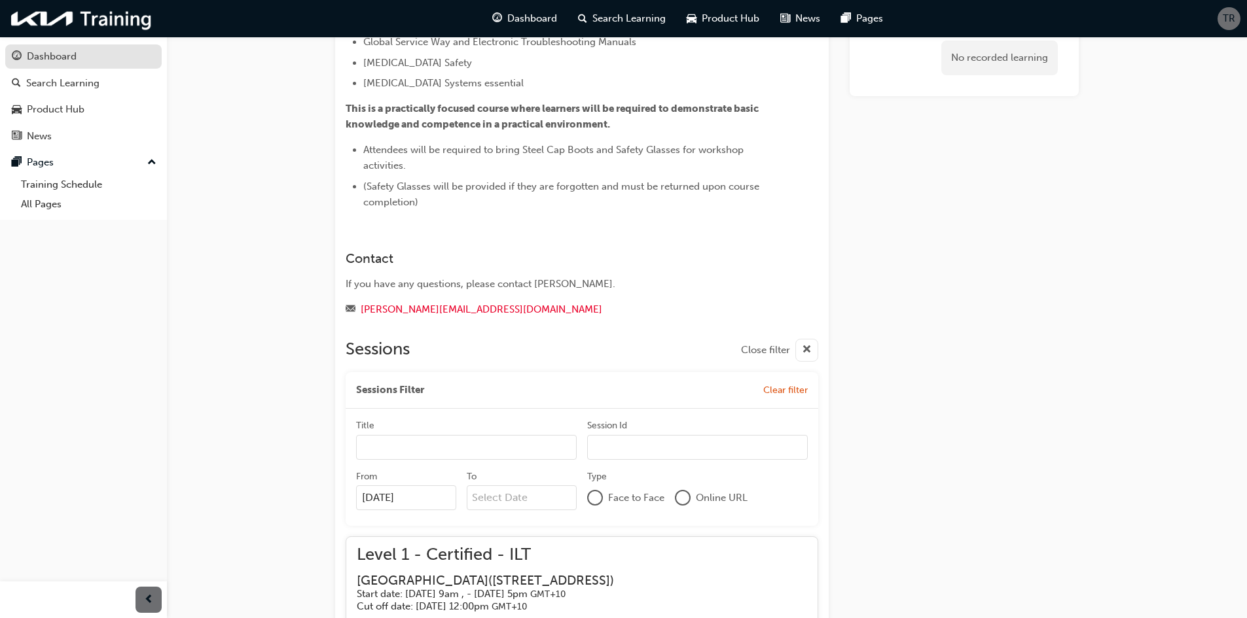
click at [90, 66] on link "Dashboard" at bounding box center [83, 57] width 156 height 24
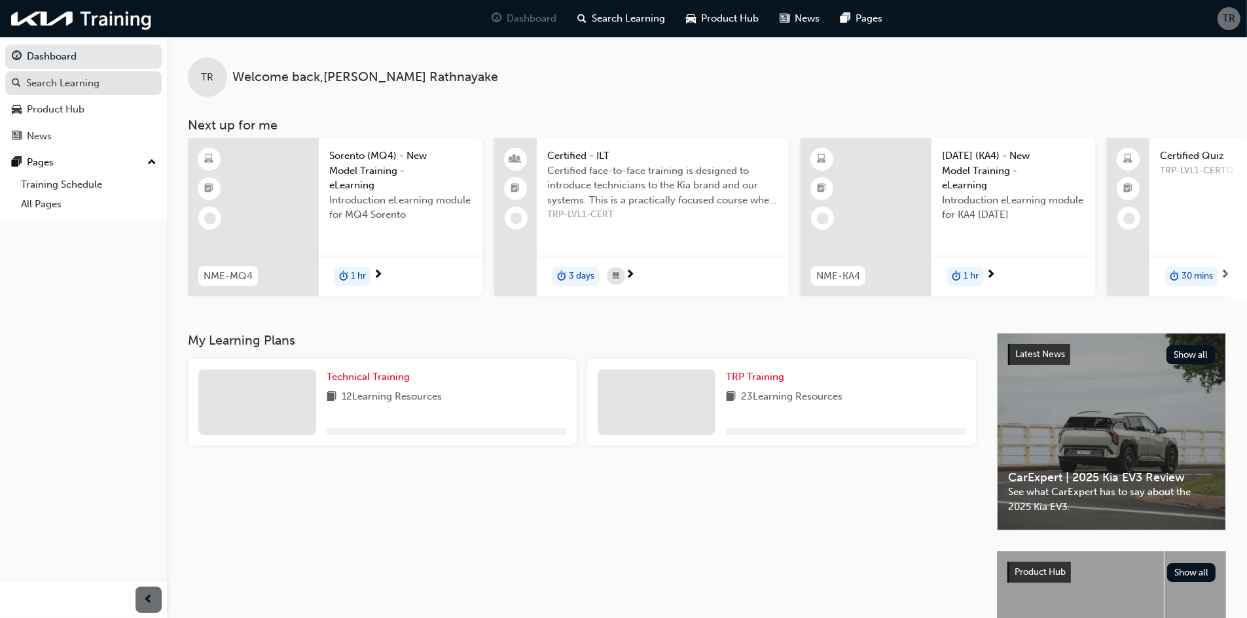
click at [104, 77] on div "Search Learning" at bounding box center [83, 83] width 143 height 16
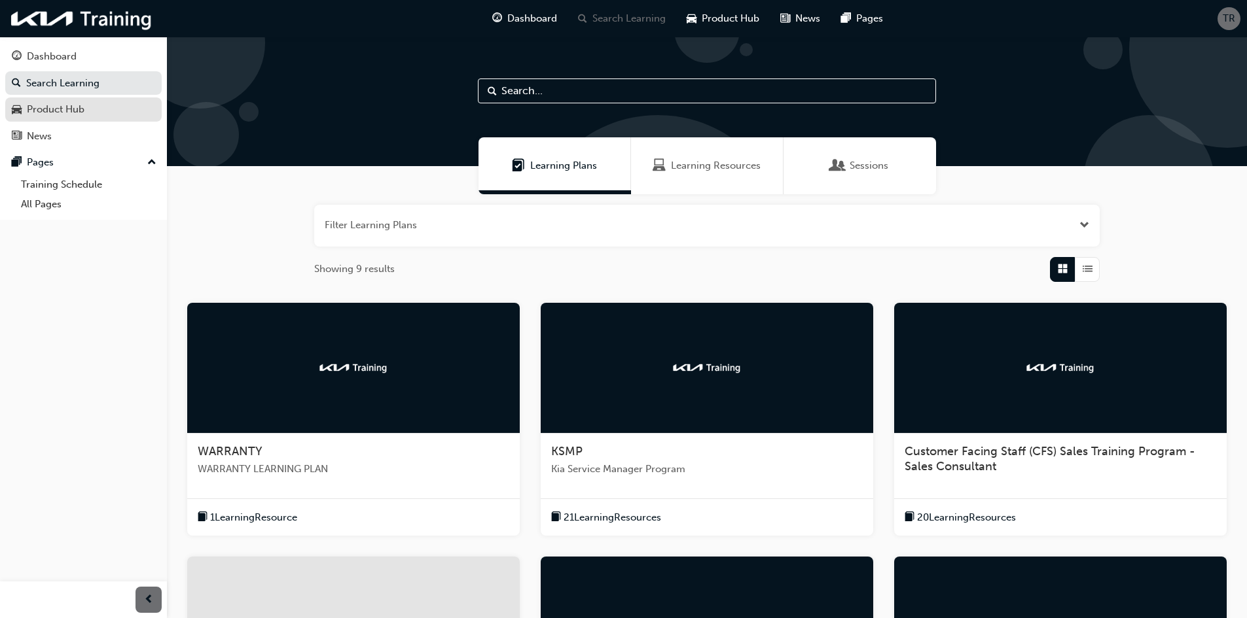
click at [59, 111] on div "Product Hub" at bounding box center [56, 109] width 58 height 15
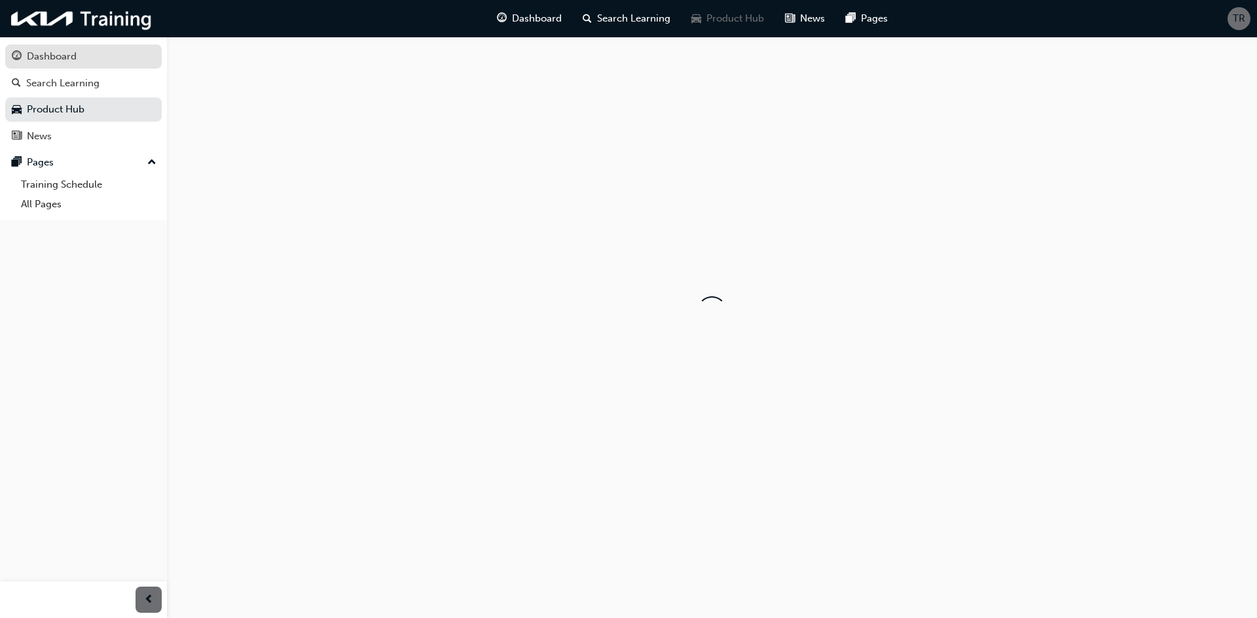
click at [109, 66] on link "Dashboard" at bounding box center [83, 57] width 156 height 24
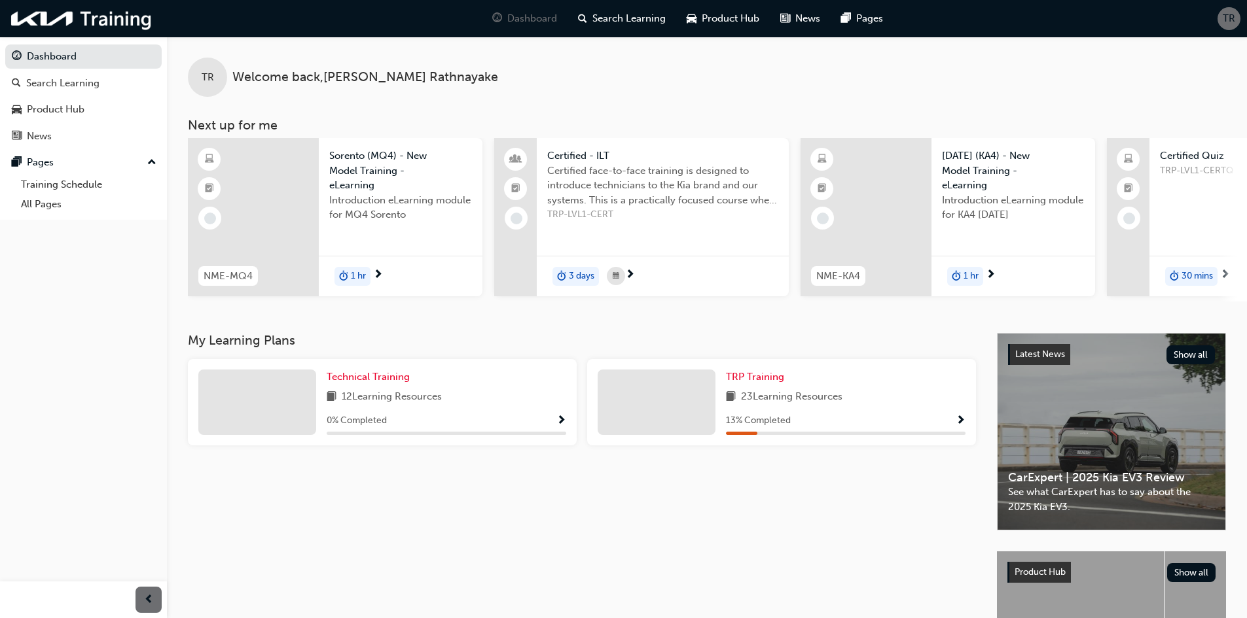
click at [642, 175] on span "Certified face-to-face training is designed to introduce technicians to the Kia…" at bounding box center [662, 186] width 231 height 45
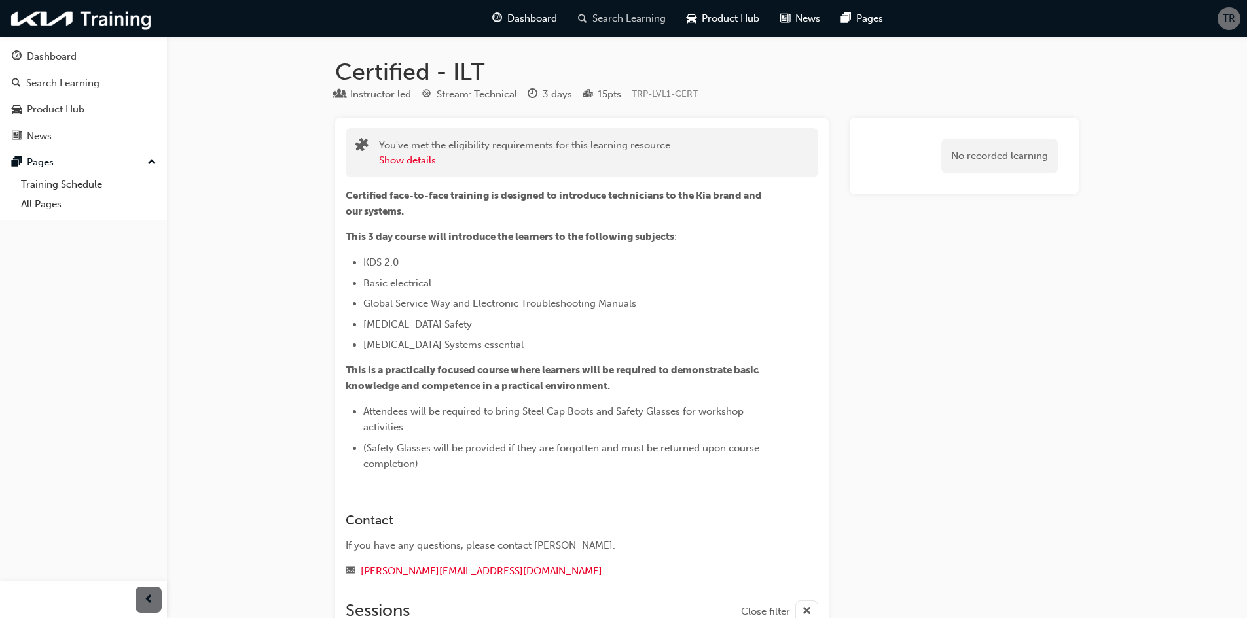
click at [615, 24] on span "Search Learning" at bounding box center [628, 18] width 73 height 15
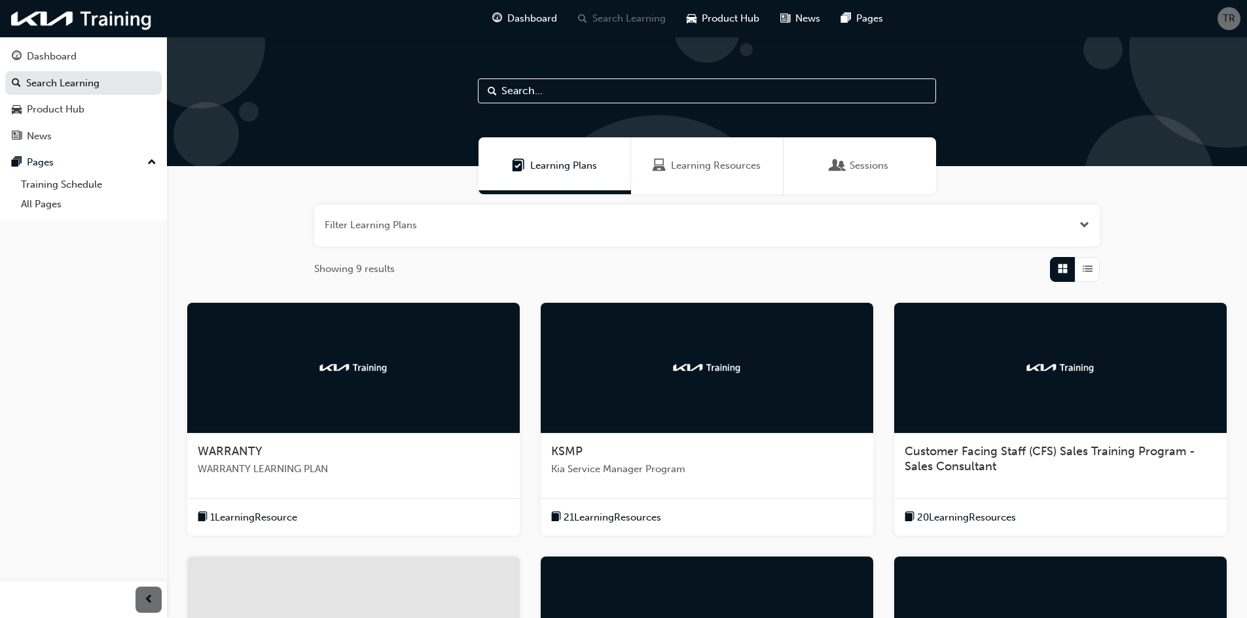
click at [713, 161] on span "Learning Resources" at bounding box center [716, 165] width 90 height 15
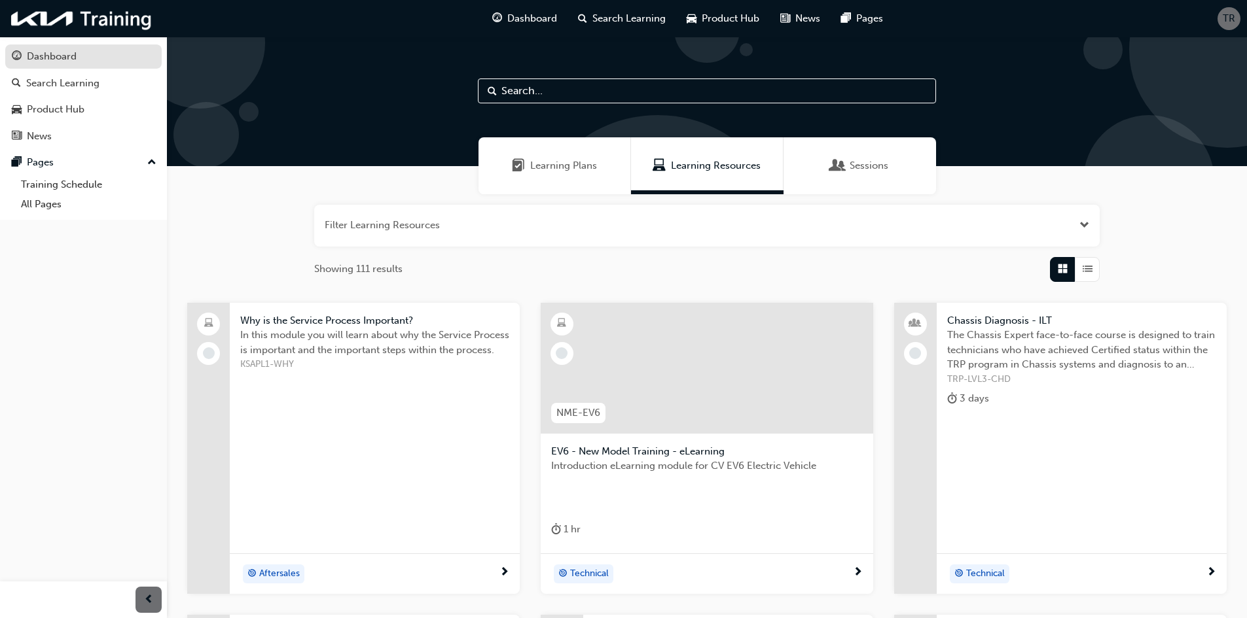
click at [38, 54] on div "Dashboard" at bounding box center [52, 56] width 50 height 15
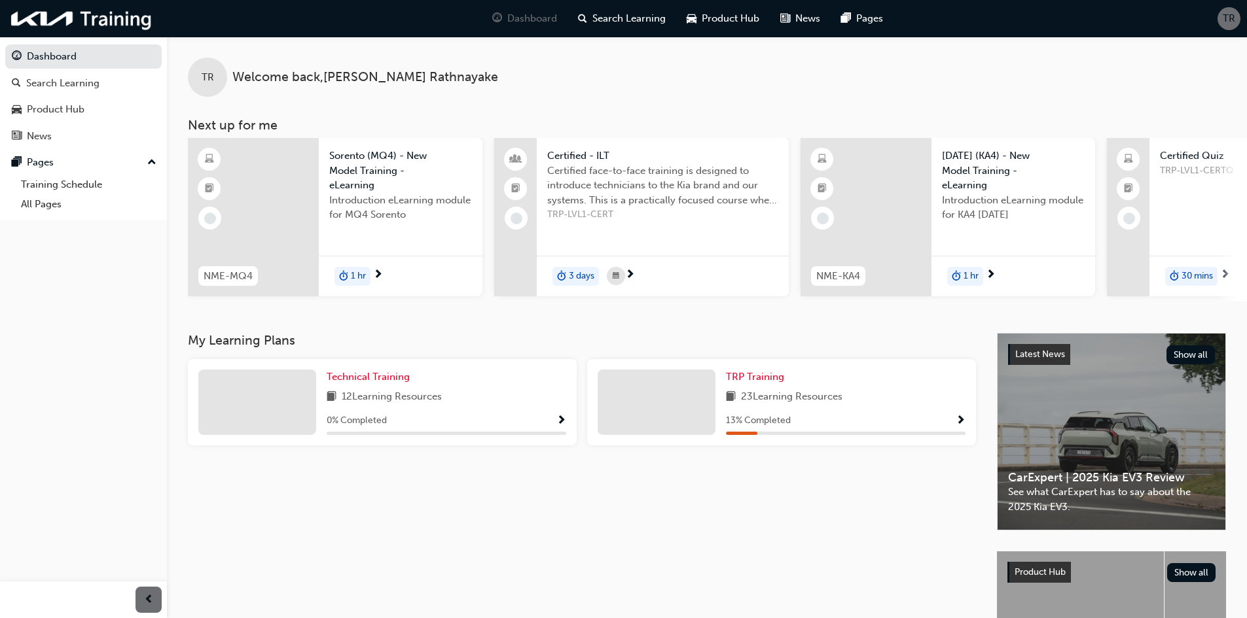
click at [630, 277] on span "next-icon" at bounding box center [630, 276] width 10 height 12
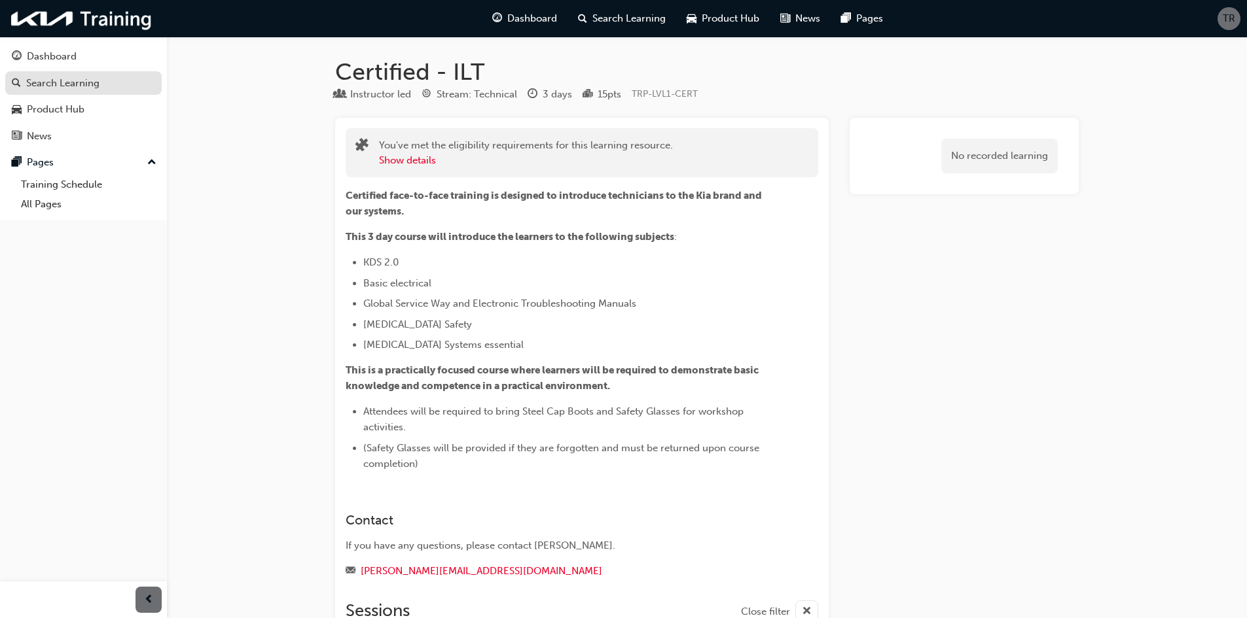
click at [104, 81] on div "Search Learning" at bounding box center [83, 83] width 143 height 16
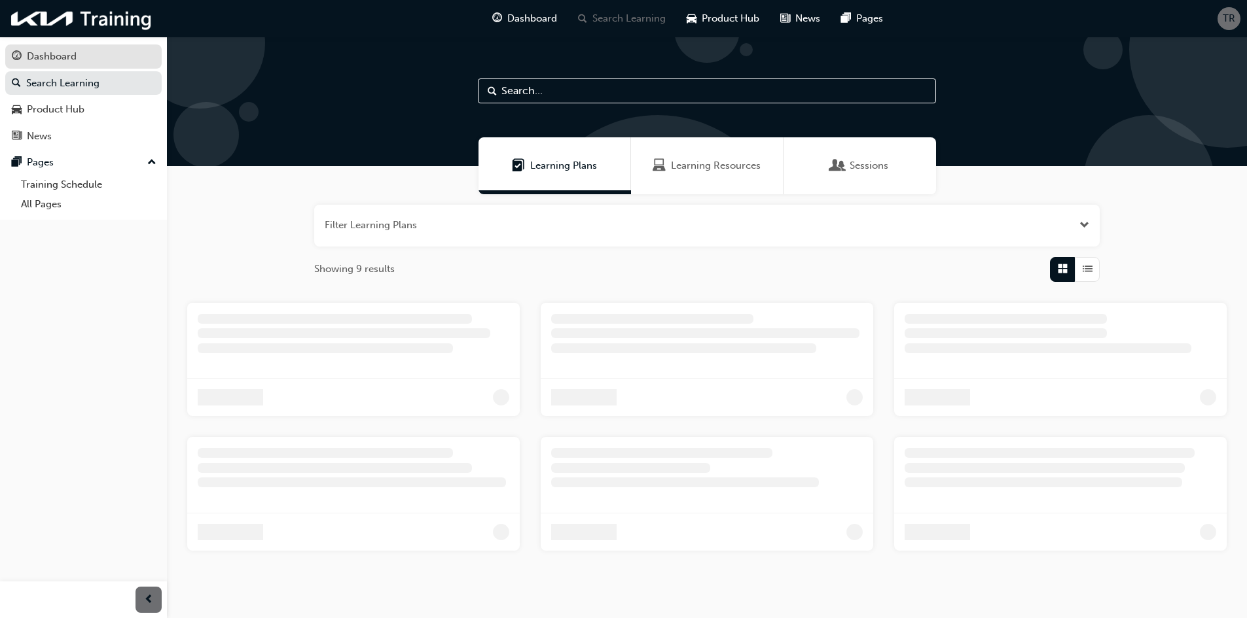
click at [118, 63] on div "Dashboard" at bounding box center [83, 56] width 143 height 16
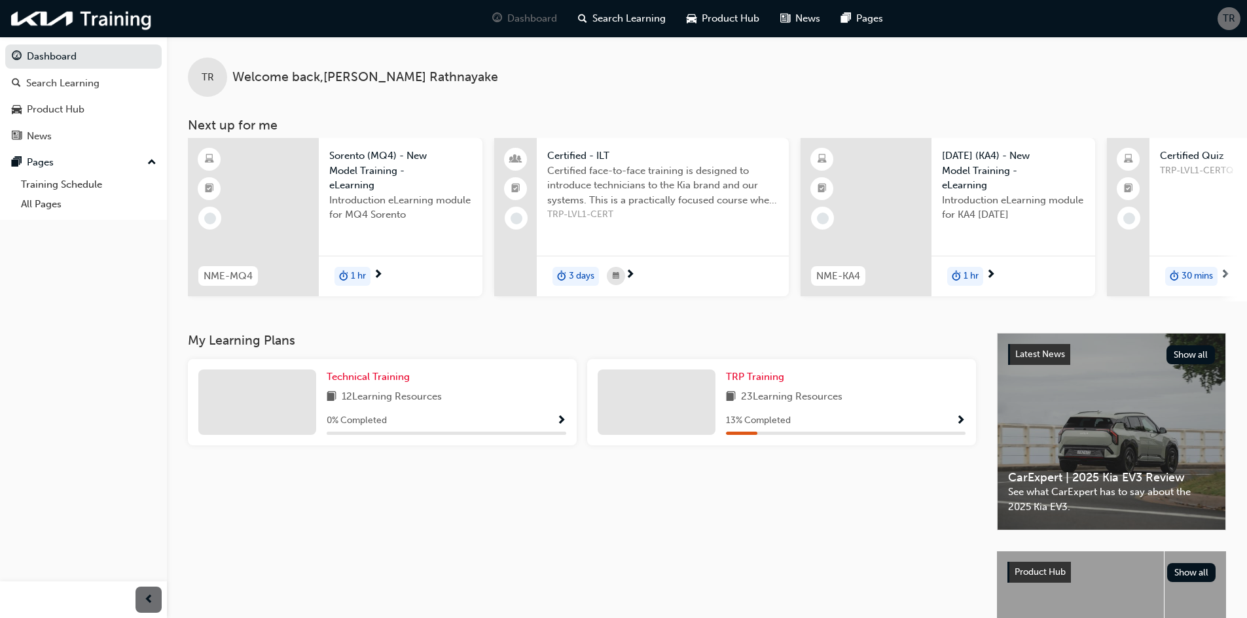
click at [964, 420] on span "Show Progress" at bounding box center [961, 422] width 10 height 12
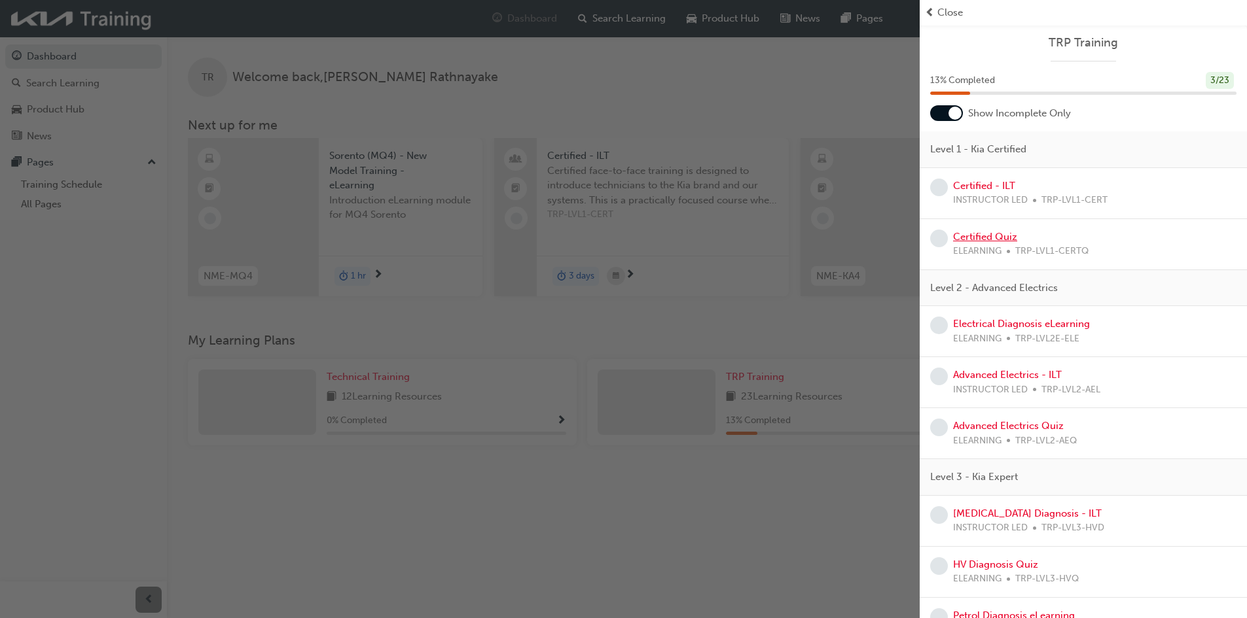
click at [992, 238] on link "Certified Quiz" at bounding box center [985, 237] width 64 height 12
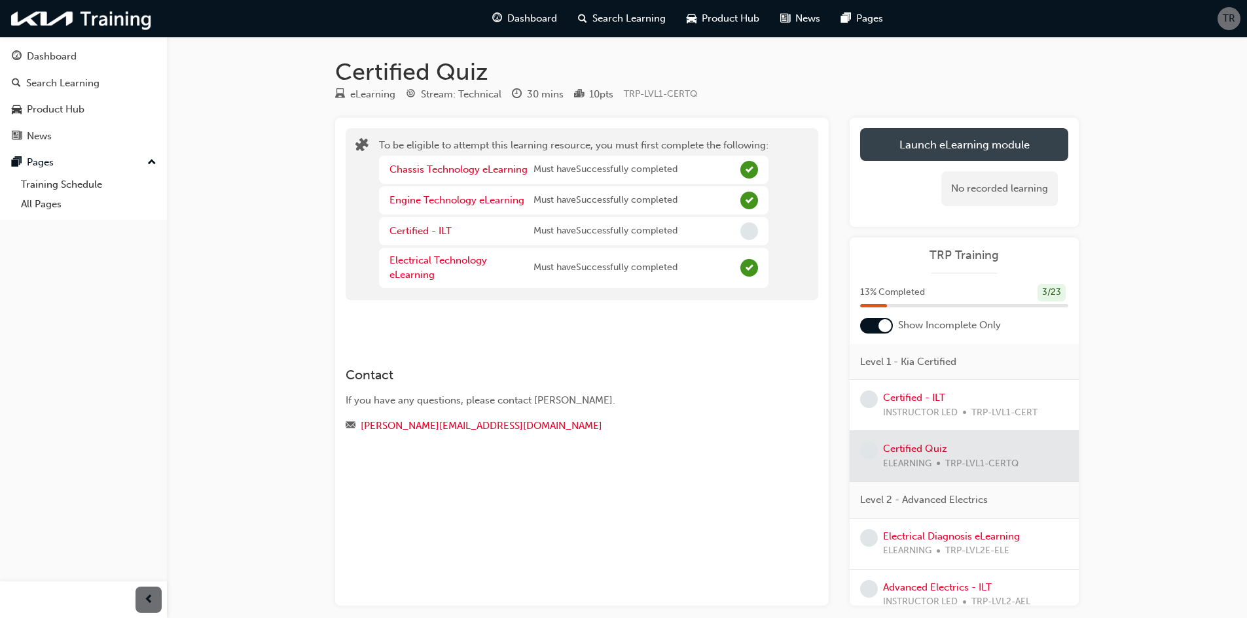
click at [935, 145] on button "Launch eLearning module" at bounding box center [964, 144] width 208 height 33
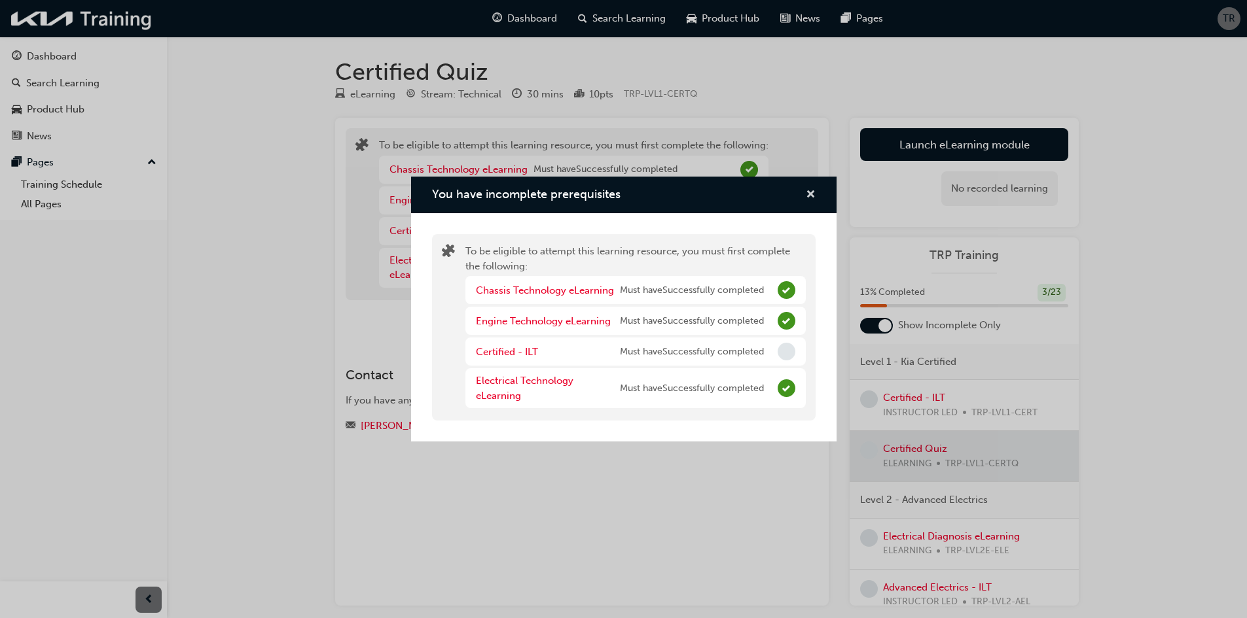
click at [812, 196] on span "cross-icon" at bounding box center [811, 196] width 10 height 12
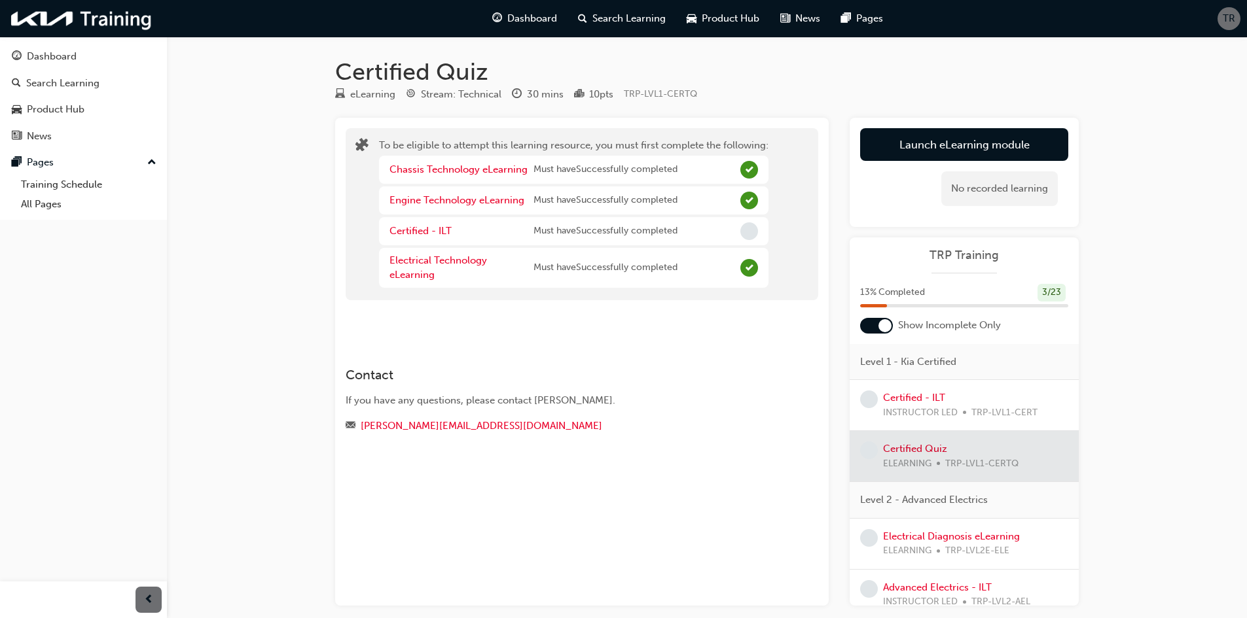
click at [454, 232] on div "Certified - ILT" at bounding box center [461, 231] width 144 height 15
click at [437, 230] on link "Certified - ILT" at bounding box center [420, 231] width 62 height 12
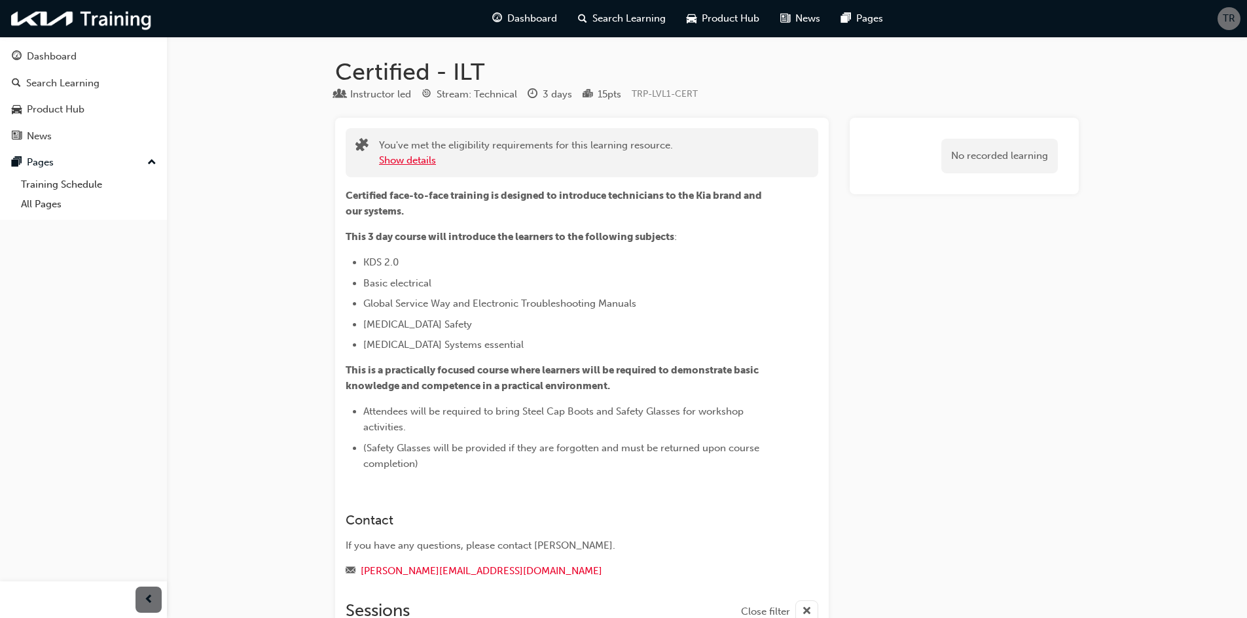
click at [420, 161] on button "Show details" at bounding box center [407, 160] width 57 height 15
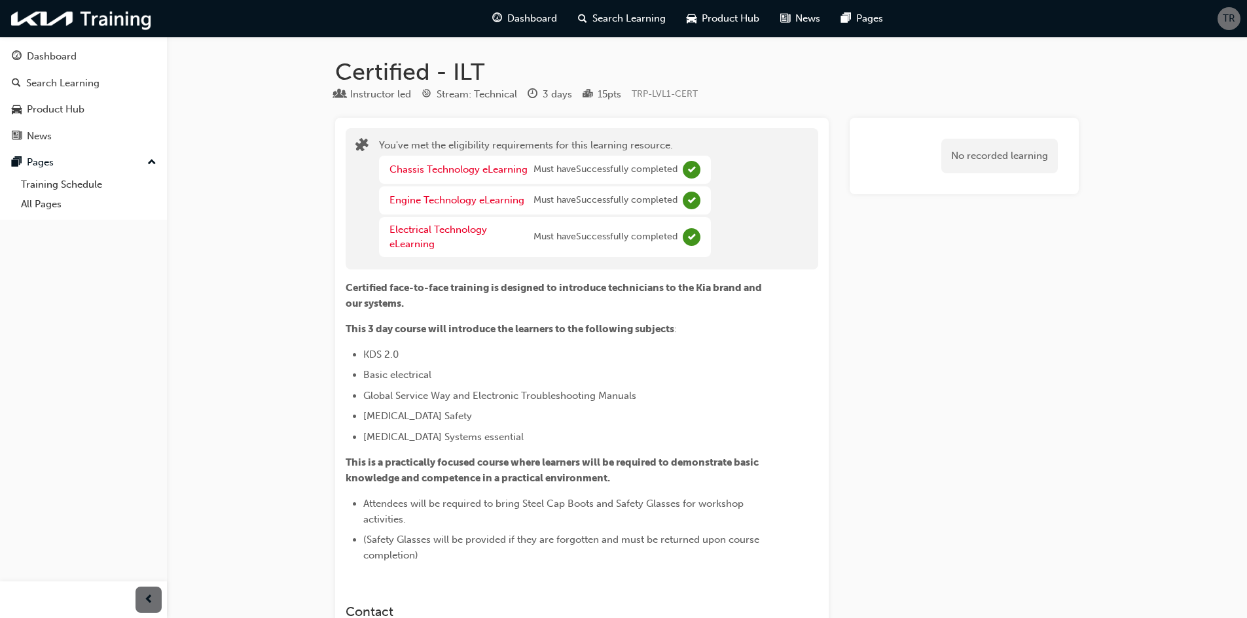
click at [785, 148] on div "You've met the eligibility requirements for this learning resource. Chassis Tec…" at bounding box center [581, 199] width 453 height 122
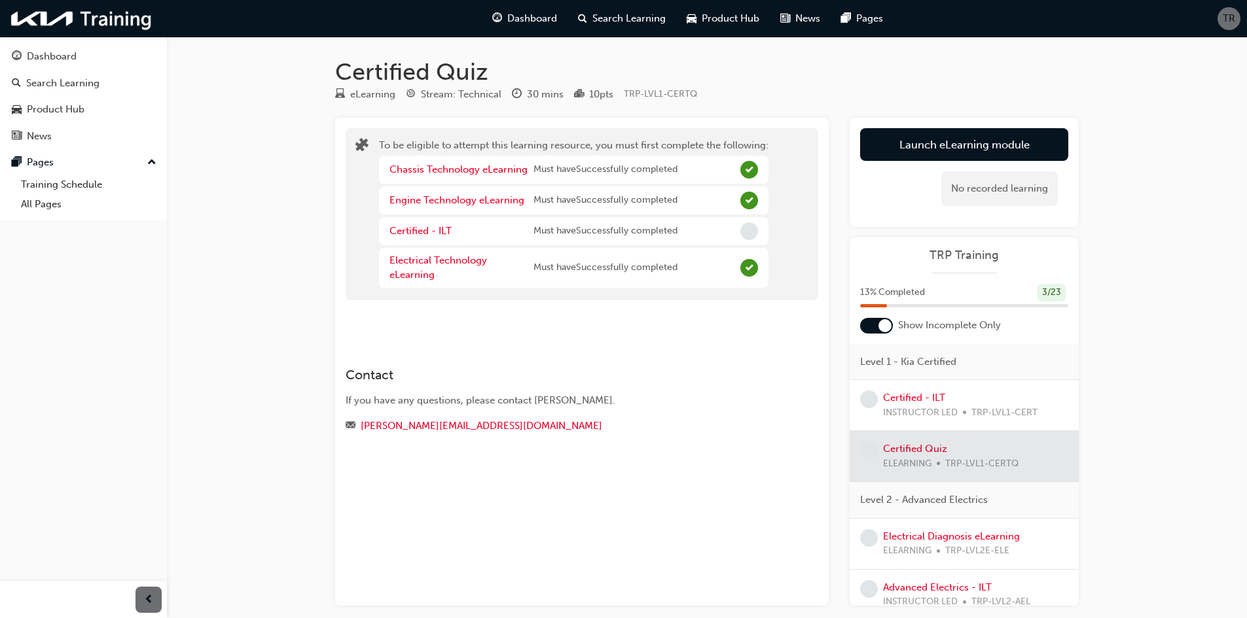
click at [635, 329] on div "To be eligible to attempt this learning resource, you must first complete the f…" at bounding box center [581, 362] width 493 height 488
